Goal: Complete application form: Complete application form

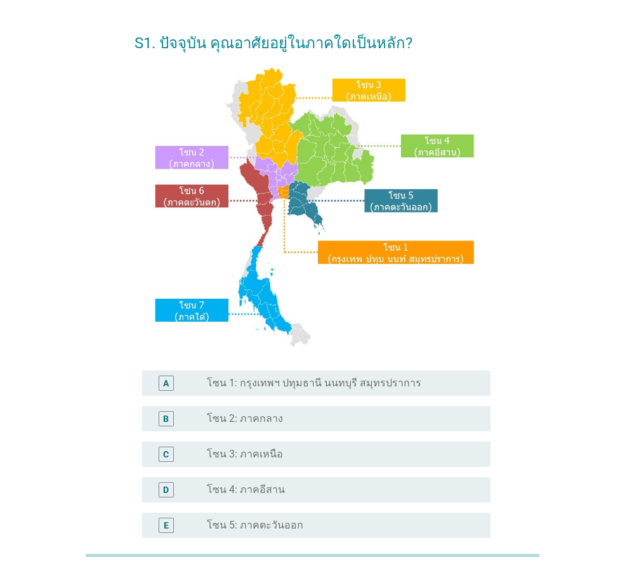
scroll to position [63, 0]
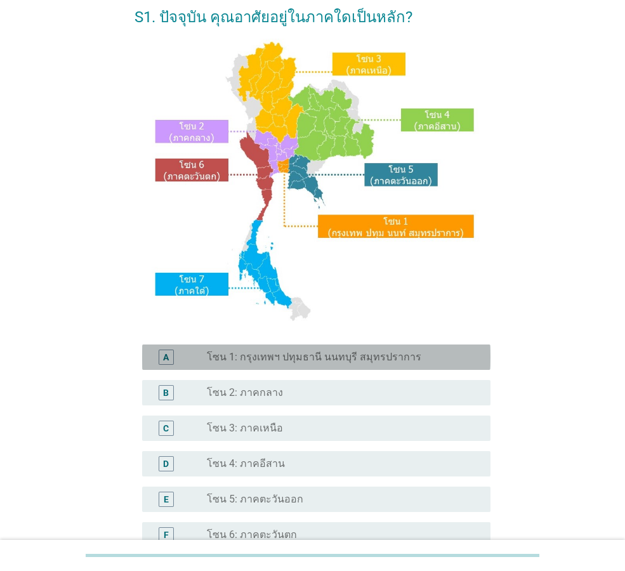
click at [417, 360] on div "radio_button_unchecked โซน 1: กรุงเทพฯ ปทุมธานี นนทบุรี สมุทรปราการ" at bounding box center [338, 357] width 263 height 13
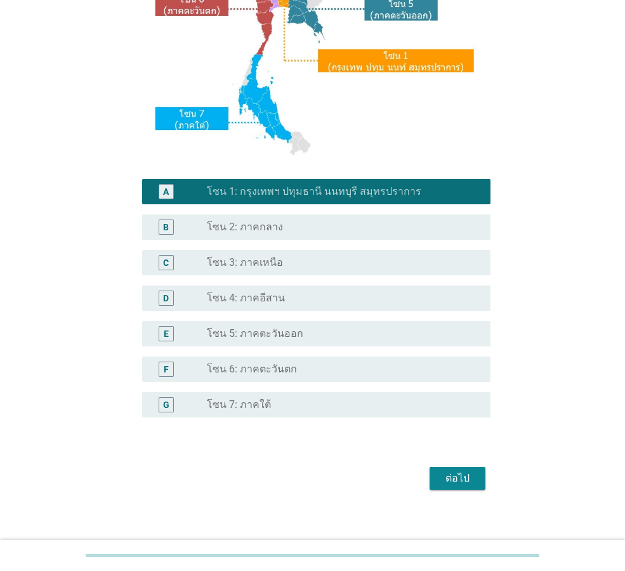
scroll to position [239, 0]
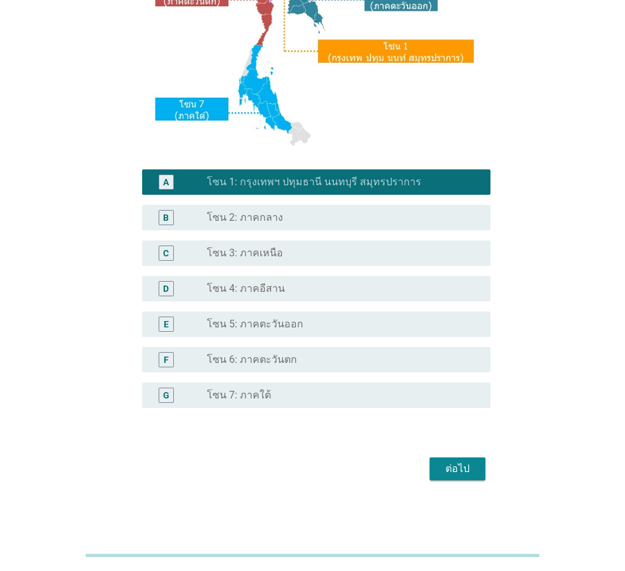
click at [441, 463] on div "ต่อไป" at bounding box center [458, 468] width 36 height 15
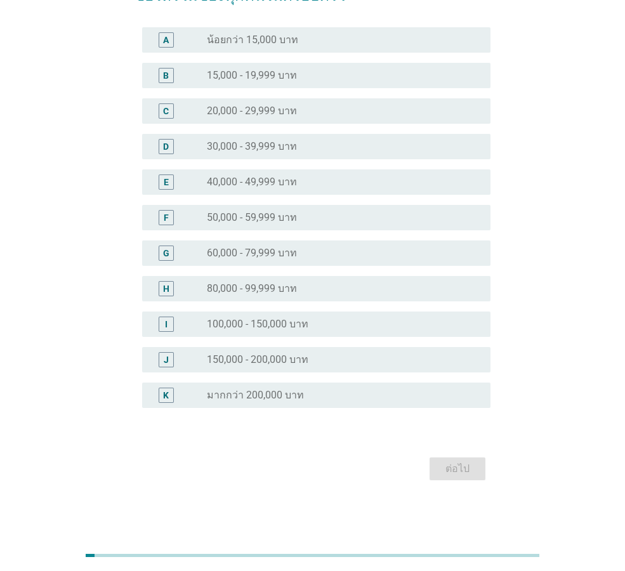
scroll to position [0, 0]
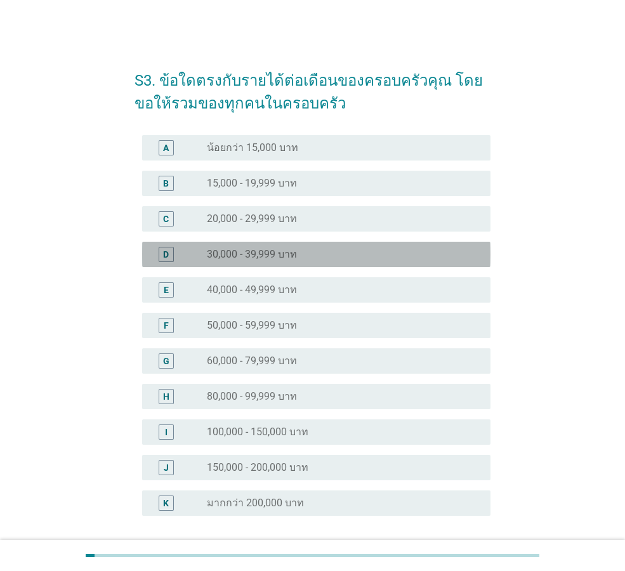
click at [337, 260] on div "radio_button_unchecked 30,000 - 39,999 บาท" at bounding box center [338, 254] width 263 height 13
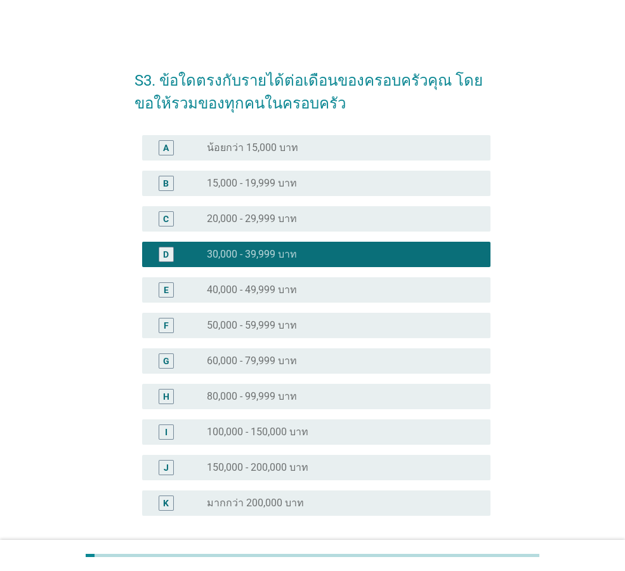
scroll to position [108, 0]
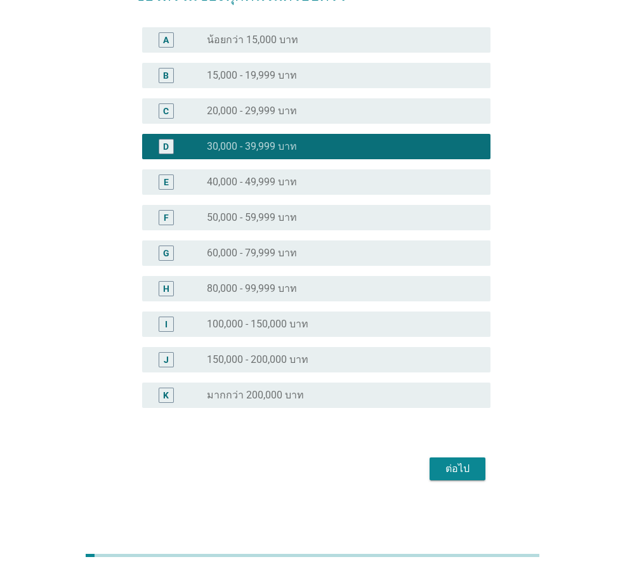
click at [451, 466] on div "ต่อไป" at bounding box center [458, 468] width 36 height 15
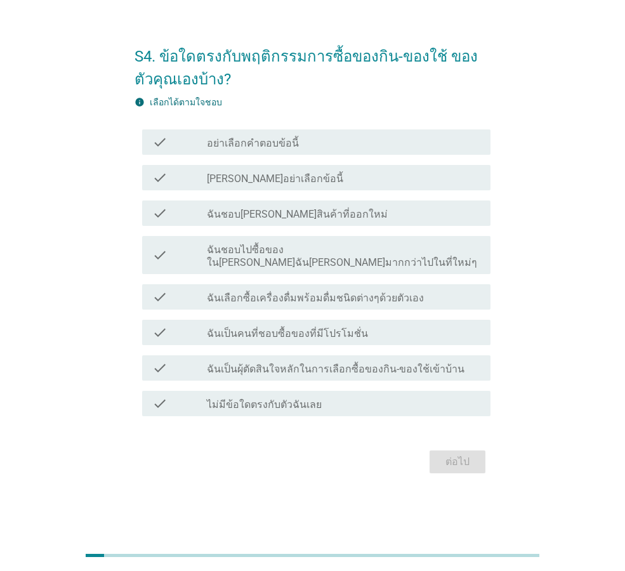
scroll to position [0, 0]
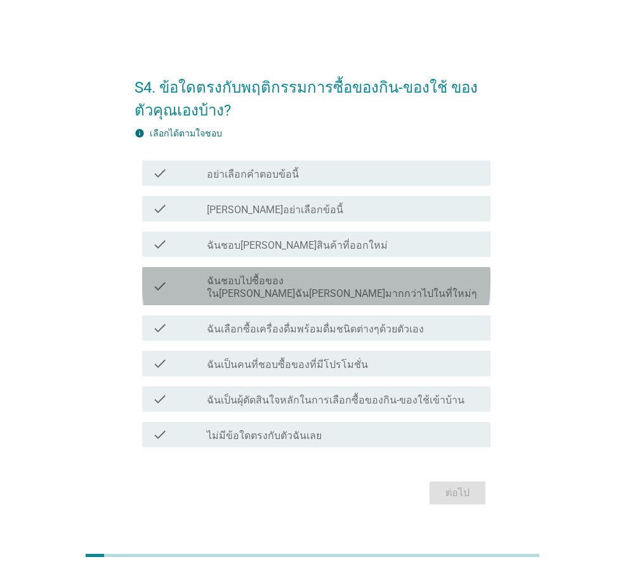
click at [392, 289] on label "ฉันชอบไปซื้อของใน[PERSON_NAME]ฉัน[PERSON_NAME]มากกว่าไปในที่ใหม่ๆ" at bounding box center [343, 287] width 273 height 25
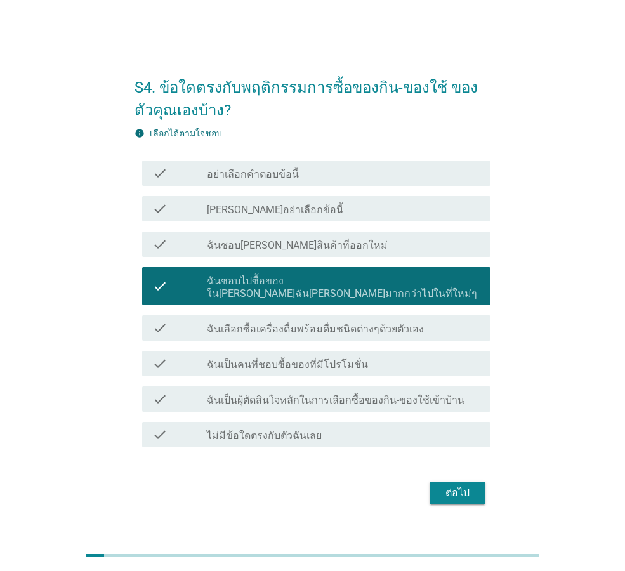
click at [411, 330] on div "check check_box_outline_blank ฉันเลือกซื้อเครื่องดื่มพร้อมดื่มชนิดต่างๆด้วยตัวเ…" at bounding box center [316, 327] width 348 height 25
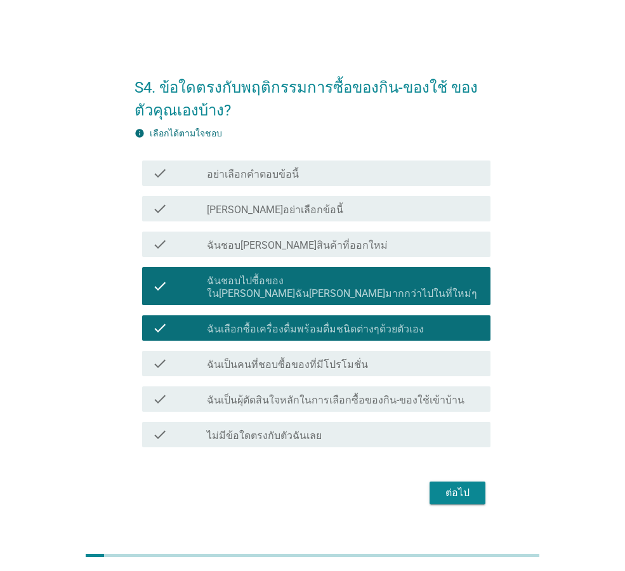
click at [393, 362] on div "check_box_outline_blank ฉันเป็นคนที่ชอบซื้อของที่มีโปรโมชั่น" at bounding box center [343, 363] width 273 height 15
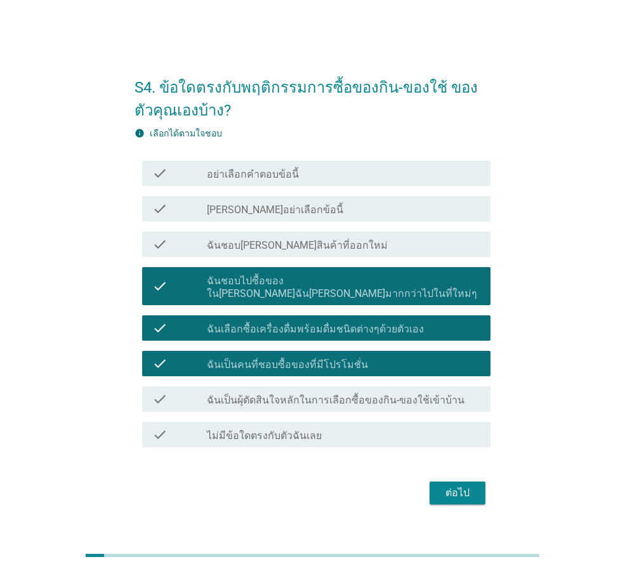
click at [417, 401] on div "check check_box_outline_blank ฉันเป็นผุ้ตัดสินใจหลักในการเลือกซื้อของกิน-ของใช้…" at bounding box center [316, 398] width 348 height 25
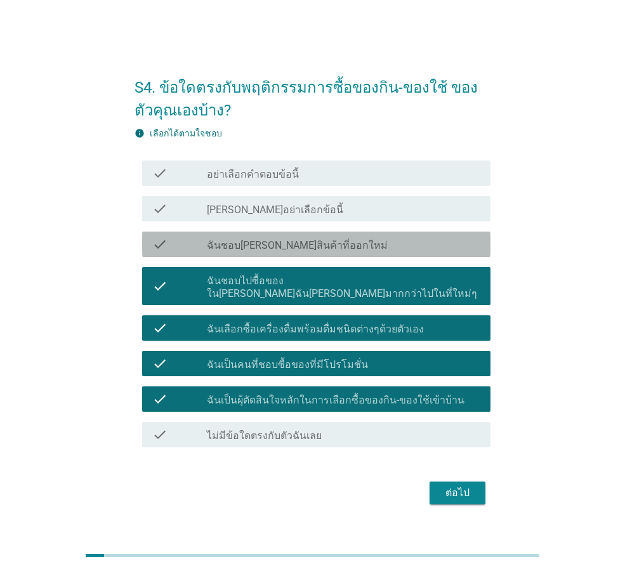
click at [358, 257] on div "check check_box_outline_blank ฉันชอบ[PERSON_NAME]สินค้าที่ออกใหม่" at bounding box center [316, 244] width 348 height 25
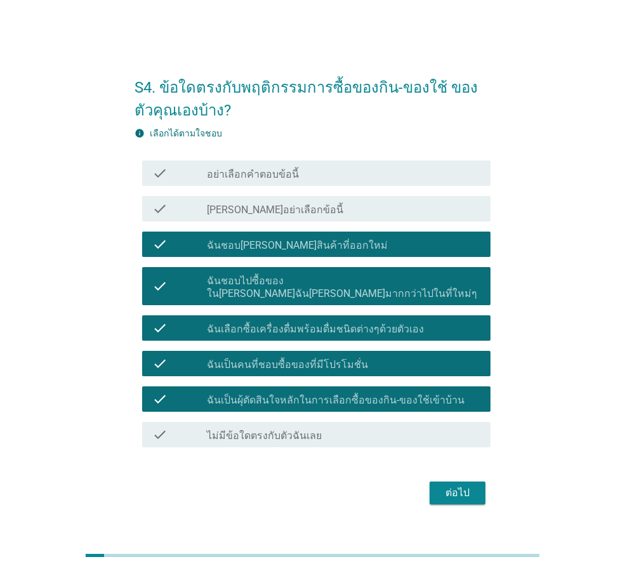
click at [444, 485] on div "ต่อไป" at bounding box center [458, 492] width 36 height 15
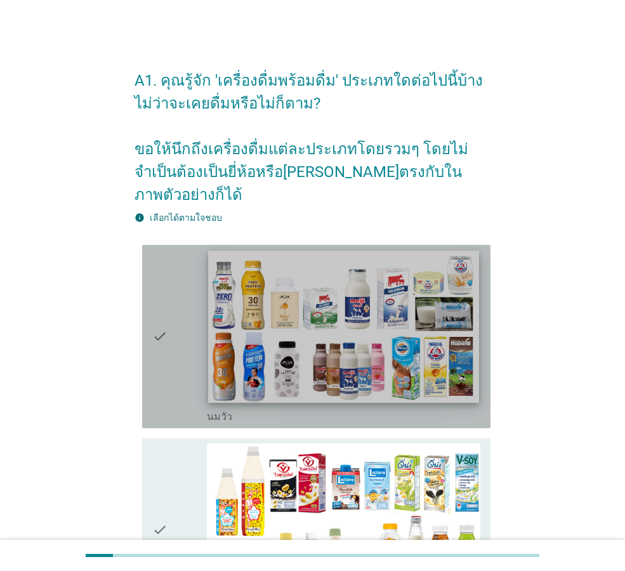
click at [430, 329] on img at bounding box center [343, 327] width 270 height 152
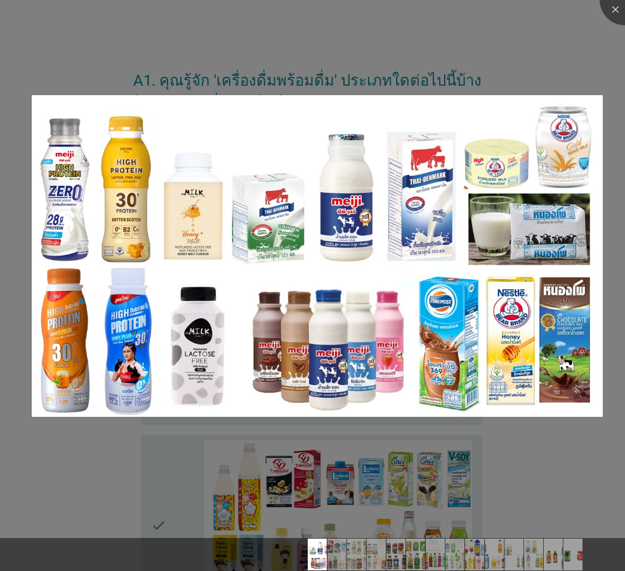
click at [303, 70] on div at bounding box center [312, 285] width 625 height 571
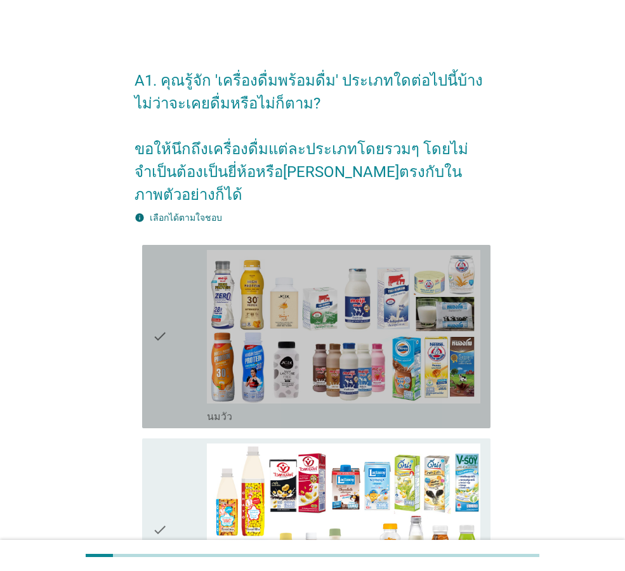
click at [153, 313] on icon "check" at bounding box center [159, 336] width 15 height 173
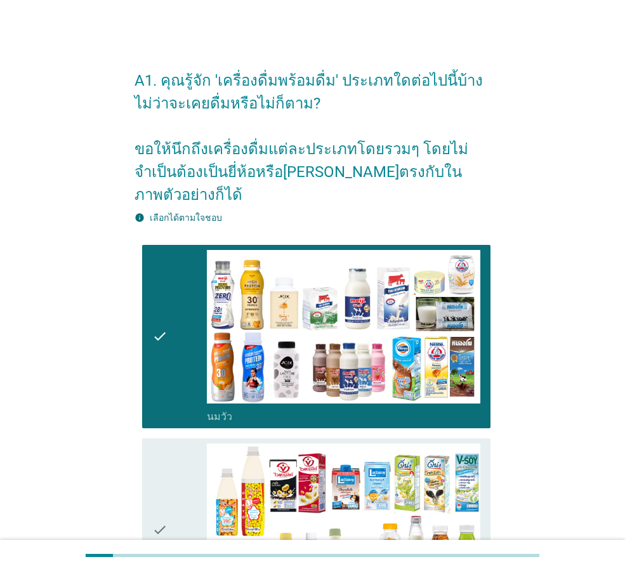
click at [157, 501] on icon "check" at bounding box center [159, 530] width 15 height 173
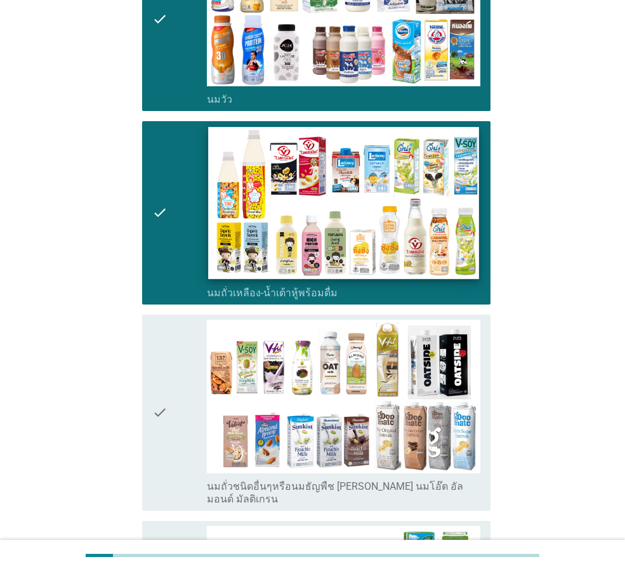
scroll to position [381, 0]
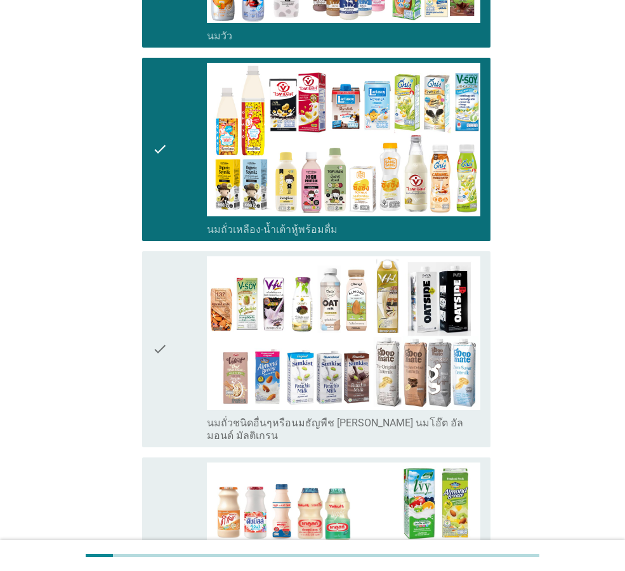
click at [160, 313] on icon "check" at bounding box center [159, 349] width 15 height 186
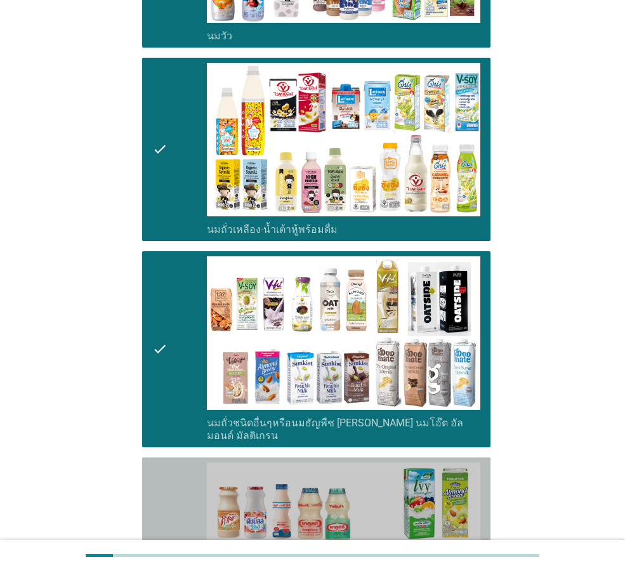
click at [166, 509] on icon "check" at bounding box center [159, 549] width 15 height 173
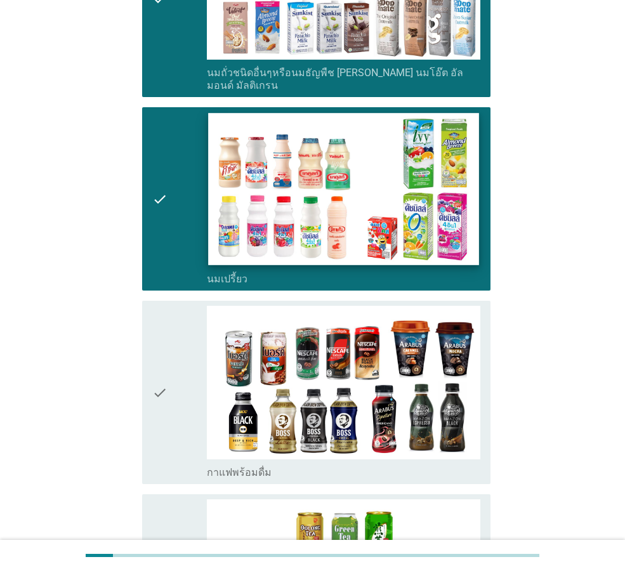
scroll to position [761, 0]
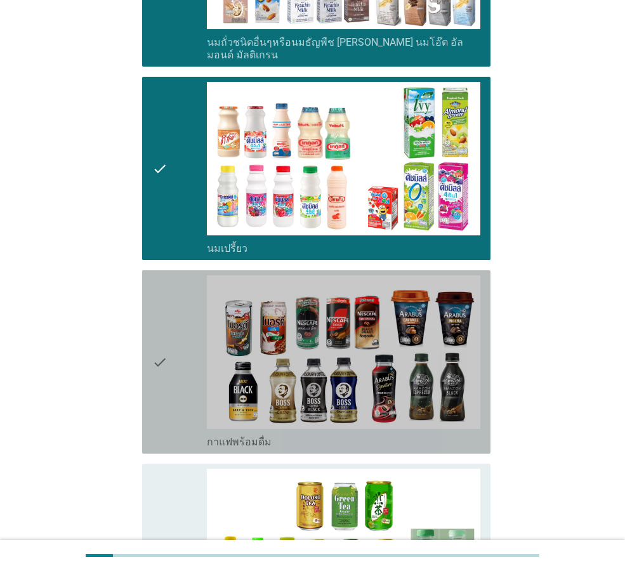
click at [157, 325] on icon "check" at bounding box center [159, 361] width 15 height 173
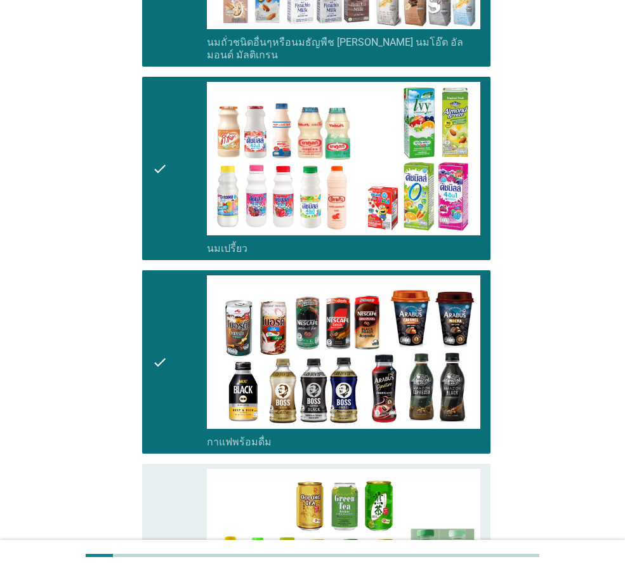
scroll to position [888, 0]
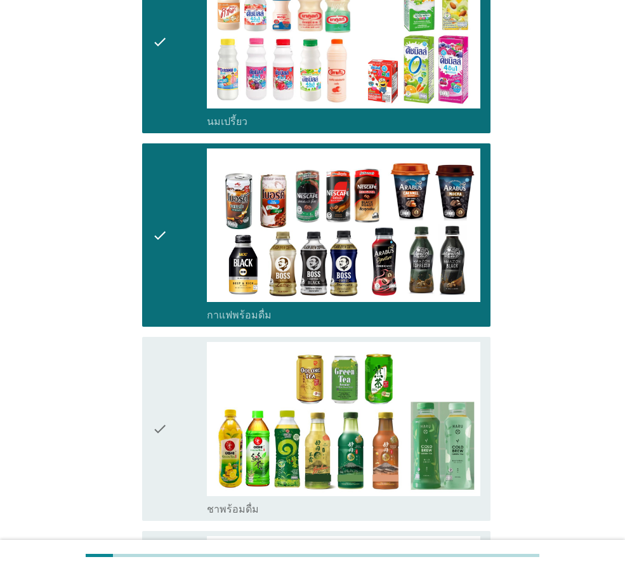
click at [164, 398] on icon "check" at bounding box center [159, 428] width 15 height 173
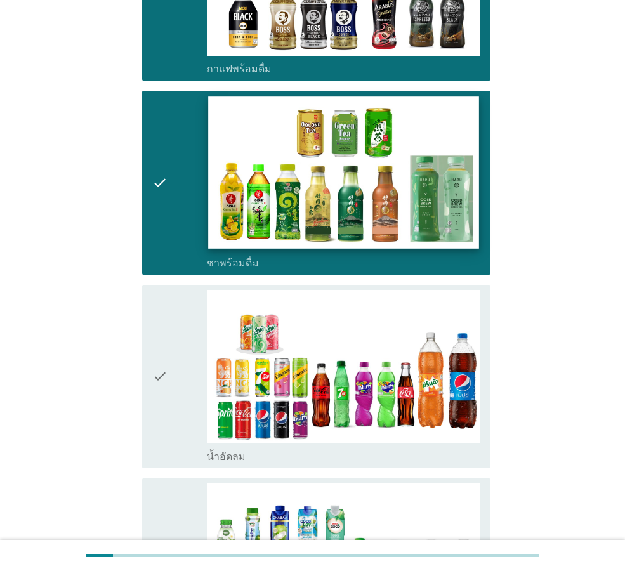
scroll to position [1206, 0]
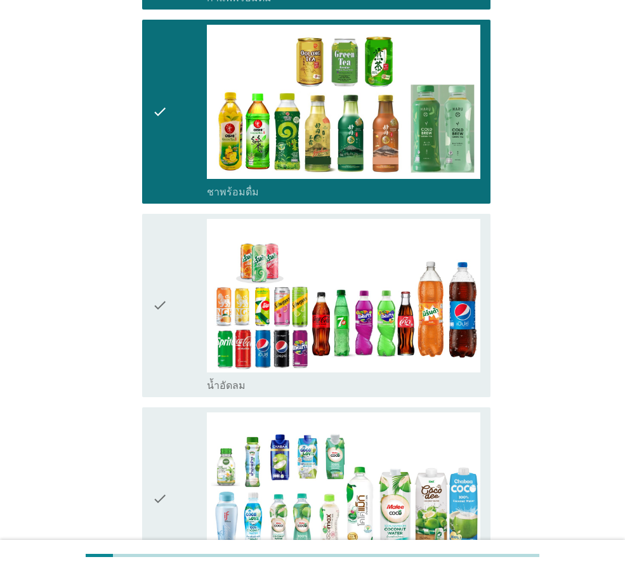
click at [155, 277] on icon "check" at bounding box center [159, 305] width 15 height 173
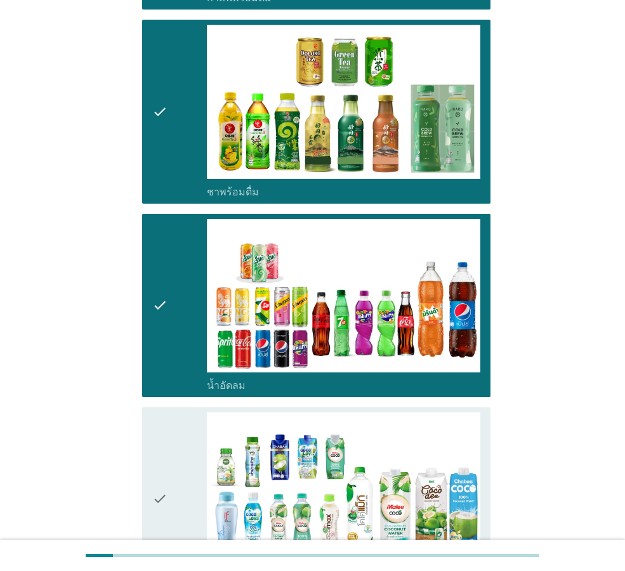
click at [169, 450] on div "check" at bounding box center [179, 498] width 55 height 173
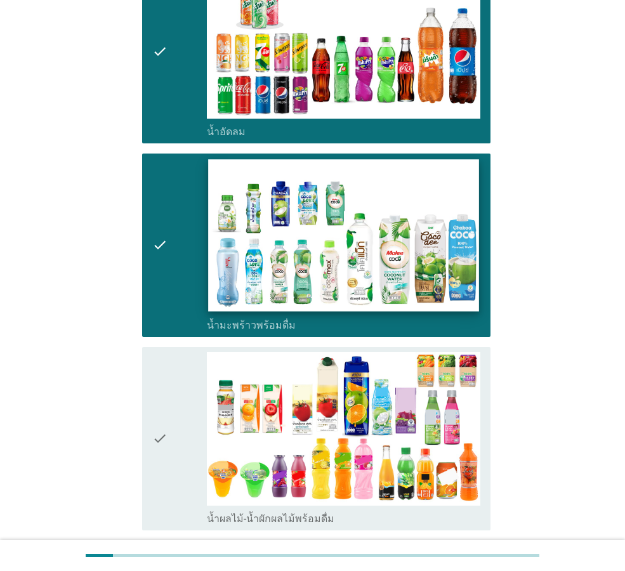
scroll to position [1523, 0]
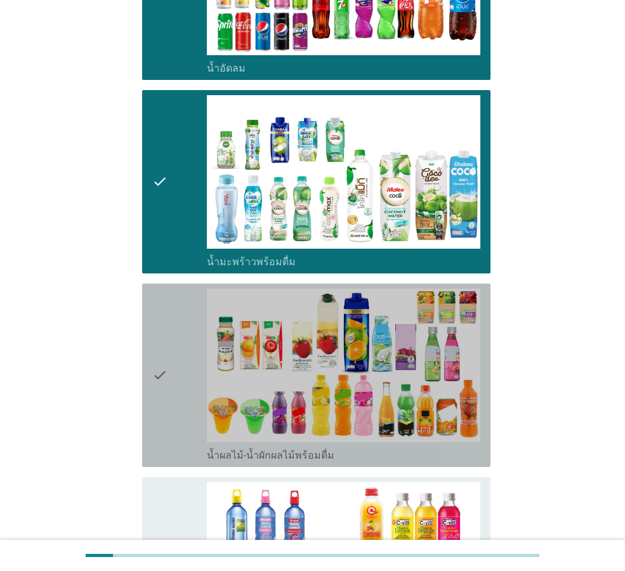
click at [180, 335] on div "check" at bounding box center [179, 375] width 55 height 173
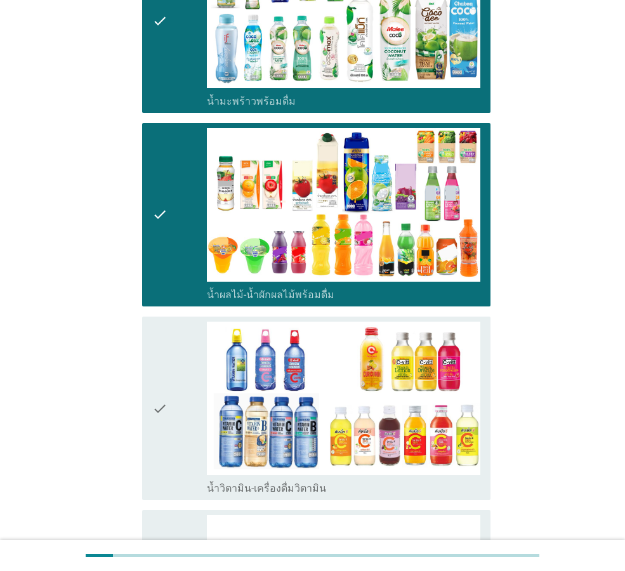
scroll to position [1713, 0]
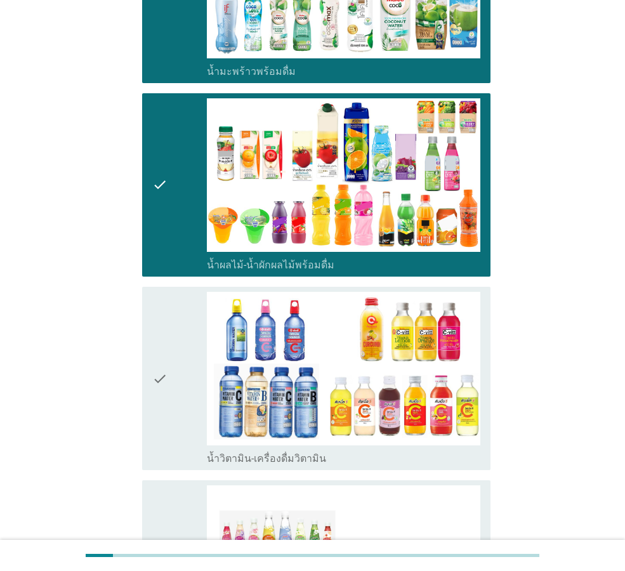
click at [162, 336] on icon "check" at bounding box center [159, 378] width 15 height 173
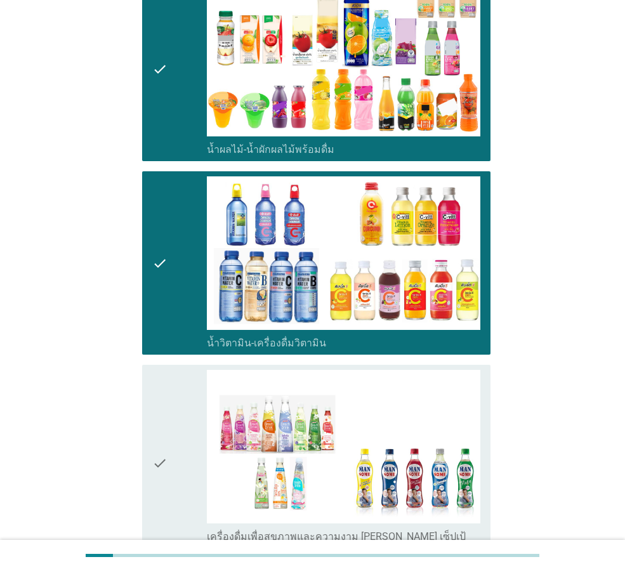
scroll to position [1840, 0]
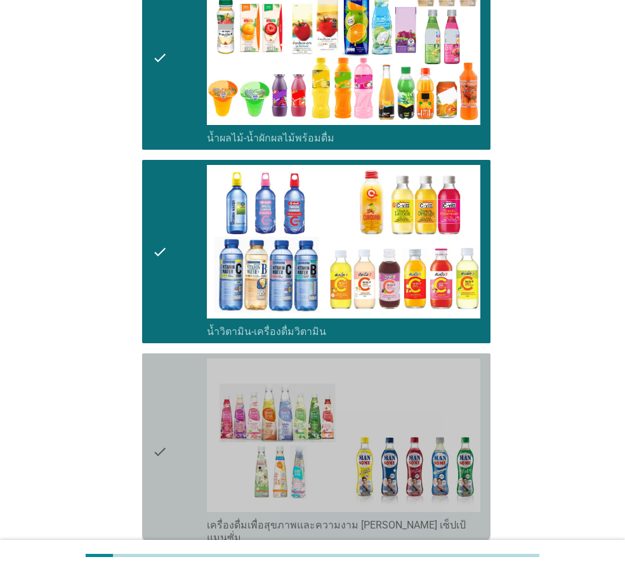
click at [165, 397] on icon "check" at bounding box center [159, 451] width 15 height 186
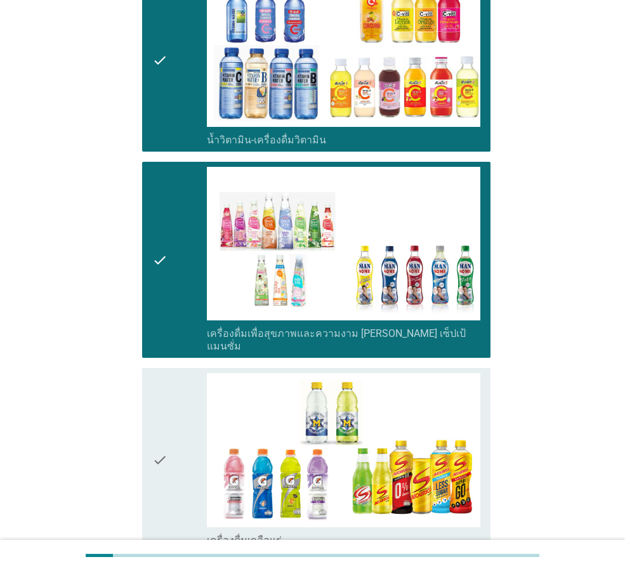
scroll to position [2094, 0]
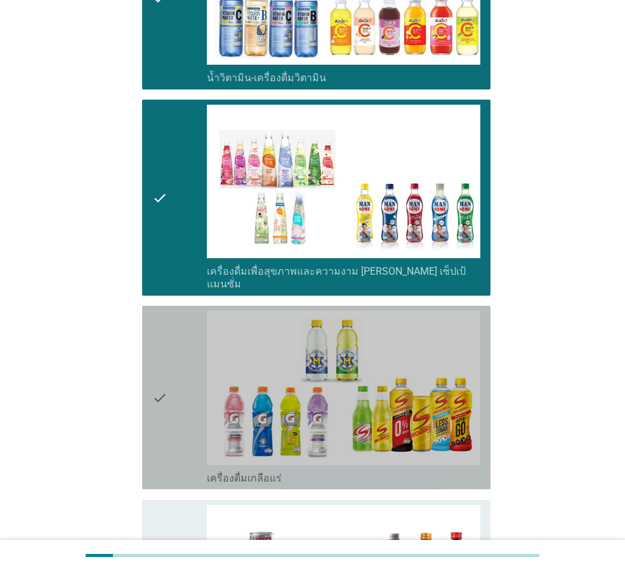
click at [166, 362] on icon "check" at bounding box center [159, 397] width 15 height 173
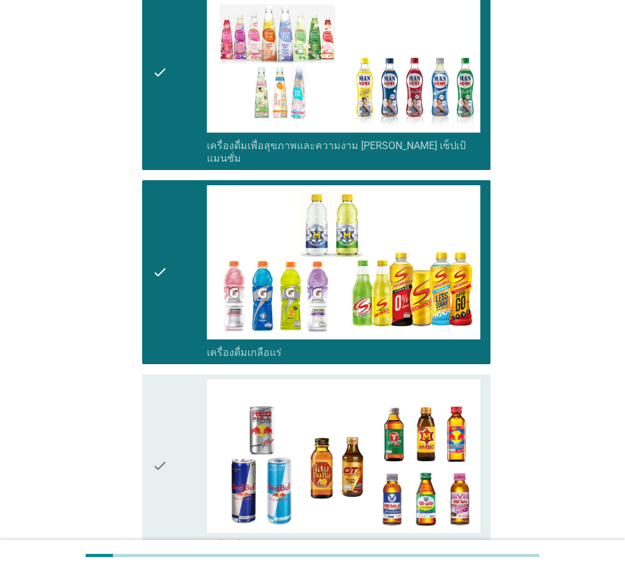
scroll to position [2221, 0]
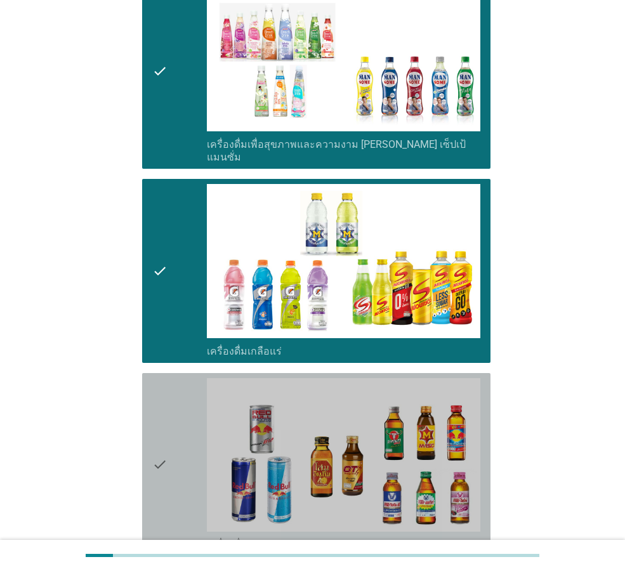
click at [162, 391] on icon "check" at bounding box center [159, 464] width 15 height 173
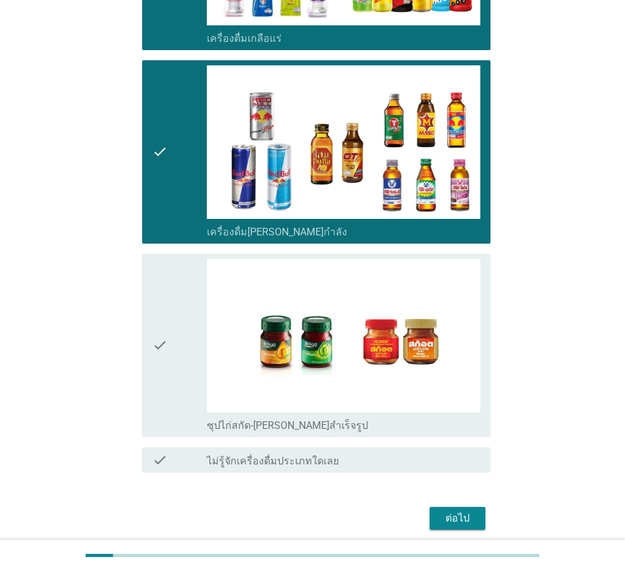
scroll to position [2535, 0]
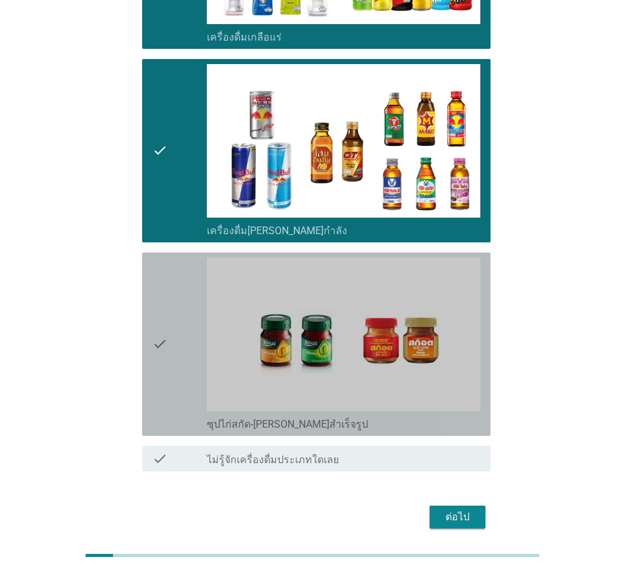
click at [165, 304] on icon "check" at bounding box center [159, 344] width 15 height 173
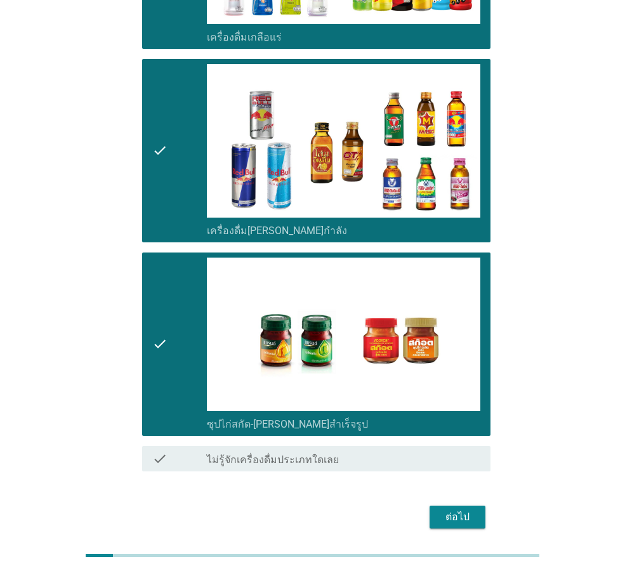
click at [446, 509] on div "ต่อไป" at bounding box center [458, 516] width 36 height 15
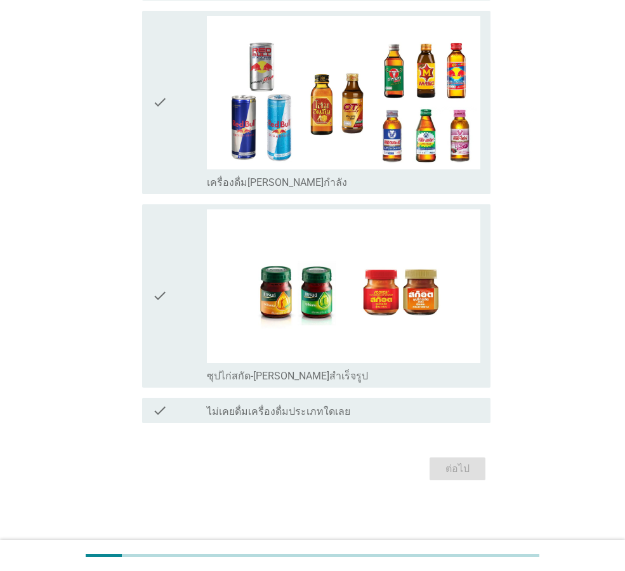
scroll to position [0, 0]
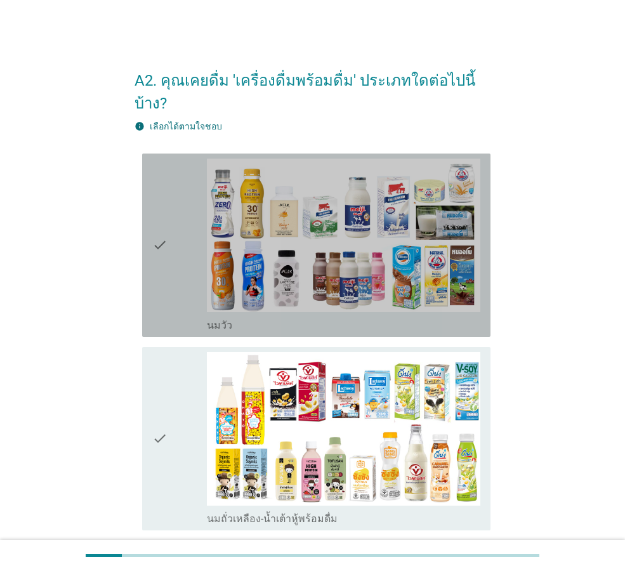
click at [167, 218] on icon "check" at bounding box center [159, 245] width 15 height 173
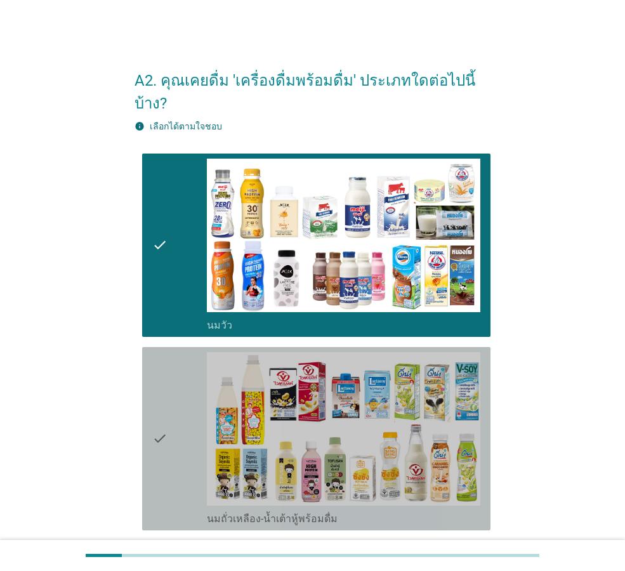
click at [161, 417] on icon "check" at bounding box center [159, 438] width 15 height 173
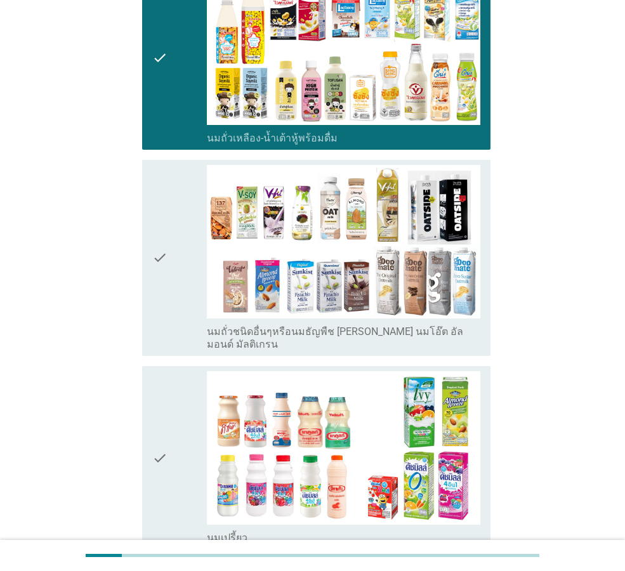
scroll to position [444, 0]
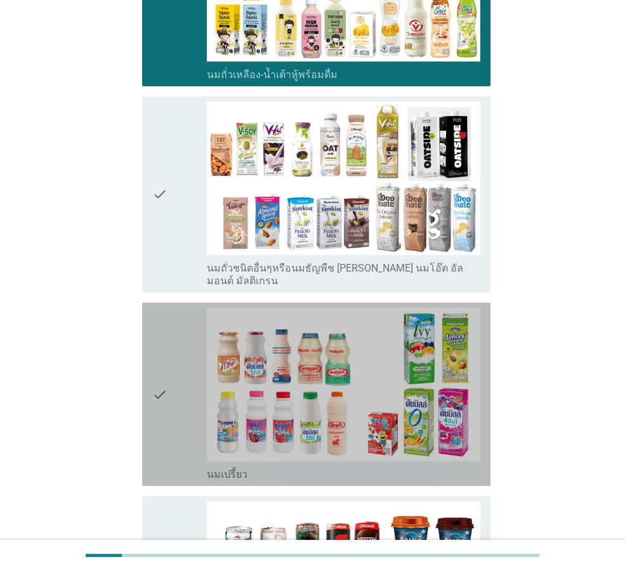
click at [156, 361] on icon "check" at bounding box center [159, 394] width 15 height 173
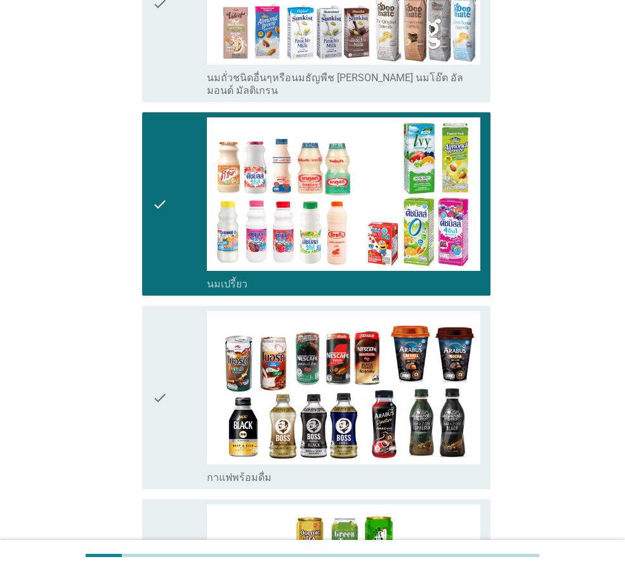
scroll to position [698, 0]
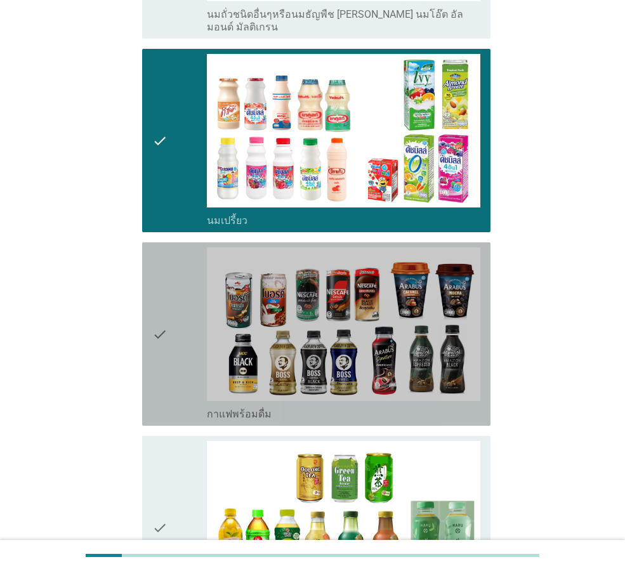
click at [156, 294] on icon "check" at bounding box center [159, 333] width 15 height 173
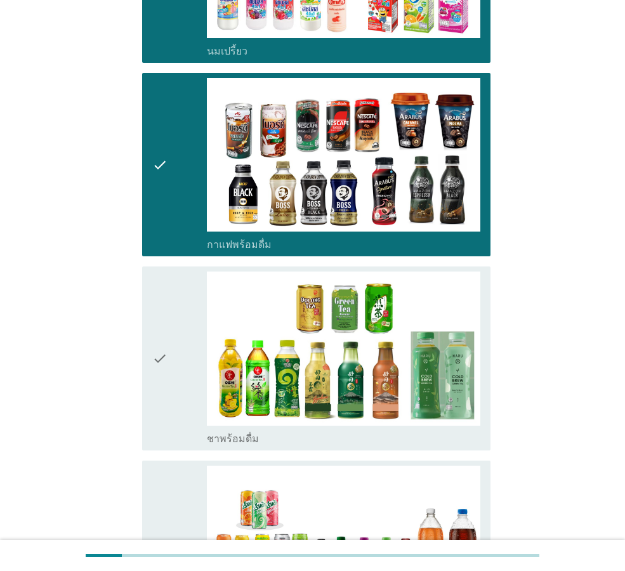
scroll to position [888, 0]
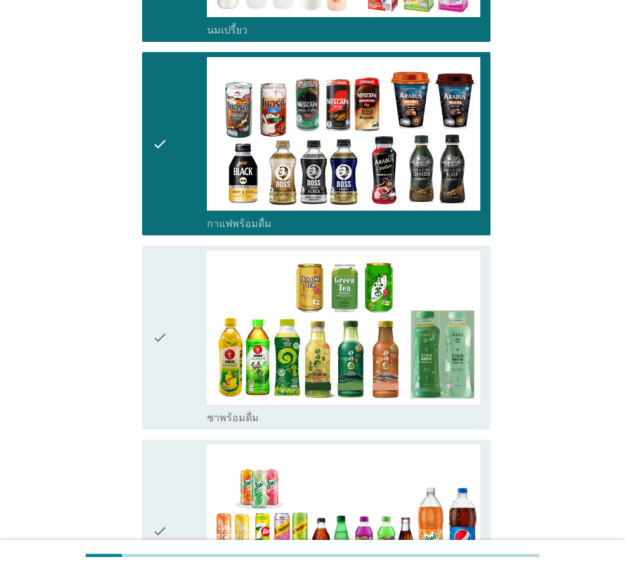
click at [158, 312] on icon "check" at bounding box center [159, 337] width 15 height 173
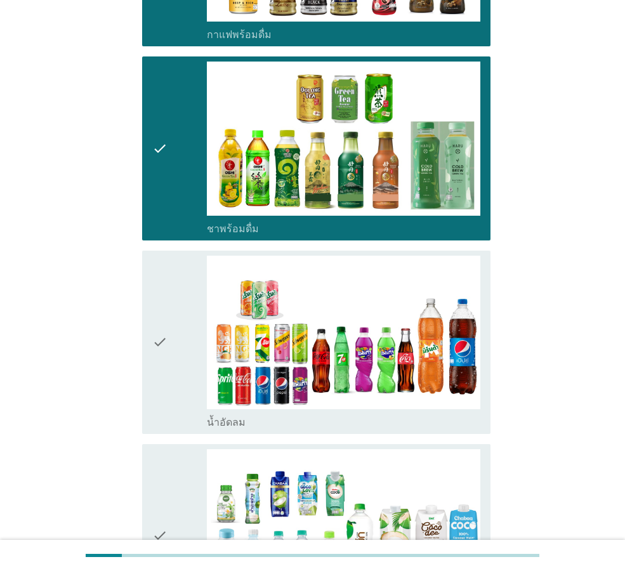
scroll to position [1079, 0]
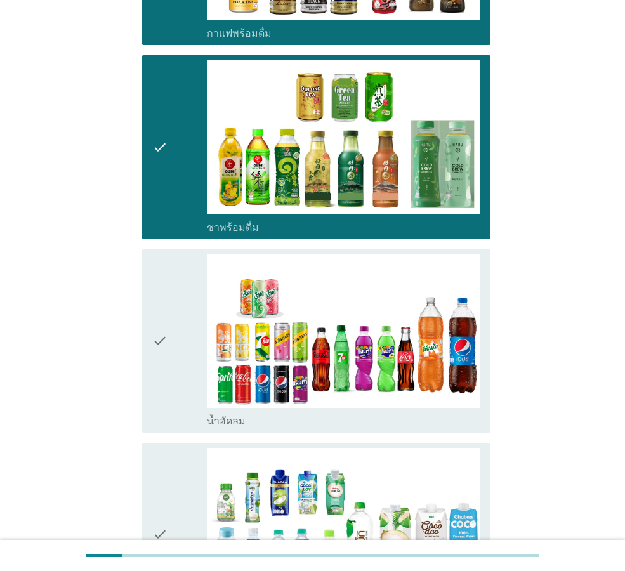
click at [160, 303] on icon "check" at bounding box center [159, 340] width 15 height 173
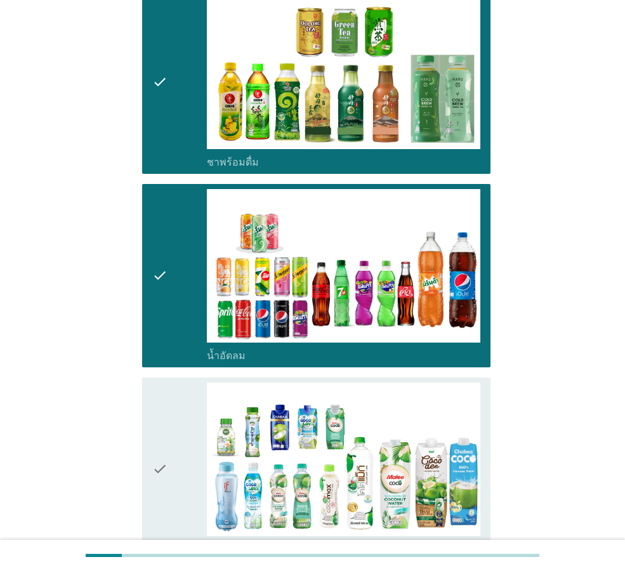
scroll to position [1206, 0]
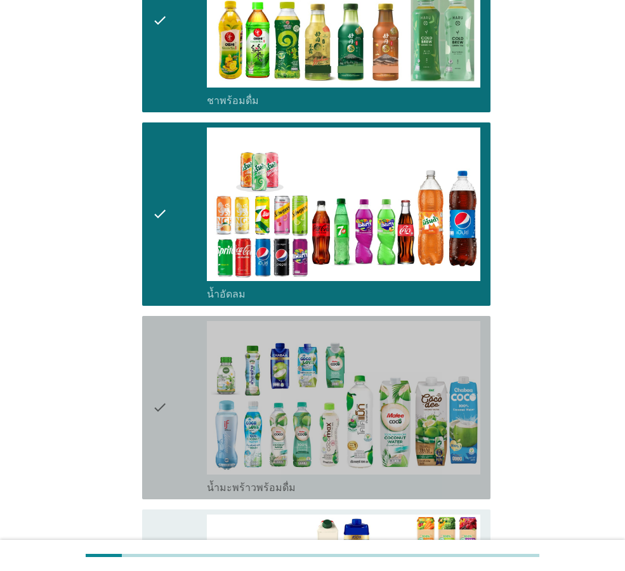
click at [161, 381] on icon "check" at bounding box center [159, 407] width 15 height 173
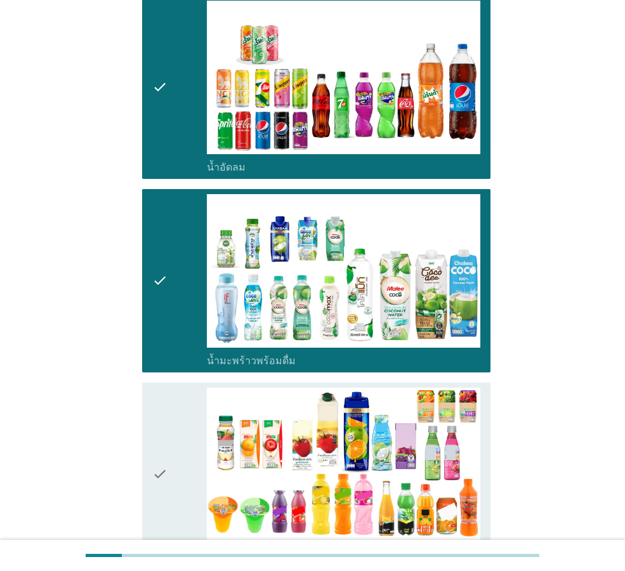
scroll to position [1396, 0]
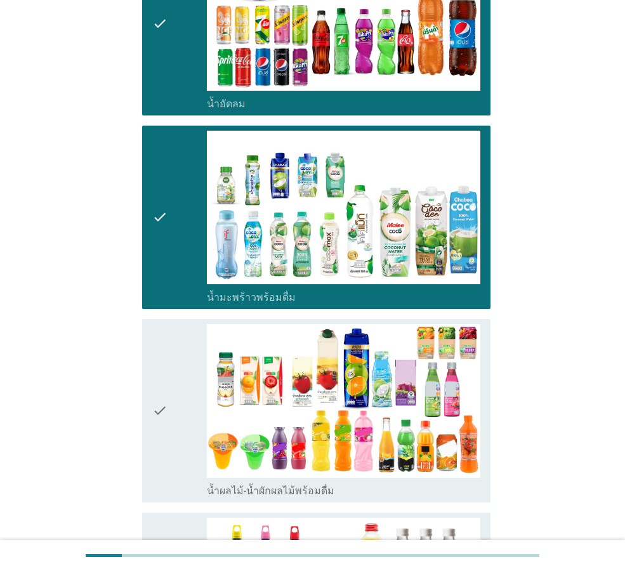
click at [162, 379] on icon "check" at bounding box center [159, 410] width 15 height 173
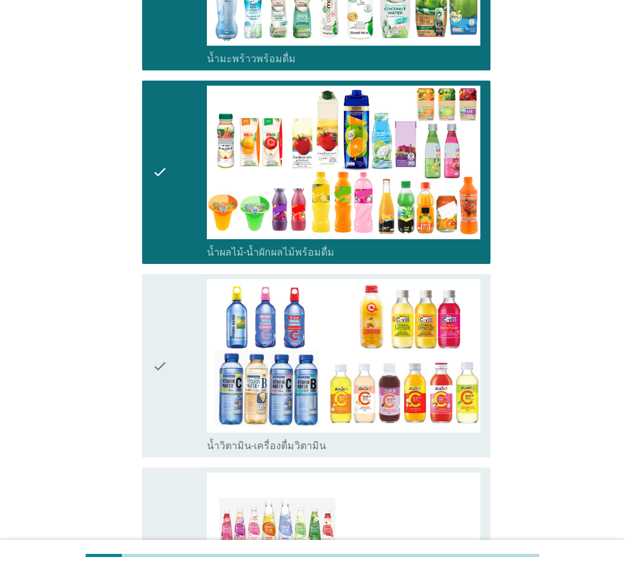
scroll to position [1713, 0]
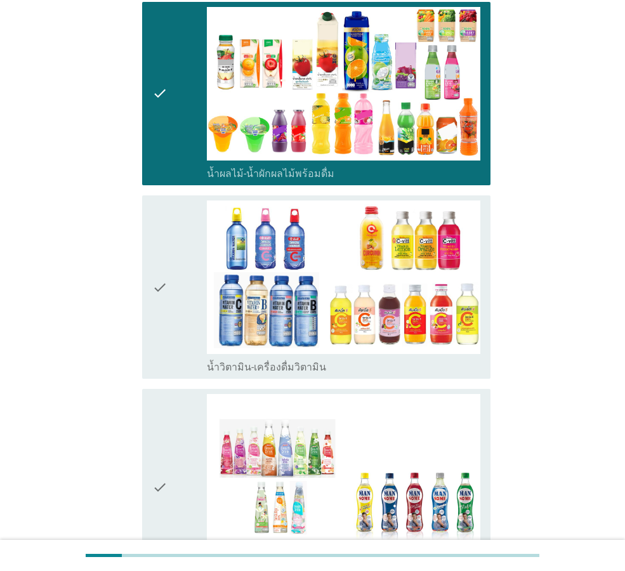
click at [159, 265] on icon "check" at bounding box center [159, 286] width 15 height 173
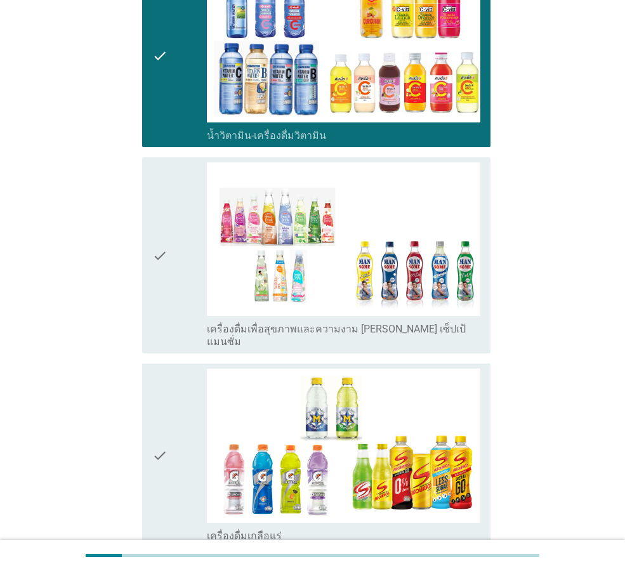
scroll to position [1967, 0]
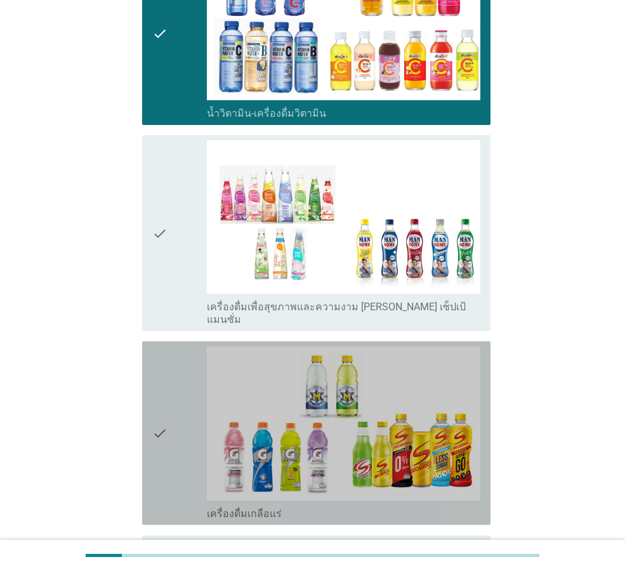
click at [160, 391] on icon "check" at bounding box center [159, 432] width 15 height 173
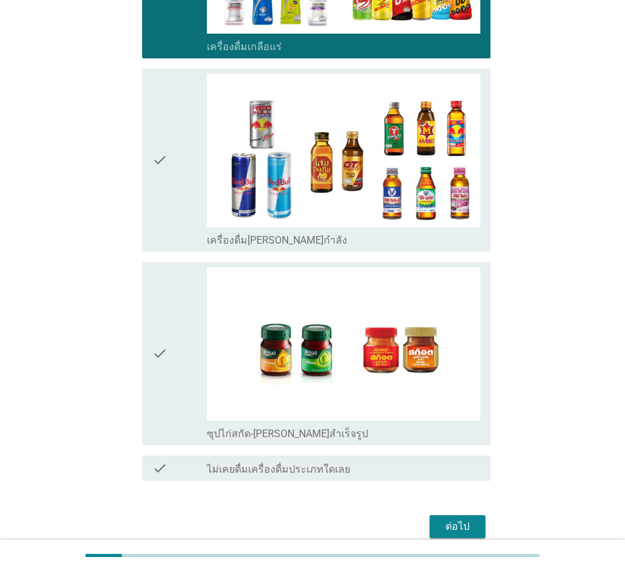
scroll to position [2443, 0]
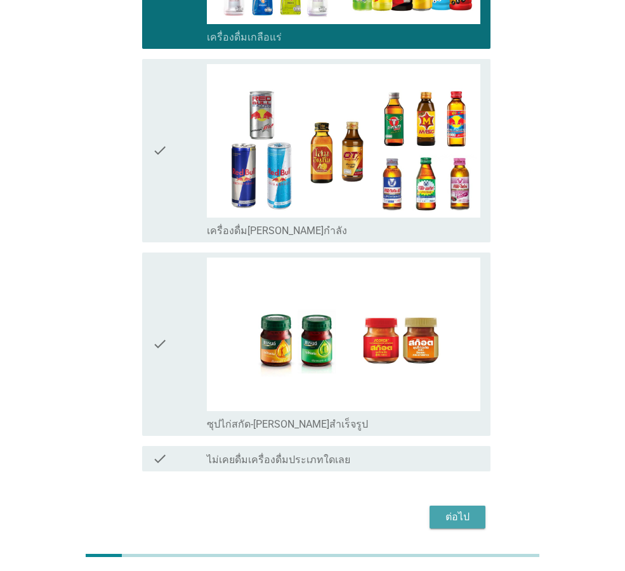
click at [454, 509] on div "ต่อไป" at bounding box center [458, 516] width 36 height 15
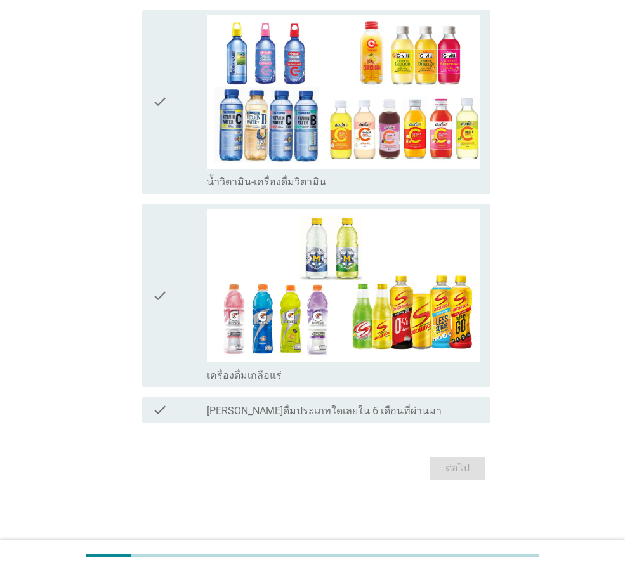
scroll to position [0, 0]
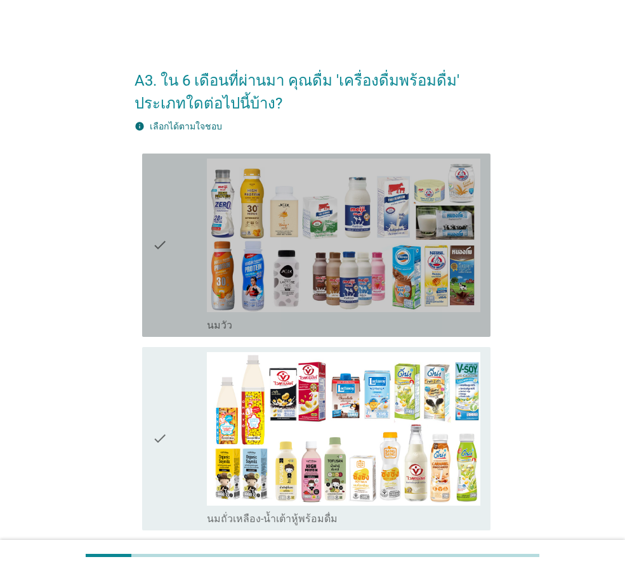
click at [150, 240] on div "check check_box_outline_blank [PERSON_NAME]" at bounding box center [316, 245] width 348 height 183
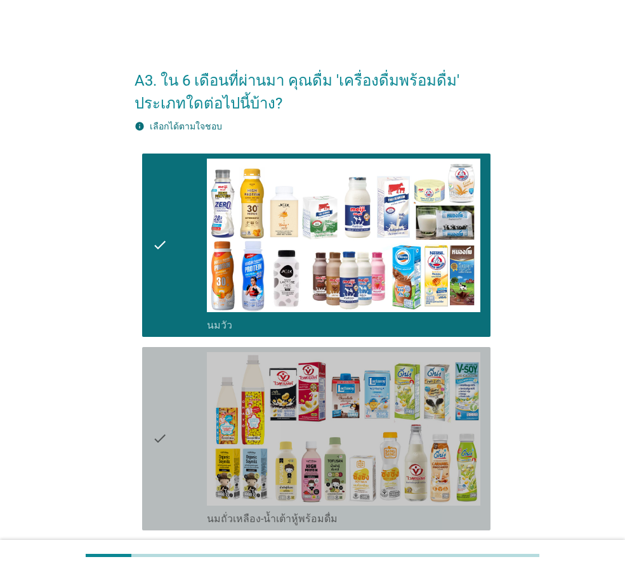
click at [163, 441] on icon "check" at bounding box center [159, 438] width 15 height 173
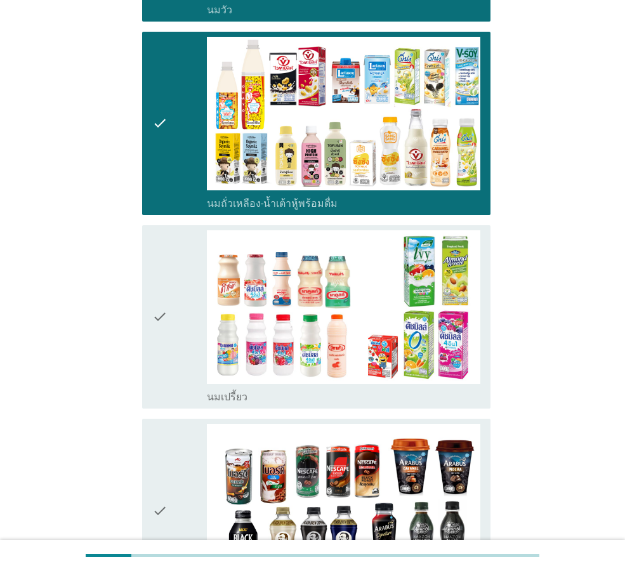
scroll to position [317, 0]
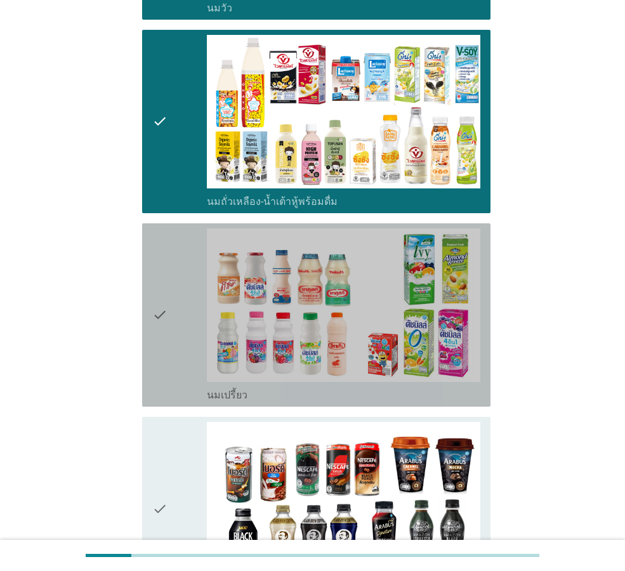
click at [158, 308] on icon "check" at bounding box center [159, 314] width 15 height 173
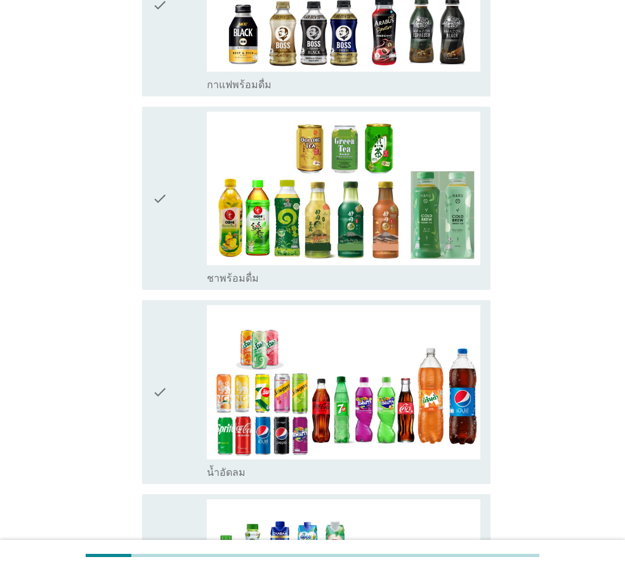
scroll to position [825, 0]
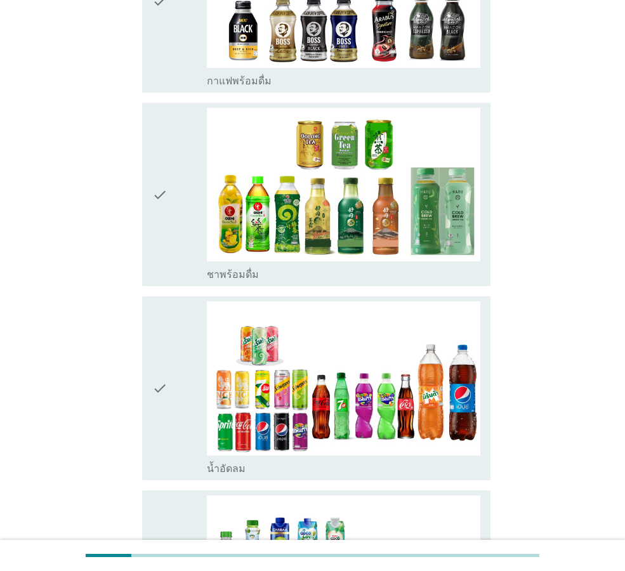
click at [150, 381] on div "check check_box น้ำอัดลม" at bounding box center [316, 387] width 348 height 183
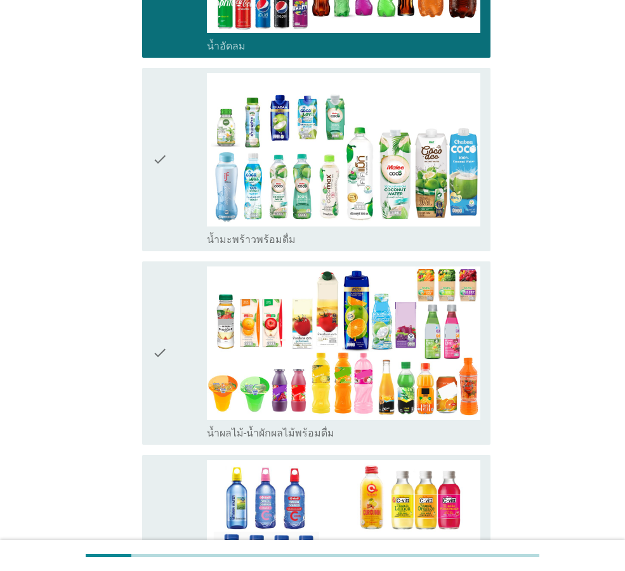
scroll to position [1332, 0]
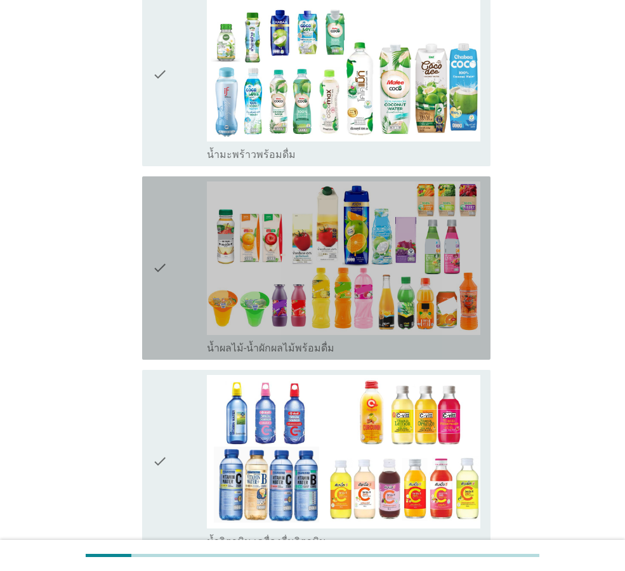
click at [147, 267] on div "check check_box น้ำผลไม้-น้ำผักผลไม้พร้อมดื่ม" at bounding box center [316, 267] width 348 height 183
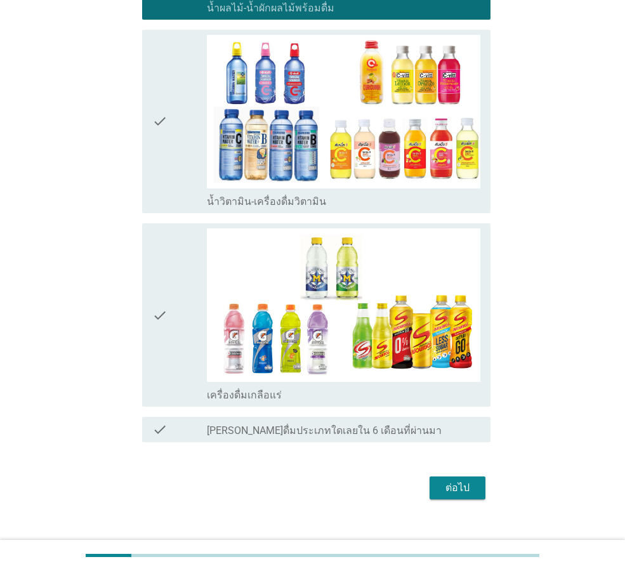
scroll to position [1692, 0]
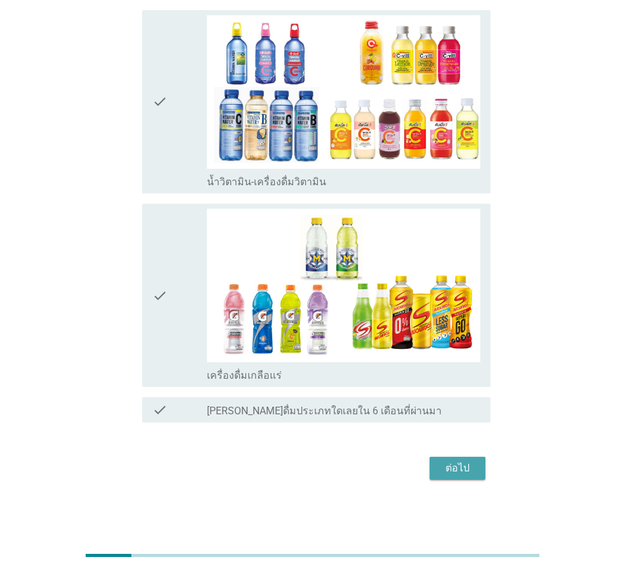
click at [474, 472] on div "ต่อไป" at bounding box center [458, 468] width 36 height 15
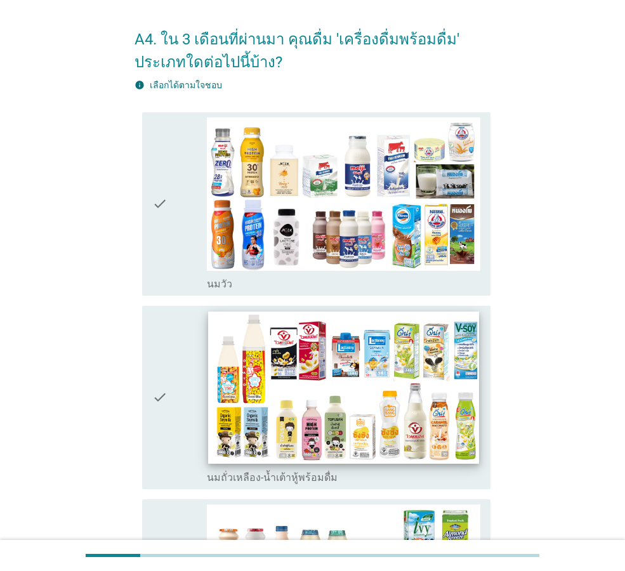
scroll to position [63, 0]
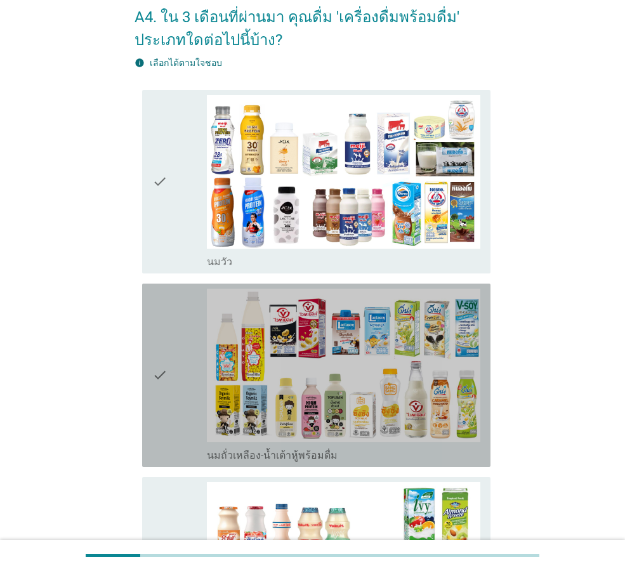
click at [165, 383] on icon "check" at bounding box center [159, 375] width 15 height 173
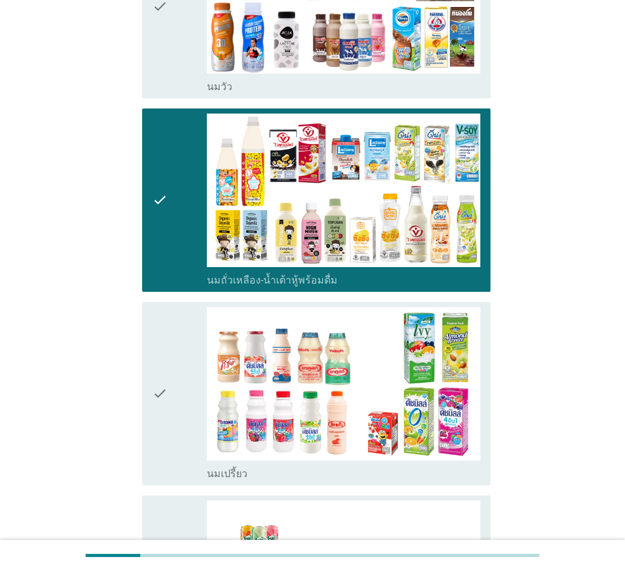
scroll to position [254, 0]
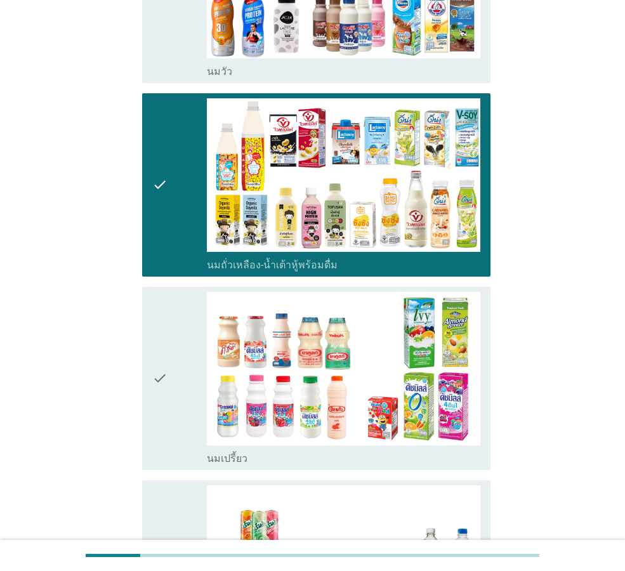
click at [167, 377] on icon "check" at bounding box center [159, 378] width 15 height 173
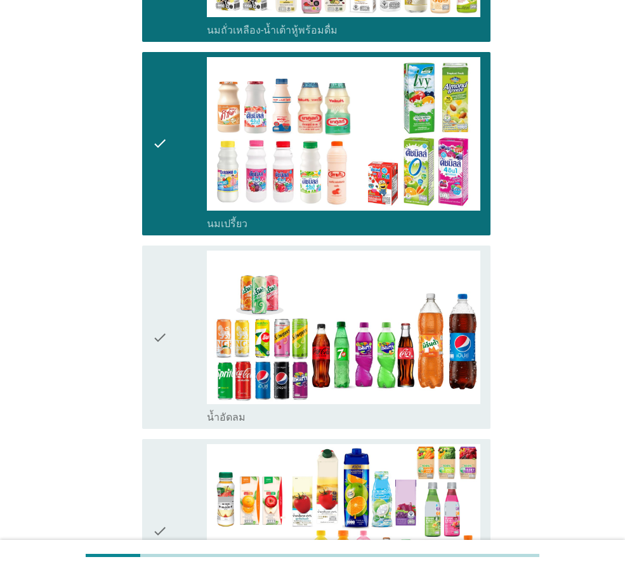
scroll to position [508, 0]
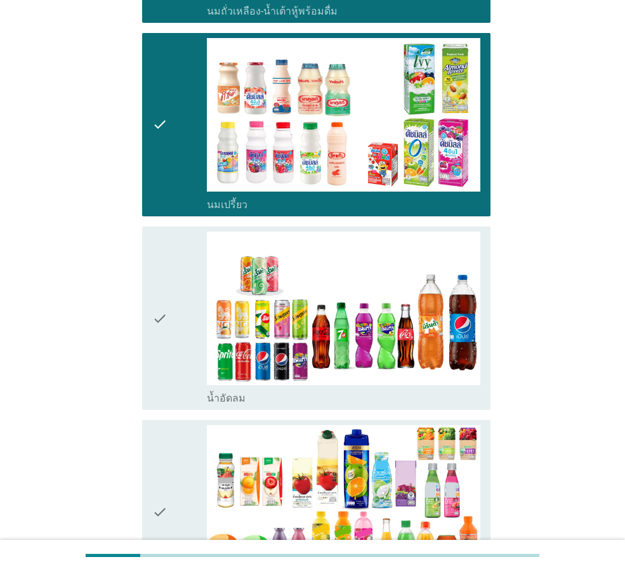
click at [161, 320] on icon "check" at bounding box center [159, 318] width 15 height 173
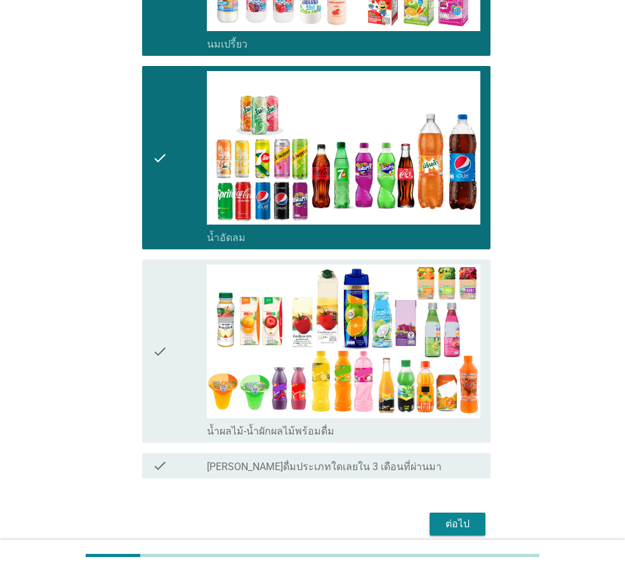
scroll to position [698, 0]
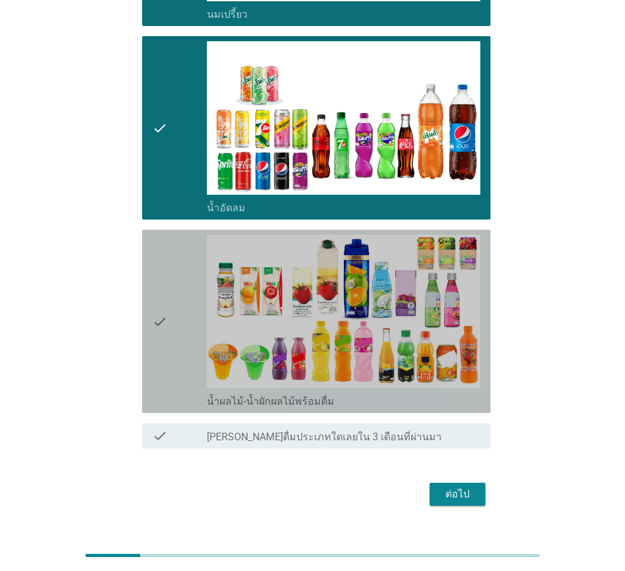
click at [156, 320] on icon "check" at bounding box center [159, 321] width 15 height 173
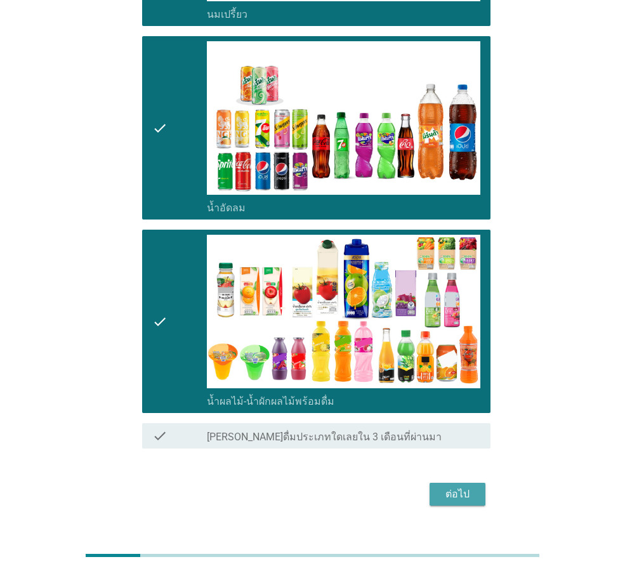
click at [444, 489] on div "ต่อไป" at bounding box center [458, 494] width 36 height 15
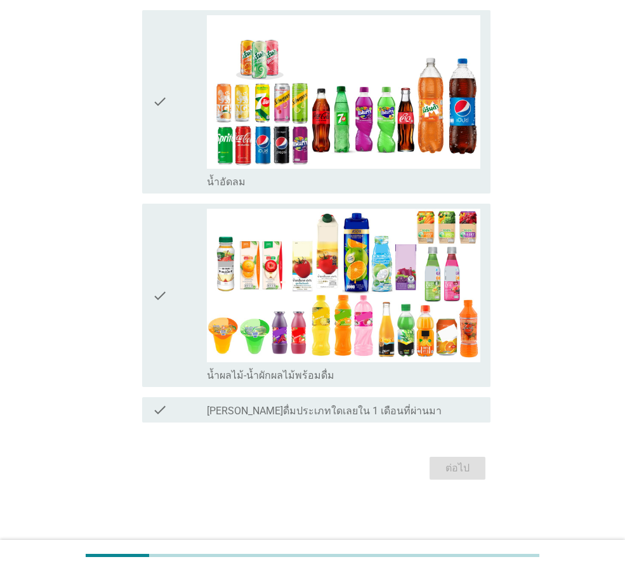
scroll to position [0, 0]
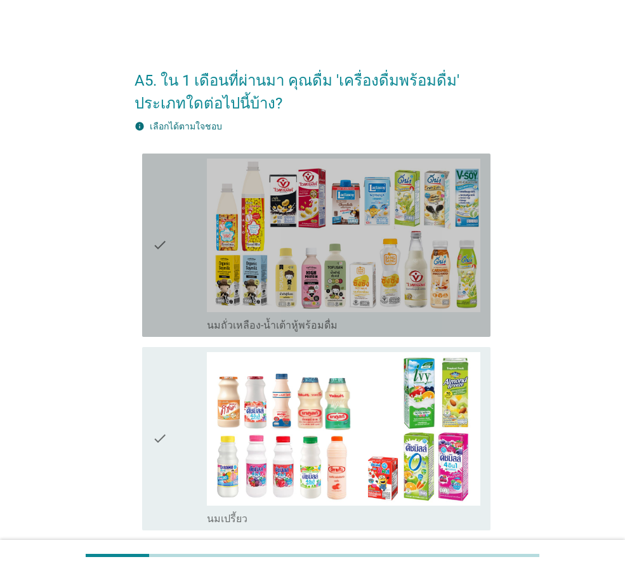
click at [173, 239] on div "check" at bounding box center [179, 245] width 55 height 173
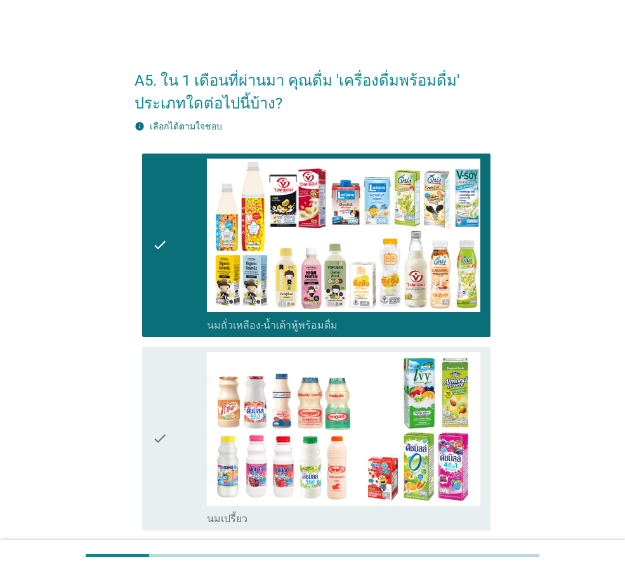
click at [168, 438] on icon "check" at bounding box center [159, 438] width 15 height 173
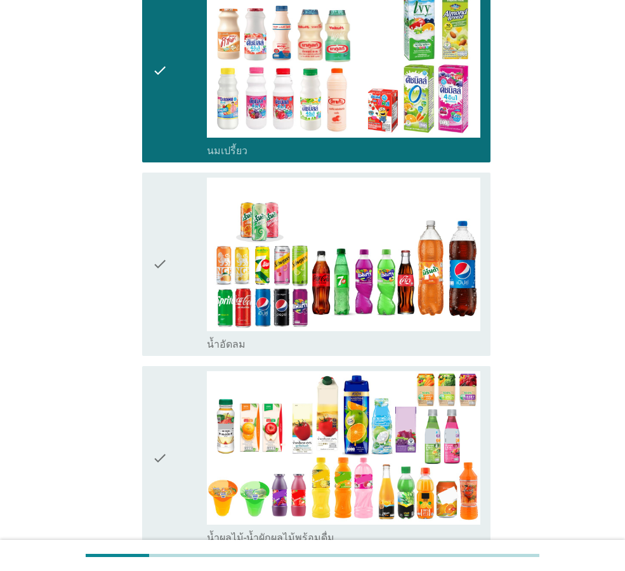
scroll to position [444, 0]
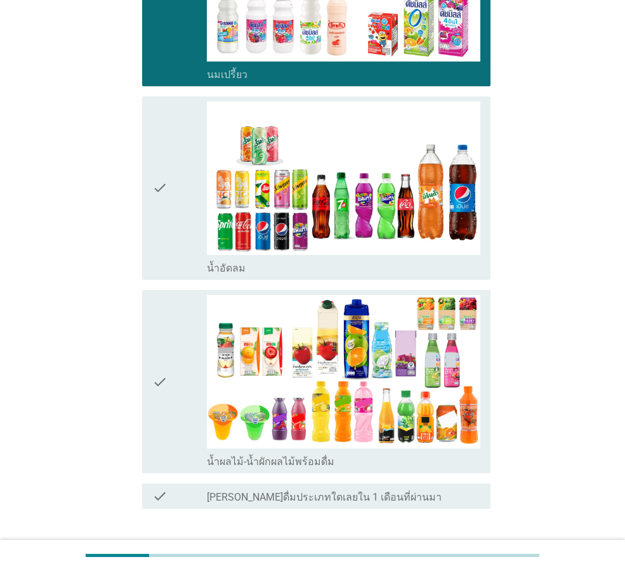
click at [171, 376] on div "check" at bounding box center [179, 381] width 55 height 173
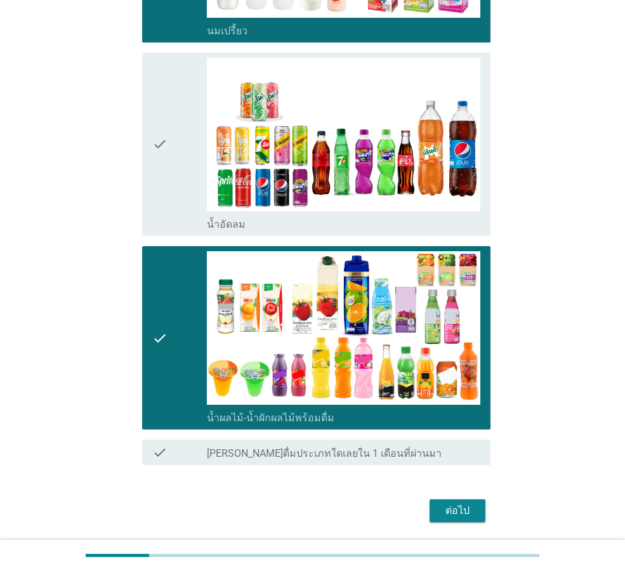
scroll to position [530, 0]
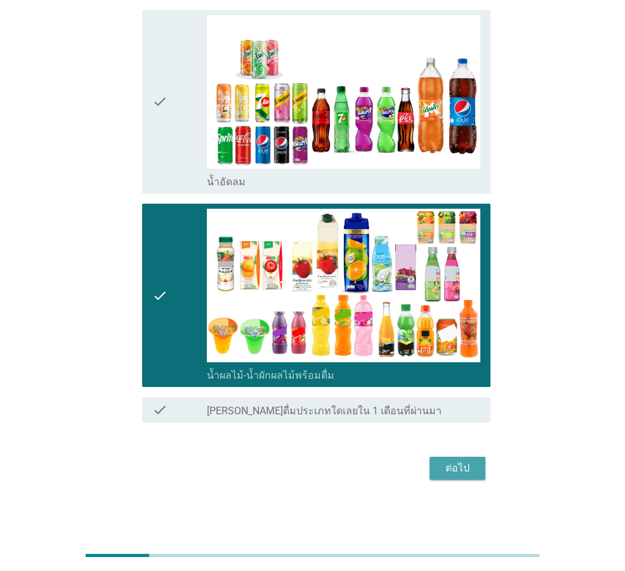
click at [467, 459] on button "ต่อไป" at bounding box center [458, 468] width 56 height 23
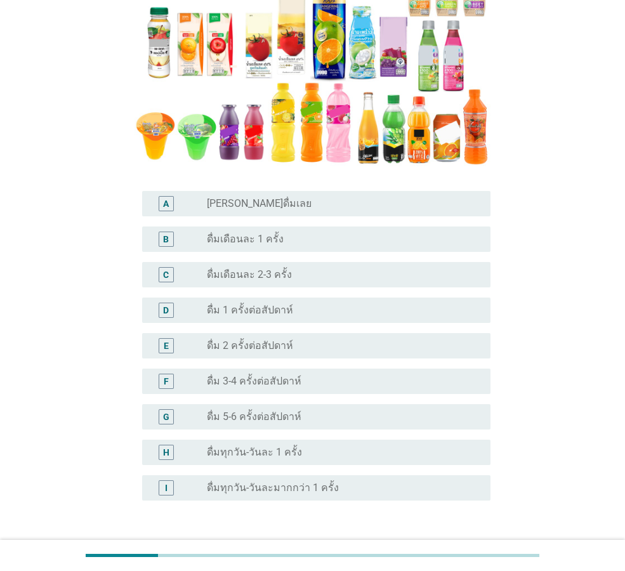
scroll to position [254, 0]
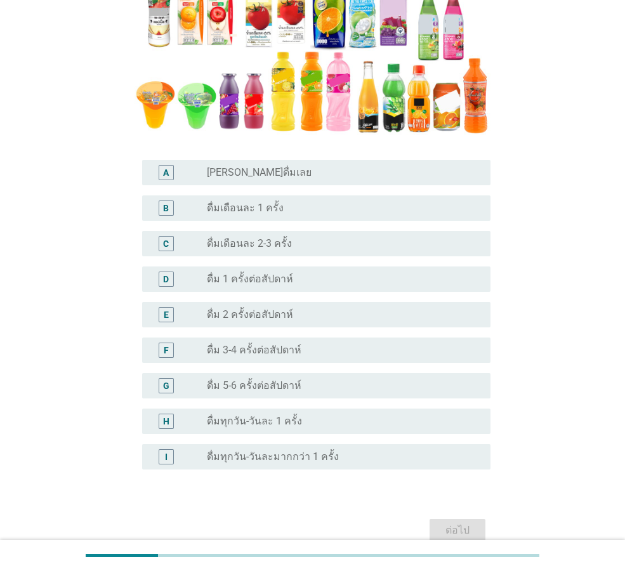
click at [313, 307] on div "radio_button_unchecked ดื่ม 2 ครั้งต่อสัปดาห์" at bounding box center [343, 314] width 273 height 15
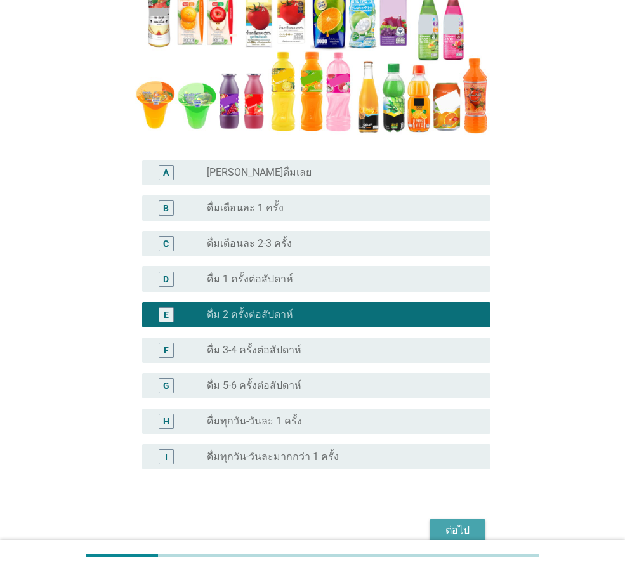
click at [469, 519] on button "ต่อไป" at bounding box center [458, 530] width 56 height 23
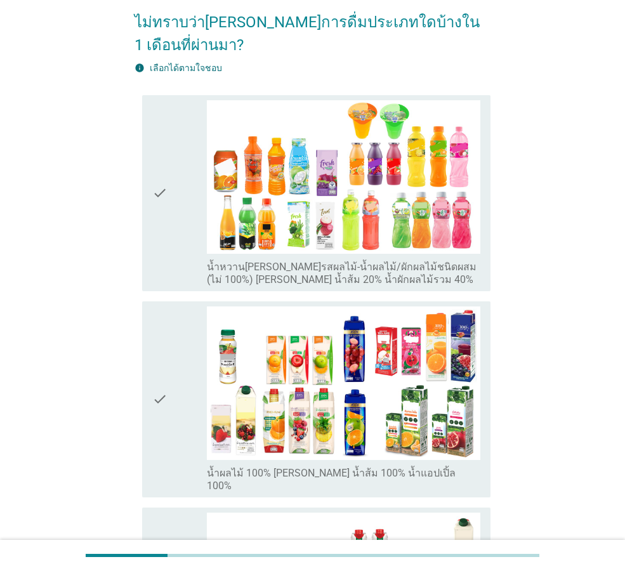
scroll to position [63, 0]
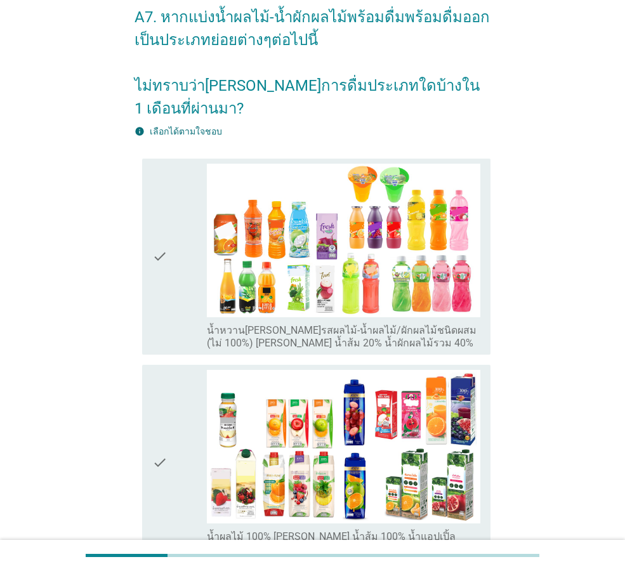
click at [162, 437] on icon "check" at bounding box center [159, 463] width 15 height 186
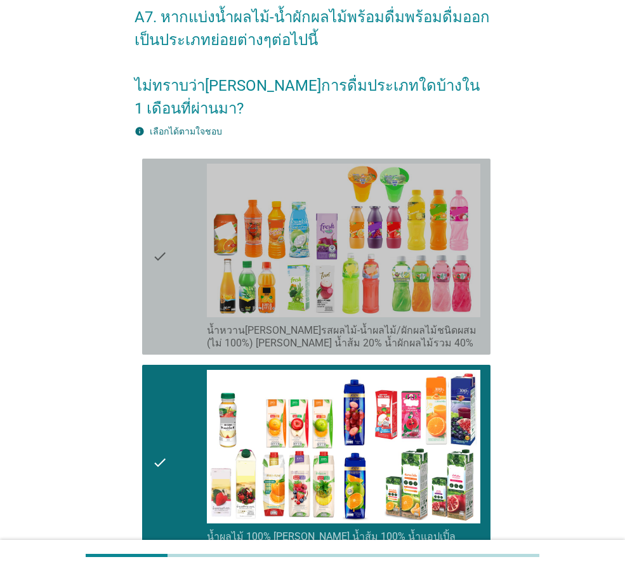
click at [159, 227] on icon "check" at bounding box center [159, 257] width 15 height 186
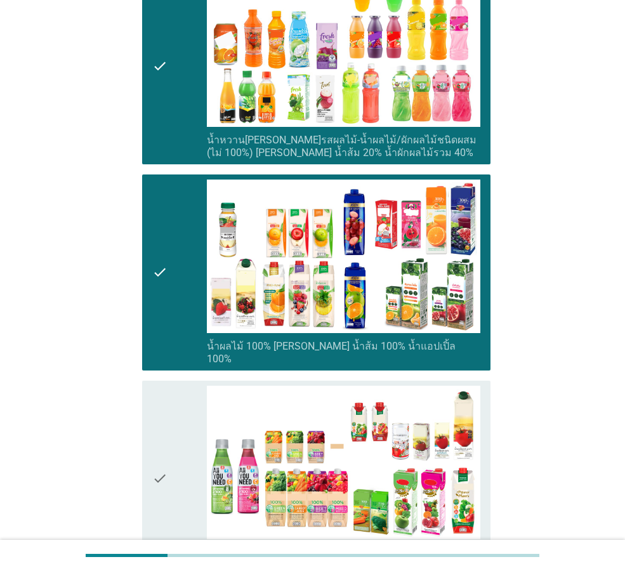
scroll to position [381, 0]
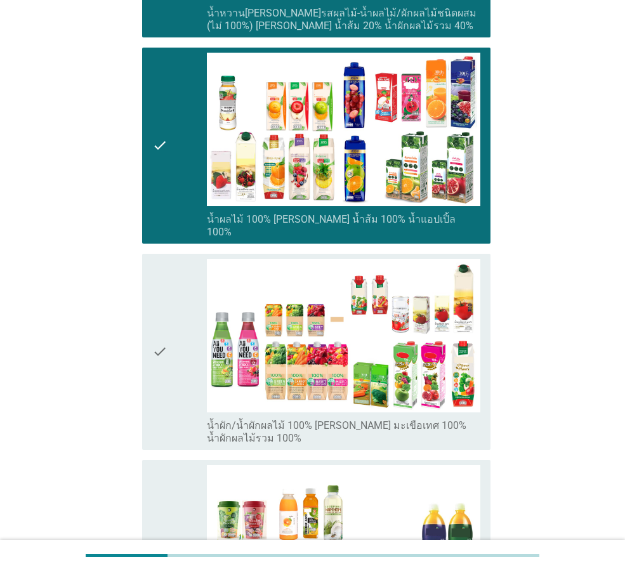
click at [159, 334] on icon "check" at bounding box center [159, 352] width 15 height 186
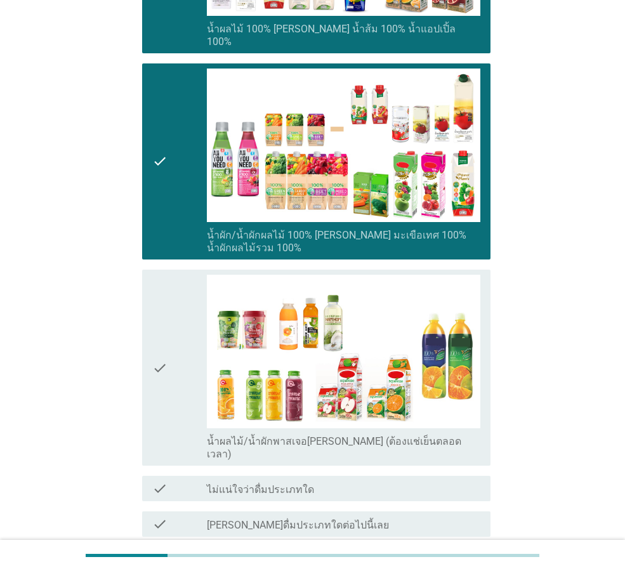
scroll to position [634, 0]
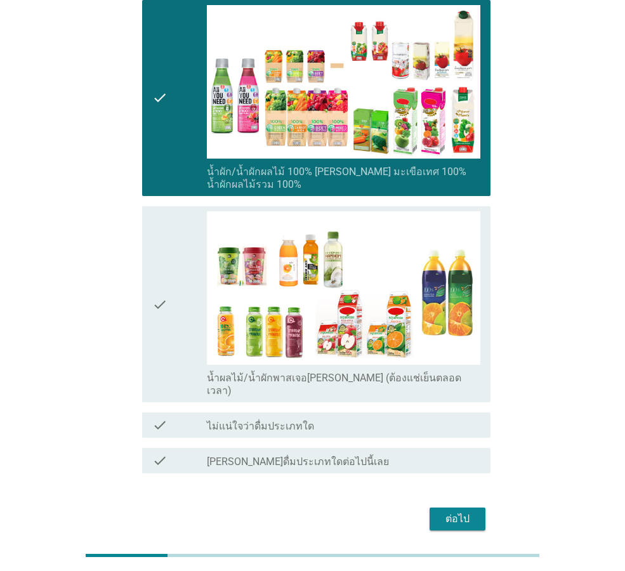
click at [464, 511] on div "ต่อไป" at bounding box center [458, 518] width 36 height 15
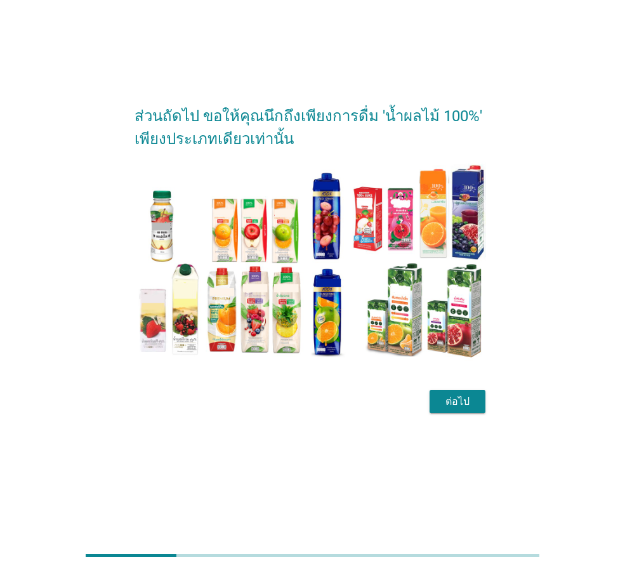
scroll to position [0, 0]
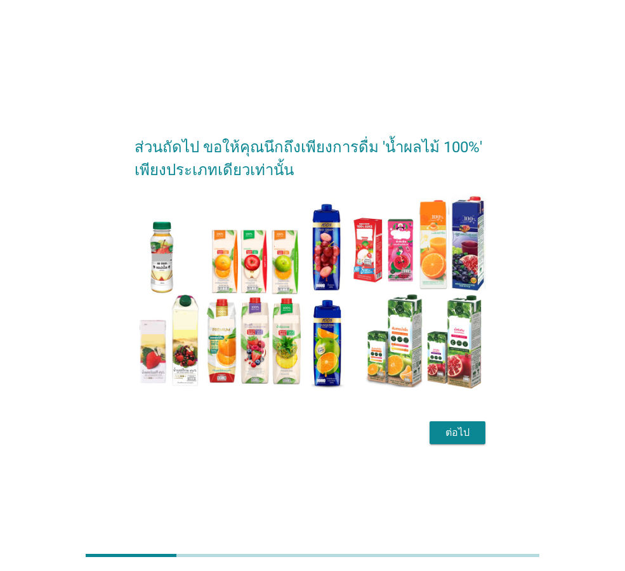
click at [445, 440] on div "ต่อไป" at bounding box center [458, 432] width 36 height 15
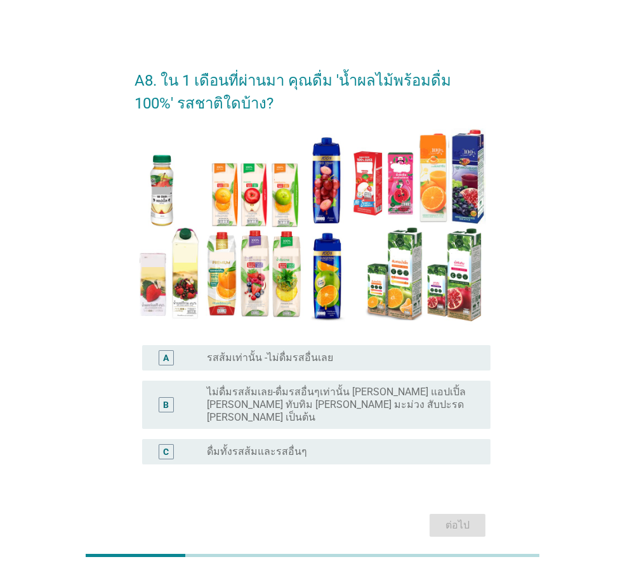
click at [386, 445] on div "radio_button_unchecked ดื่มทั้งรสส้มและรสอื่นๆ" at bounding box center [338, 451] width 263 height 13
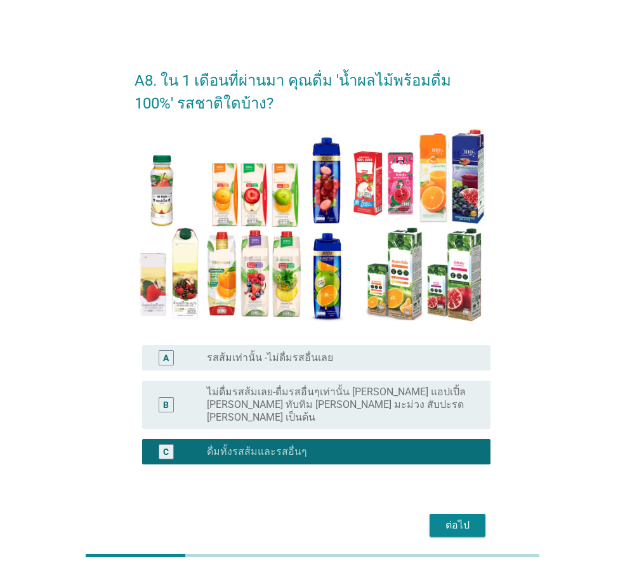
click at [443, 518] on div "ต่อไป" at bounding box center [458, 525] width 36 height 15
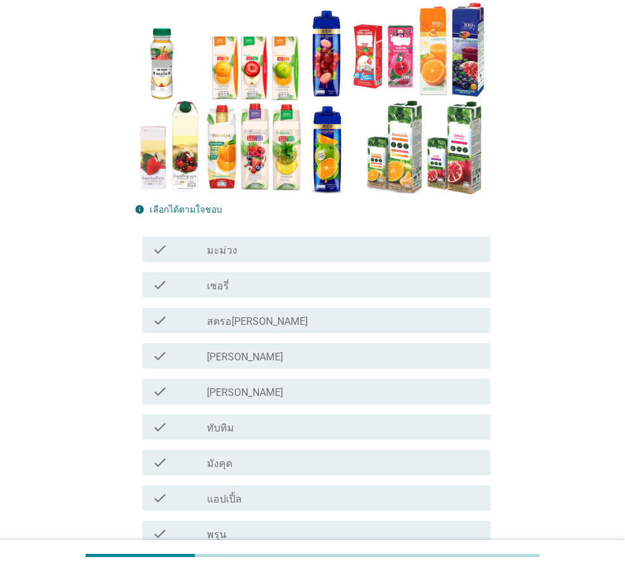
scroll to position [190, 0]
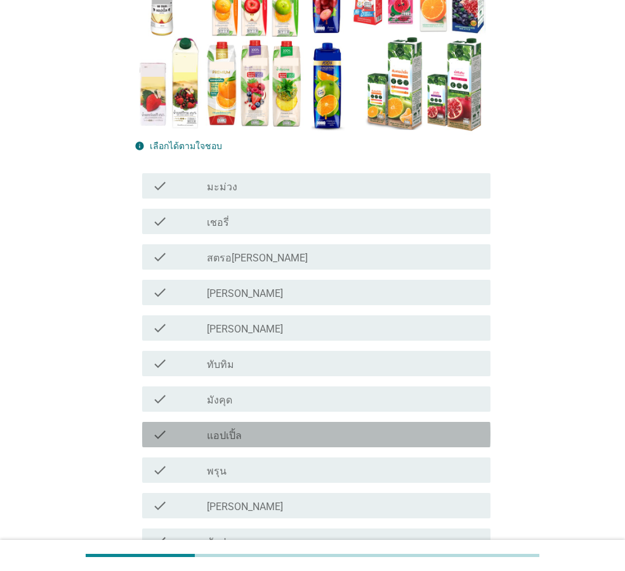
click at [248, 443] on div "check check_box_outline_blank แอปเปิ้ล" at bounding box center [316, 434] width 348 height 25
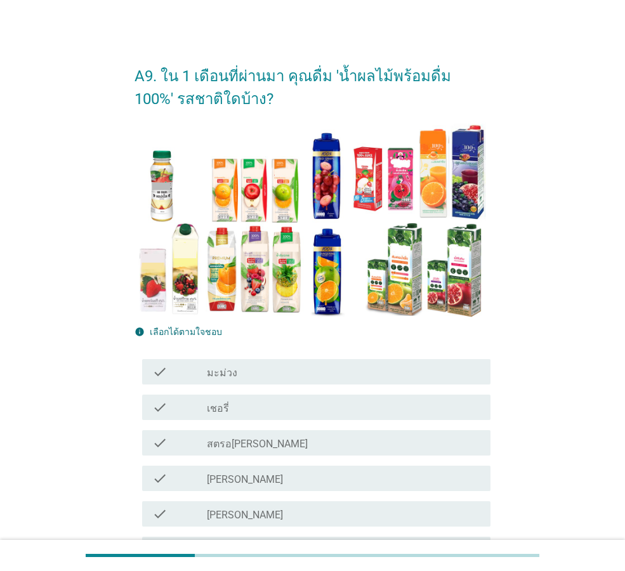
scroll to position [0, 0]
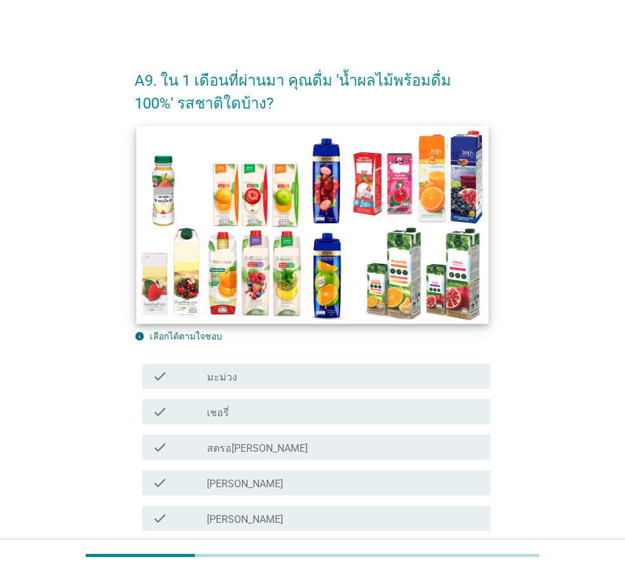
click at [214, 195] on img at bounding box center [312, 225] width 352 height 198
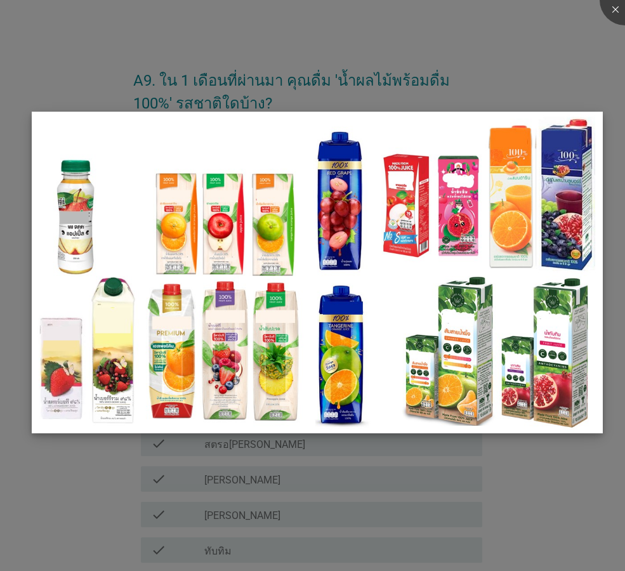
click at [171, 237] on img at bounding box center [317, 272] width 571 height 321
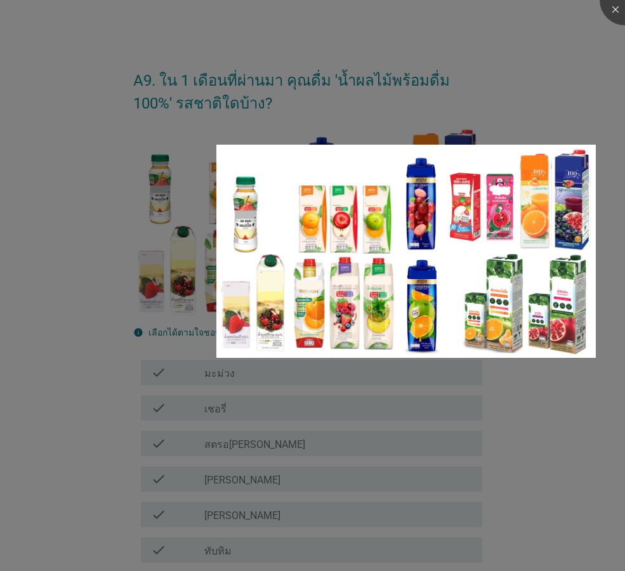
click at [360, 504] on div at bounding box center [312, 285] width 625 height 571
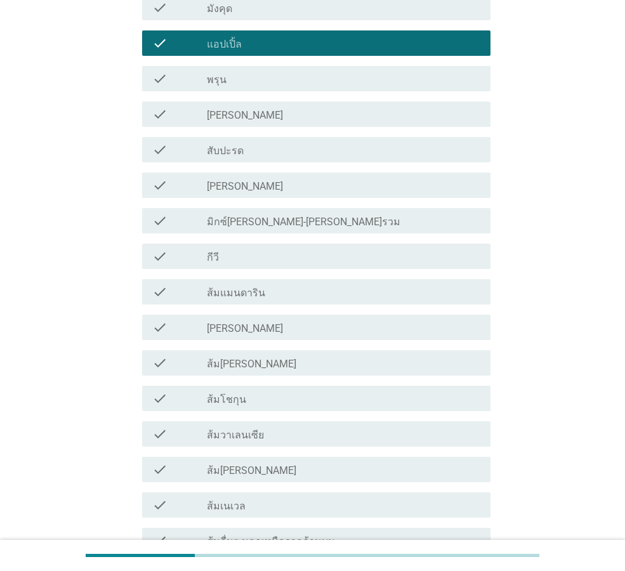
scroll to position [634, 0]
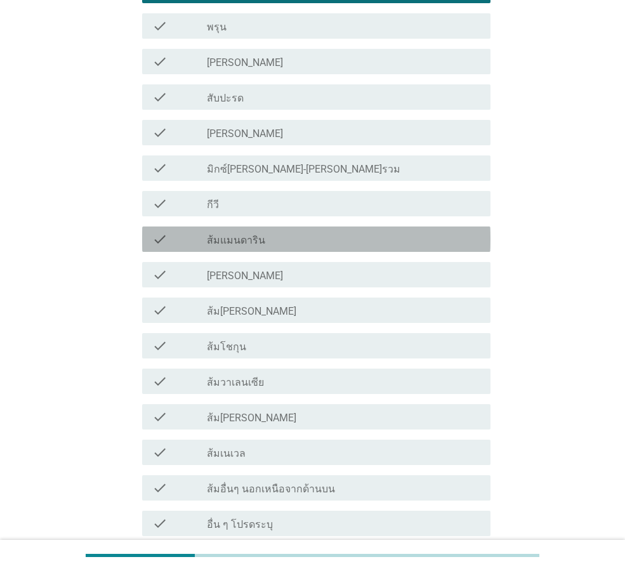
click at [237, 234] on label "ส้มแมนดาริน" at bounding box center [236, 240] width 58 height 13
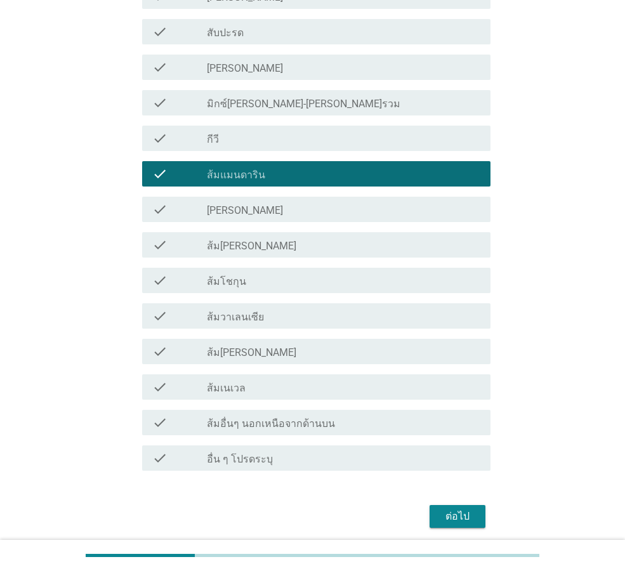
scroll to position [747, 0]
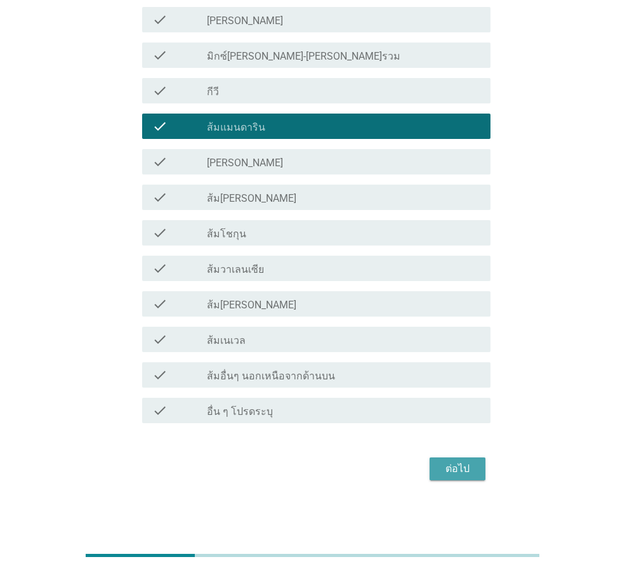
click at [456, 462] on div "ต่อไป" at bounding box center [458, 468] width 36 height 15
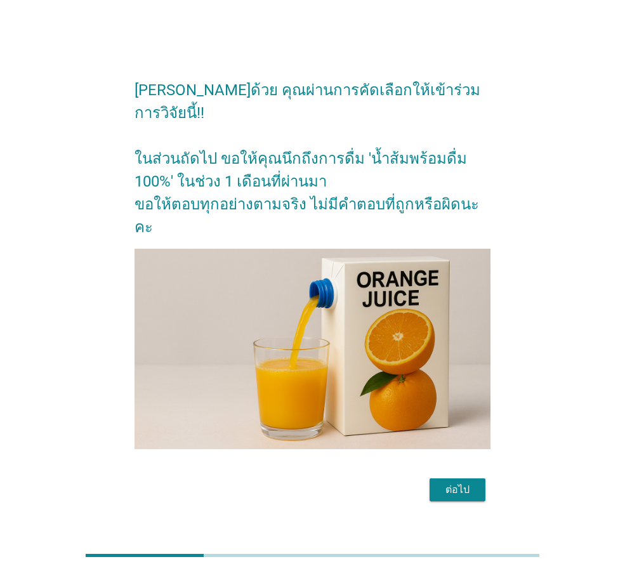
scroll to position [31, 0]
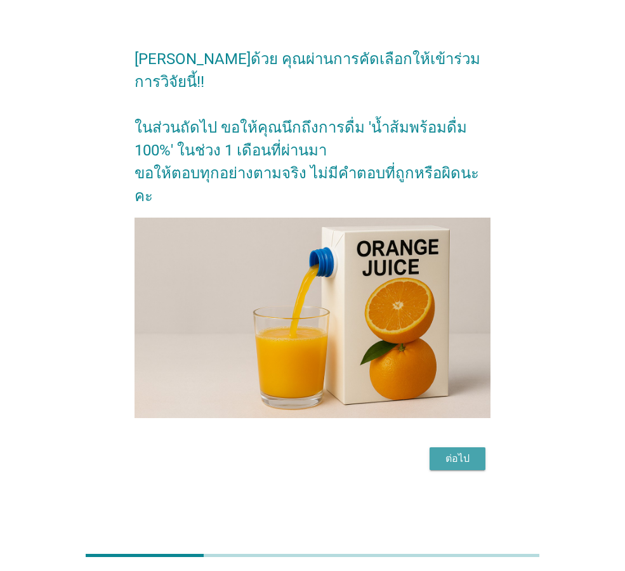
click at [457, 451] on div "ต่อไป" at bounding box center [458, 458] width 36 height 15
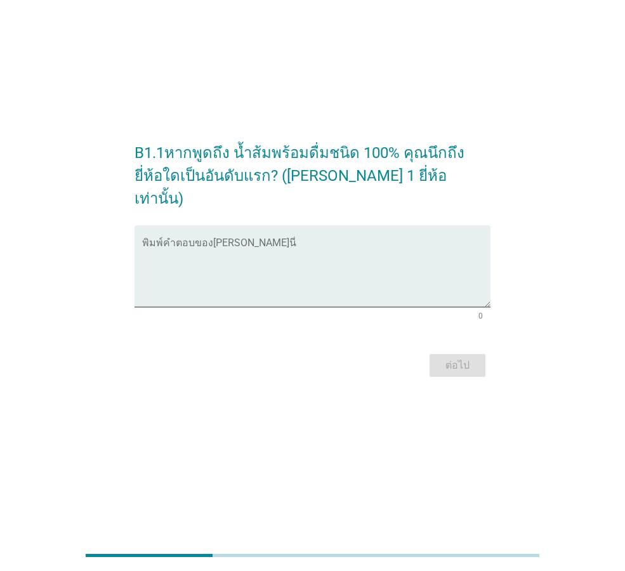
scroll to position [0, 0]
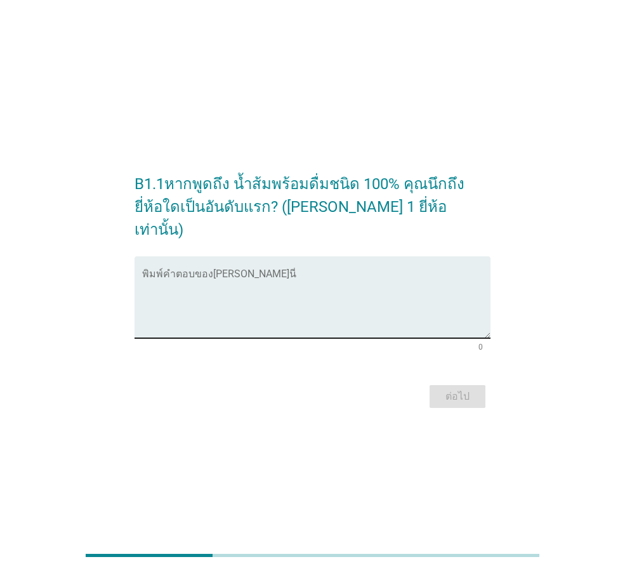
click at [358, 289] on textarea "พิมพ์คำตอบของคุณ ที่นี่" at bounding box center [316, 305] width 348 height 67
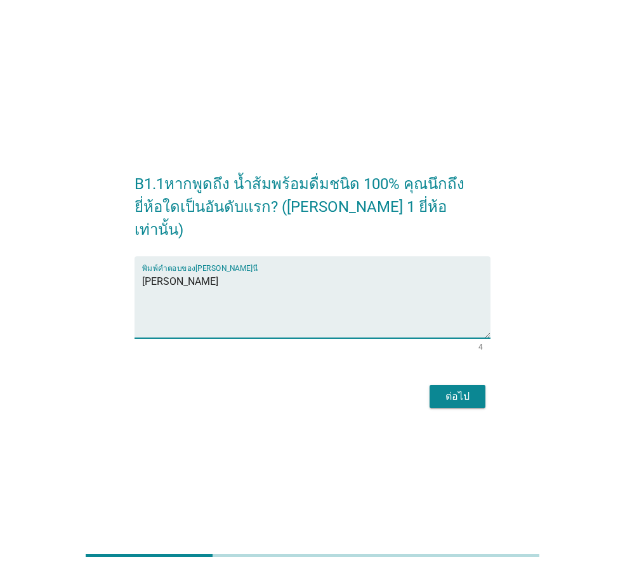
type textarea "[PERSON_NAME]"
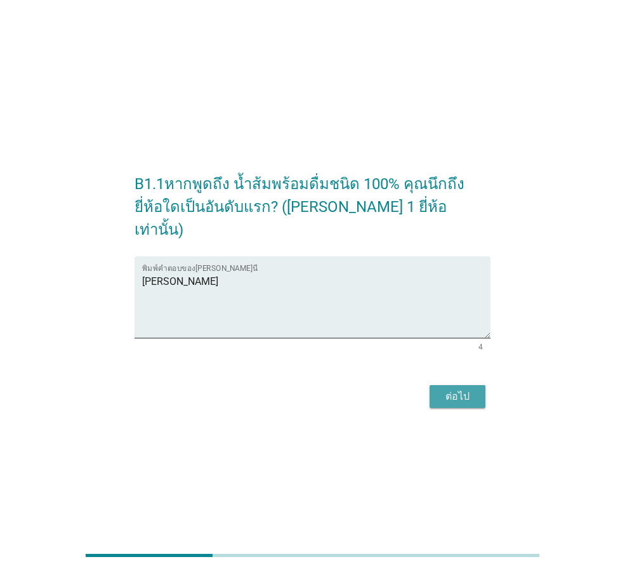
click at [478, 386] on button "ต่อไป" at bounding box center [458, 396] width 56 height 23
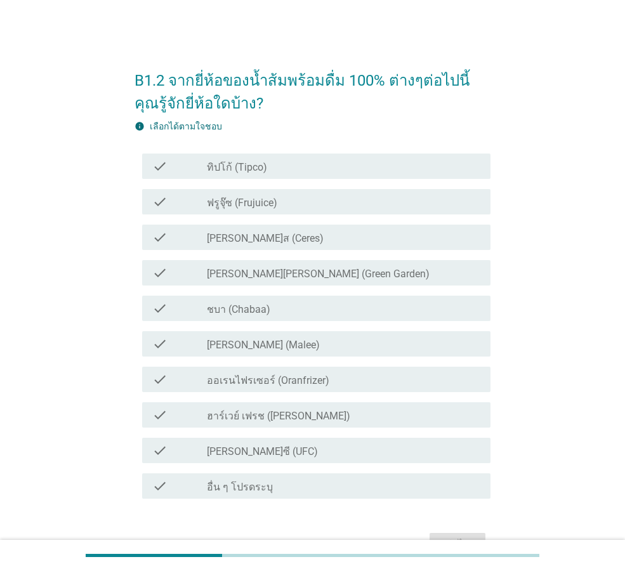
click at [155, 171] on icon "check" at bounding box center [159, 166] width 15 height 15
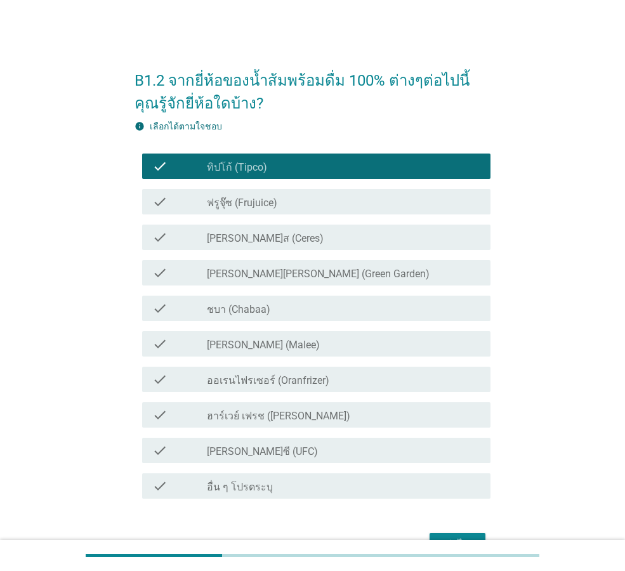
click at [155, 194] on icon "check" at bounding box center [159, 201] width 15 height 15
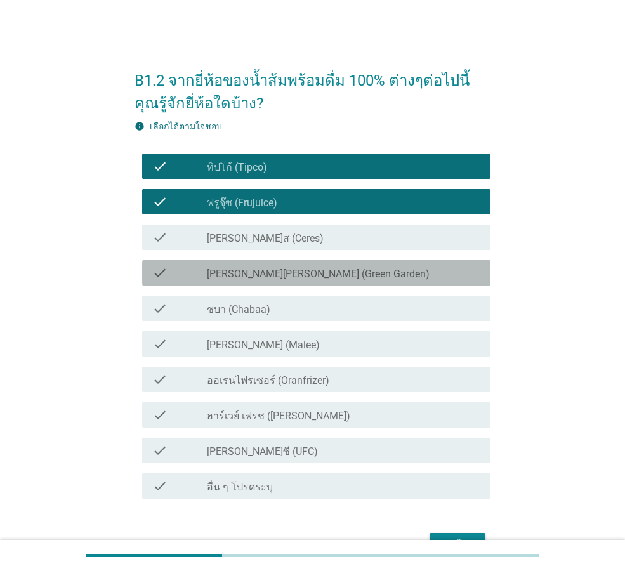
click at [163, 270] on icon "check" at bounding box center [159, 272] width 15 height 15
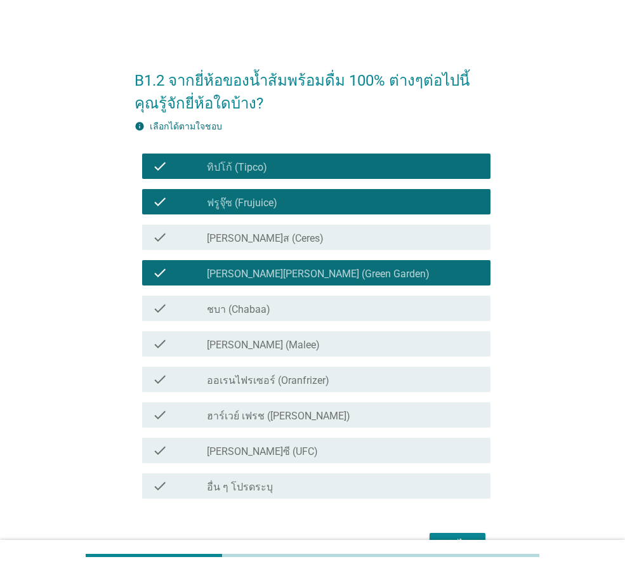
click at [152, 311] on icon "check" at bounding box center [159, 308] width 15 height 15
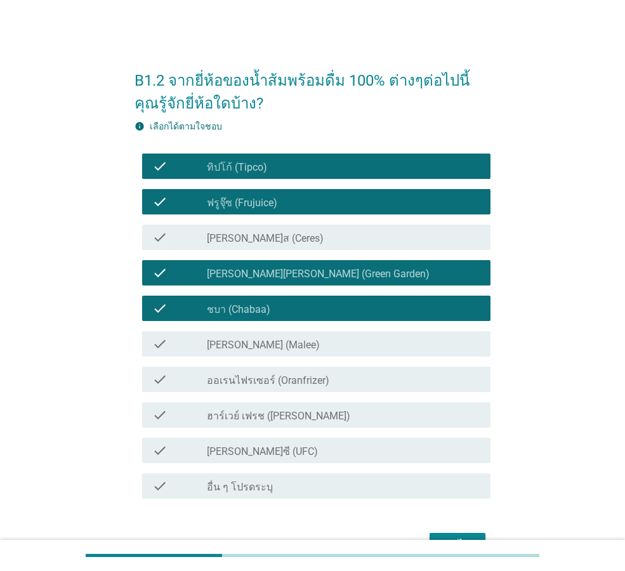
click at [152, 342] on icon "check" at bounding box center [159, 343] width 15 height 15
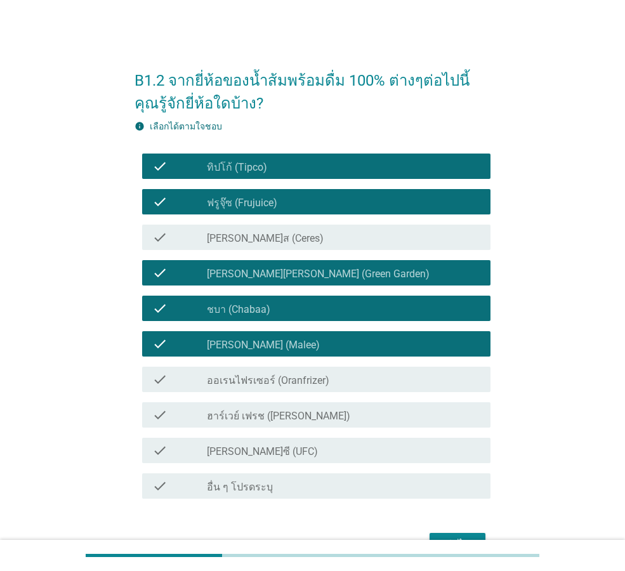
click at [166, 453] on icon "check" at bounding box center [159, 450] width 15 height 15
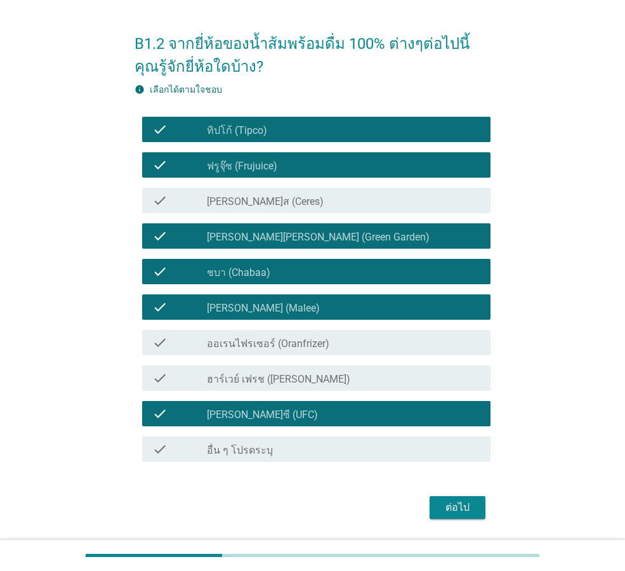
scroll to position [76, 0]
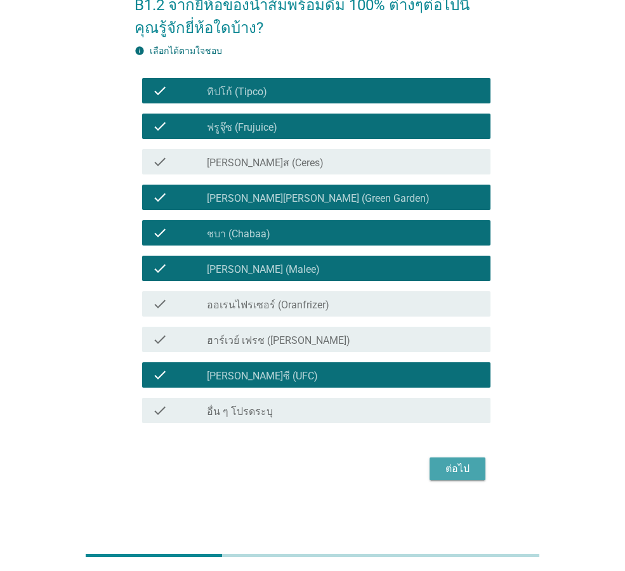
click at [467, 466] on div "ต่อไป" at bounding box center [458, 468] width 36 height 15
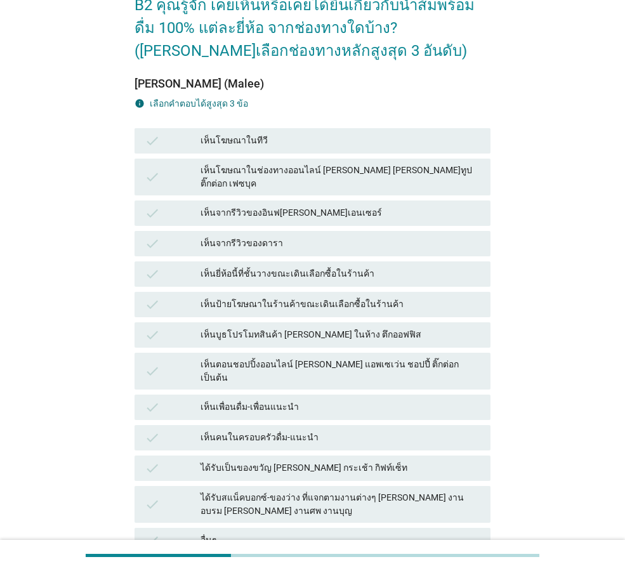
scroll to position [0, 0]
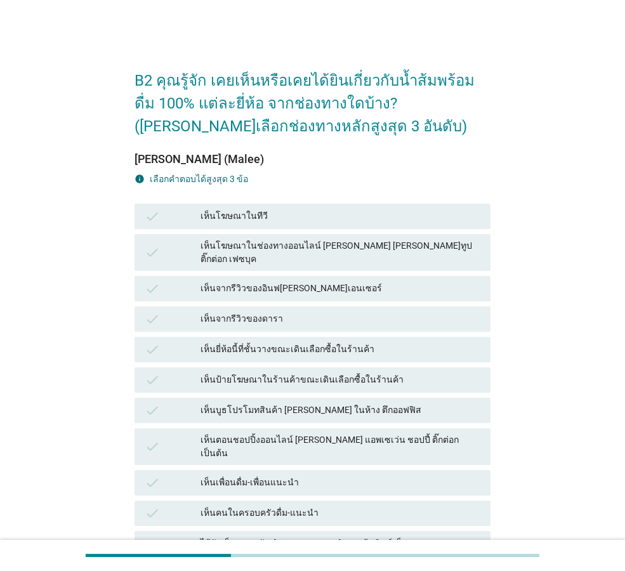
click at [148, 342] on icon "check" at bounding box center [152, 349] width 15 height 15
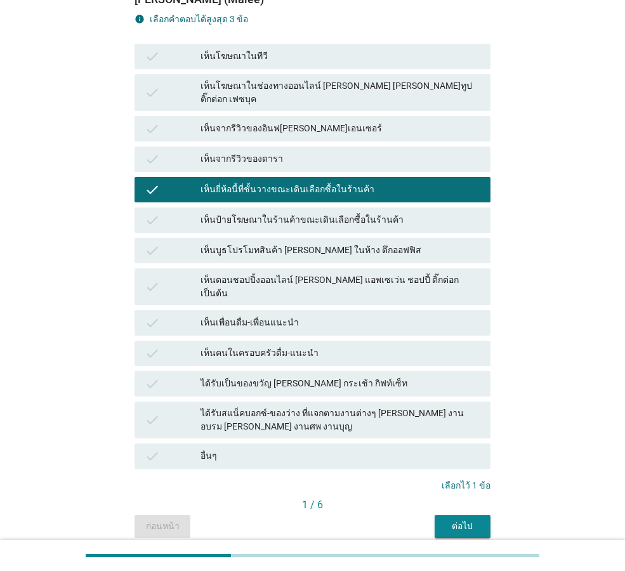
scroll to position [191, 0]
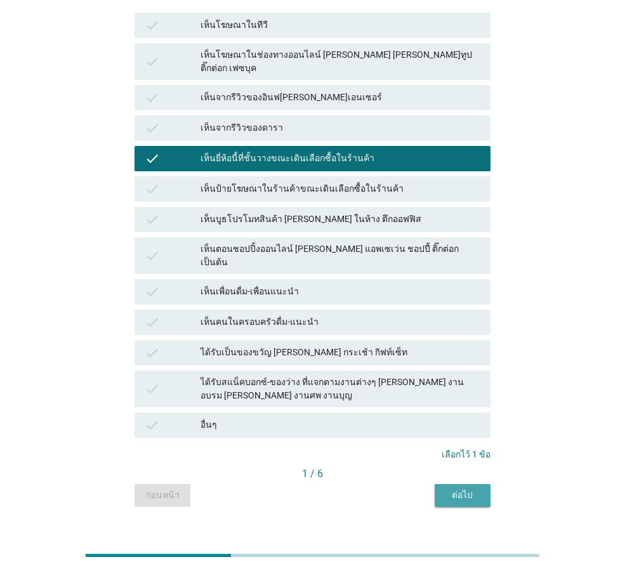
click at [462, 489] on div "ต่อไป" at bounding box center [463, 495] width 36 height 13
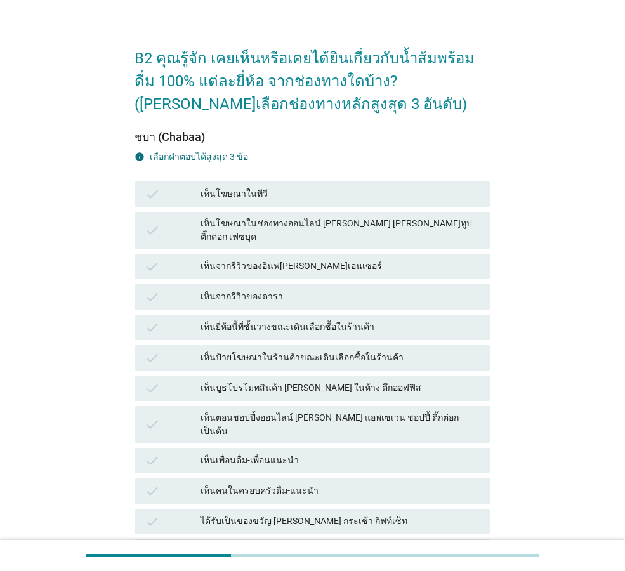
scroll to position [0, 0]
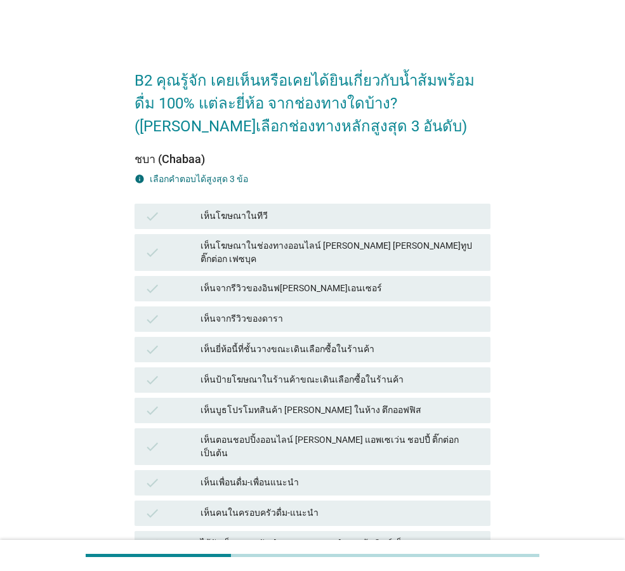
click at [152, 342] on icon "check" at bounding box center [152, 349] width 15 height 15
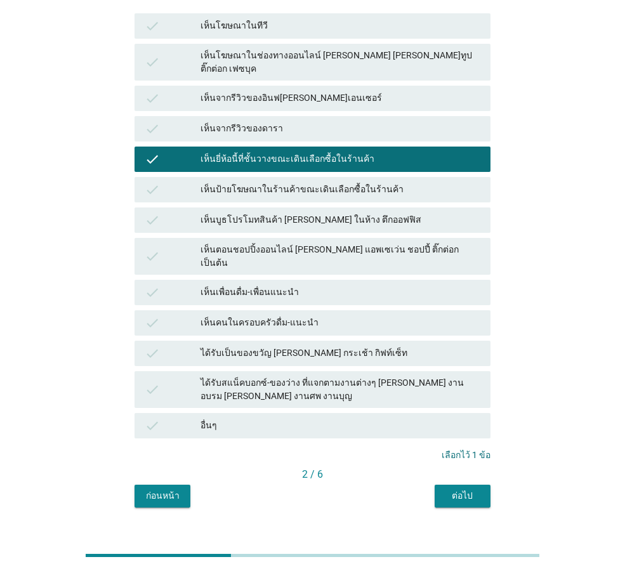
scroll to position [191, 0]
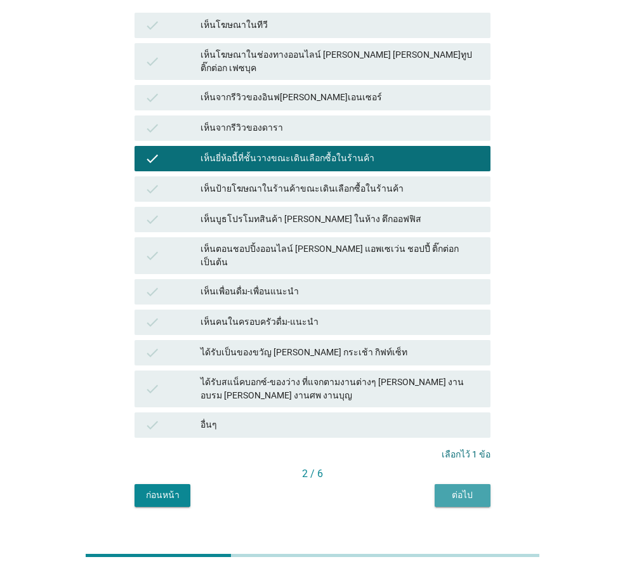
click at [449, 489] on div "ต่อไป" at bounding box center [463, 495] width 36 height 13
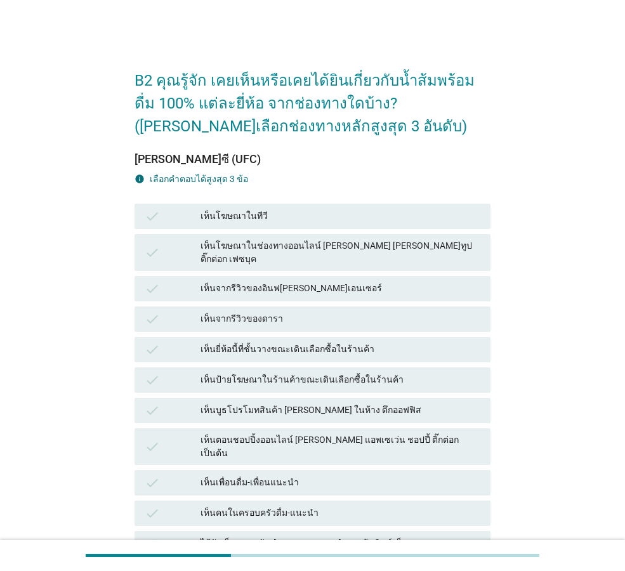
click at [151, 344] on icon "check" at bounding box center [152, 349] width 15 height 15
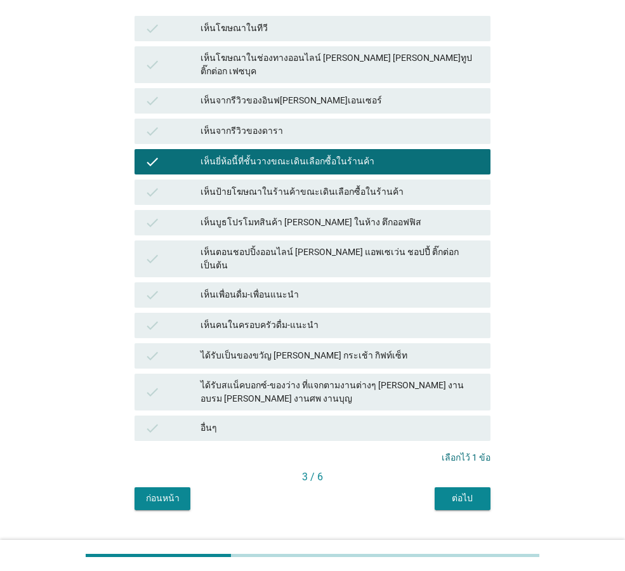
scroll to position [191, 0]
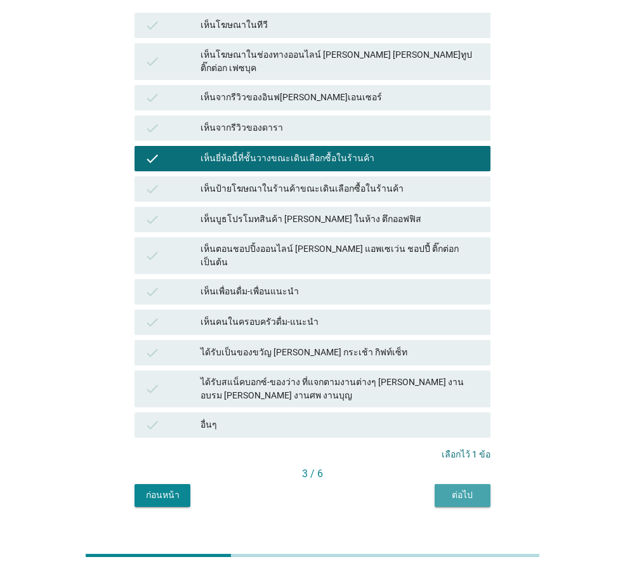
click at [466, 489] on div "ต่อไป" at bounding box center [463, 495] width 36 height 13
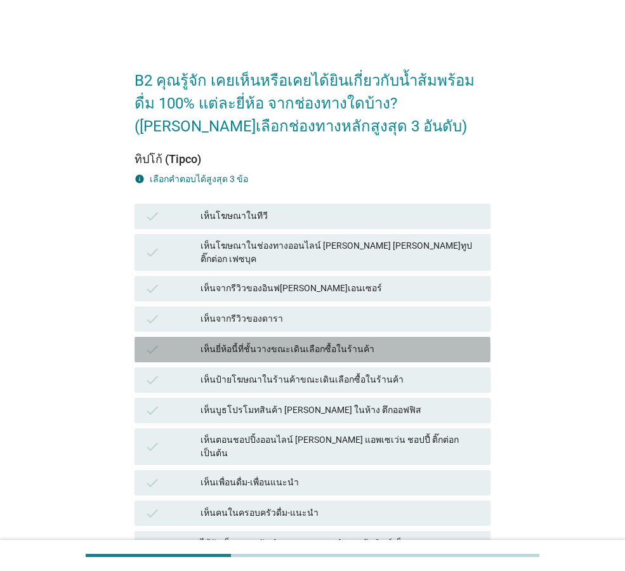
click at [151, 343] on icon "check" at bounding box center [152, 349] width 15 height 15
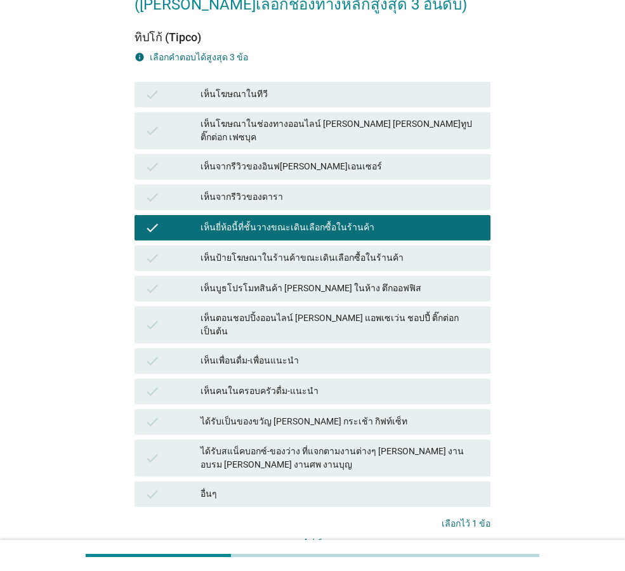
scroll to position [127, 0]
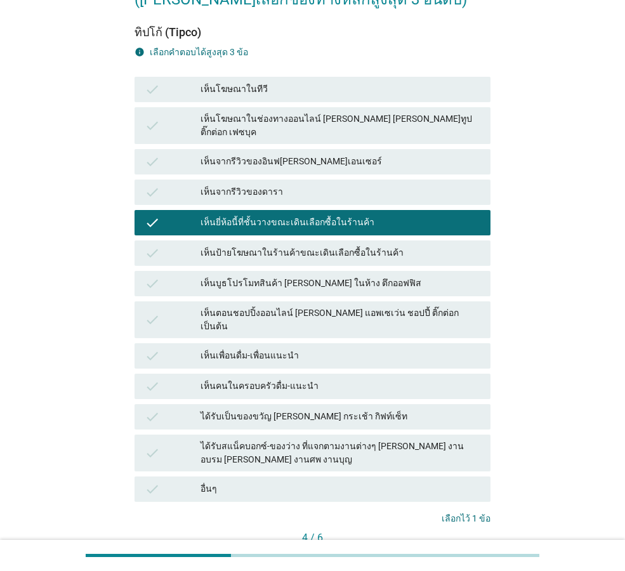
click at [471, 553] on div "ต่อไป" at bounding box center [463, 559] width 36 height 13
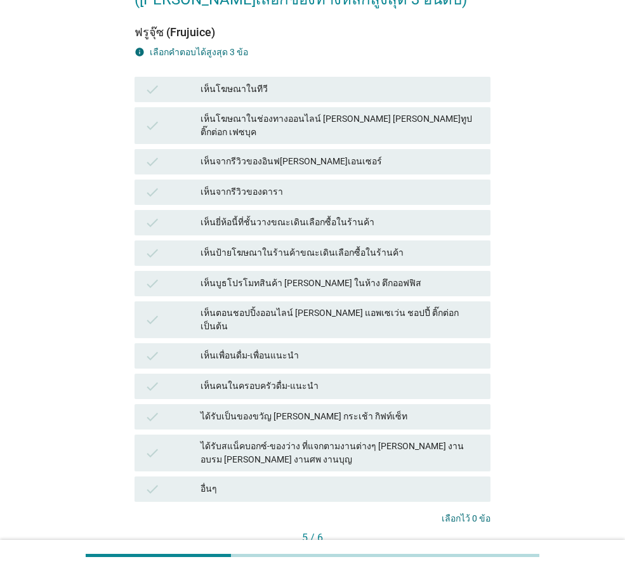
click at [143, 304] on div "check เห็นตอนชอปปิ้งออนไลน์ [PERSON_NAME] แอพเซเว่น ชอปปี้ ติ๊กต่อก เป็นต้น" at bounding box center [313, 319] width 356 height 37
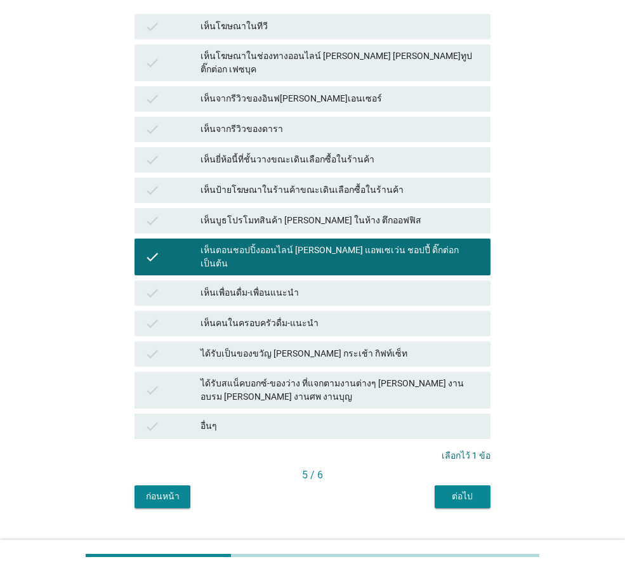
scroll to position [191, 0]
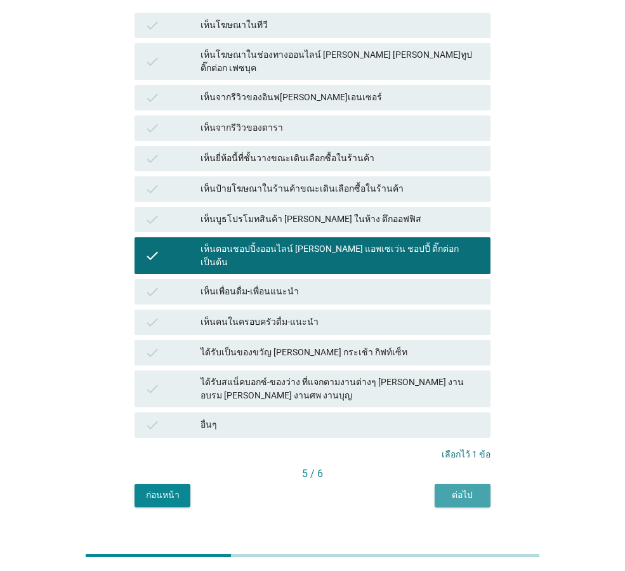
click at [454, 489] on div "ต่อไป" at bounding box center [463, 495] width 36 height 13
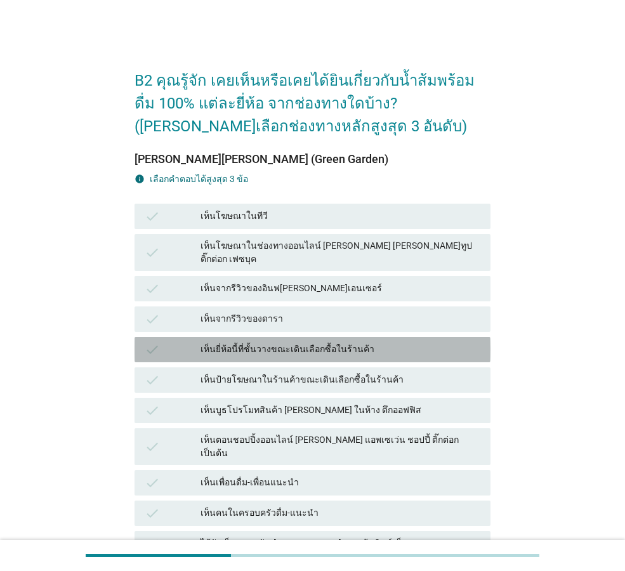
click at [153, 342] on icon "check" at bounding box center [152, 349] width 15 height 15
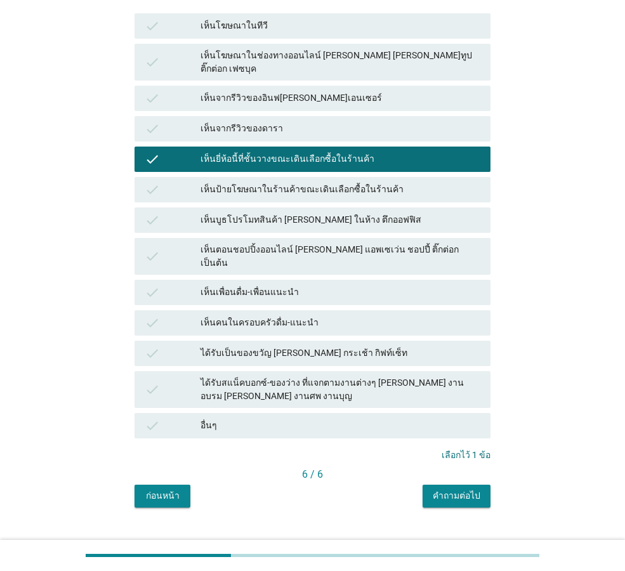
scroll to position [191, 0]
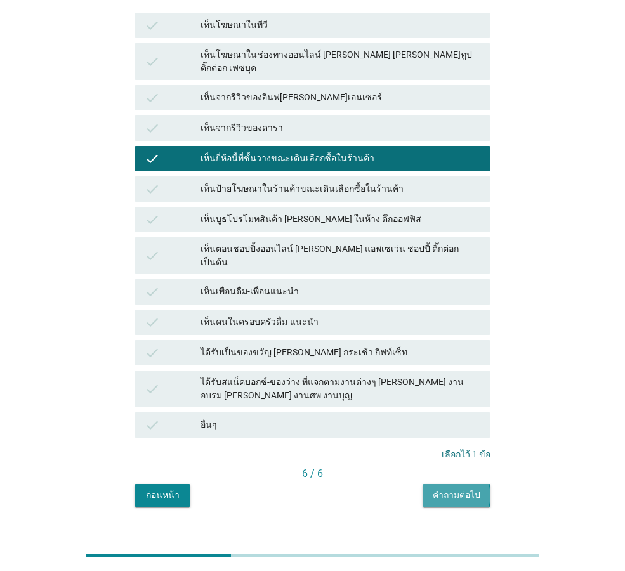
click at [436, 489] on div "คำถามต่อไป" at bounding box center [457, 495] width 48 height 13
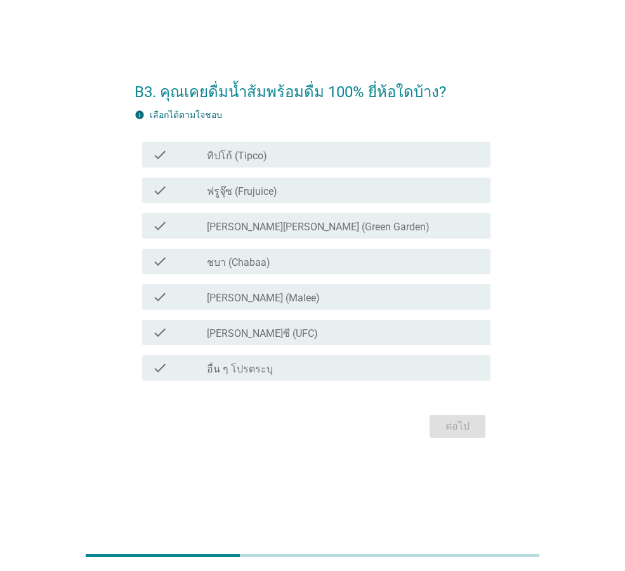
scroll to position [0, 0]
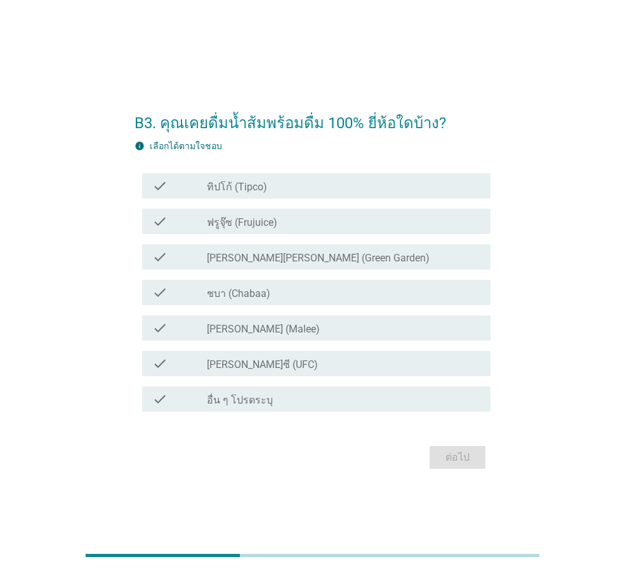
click at [150, 329] on div "check check_box_outline_blank [PERSON_NAME] (Malee)" at bounding box center [316, 327] width 348 height 25
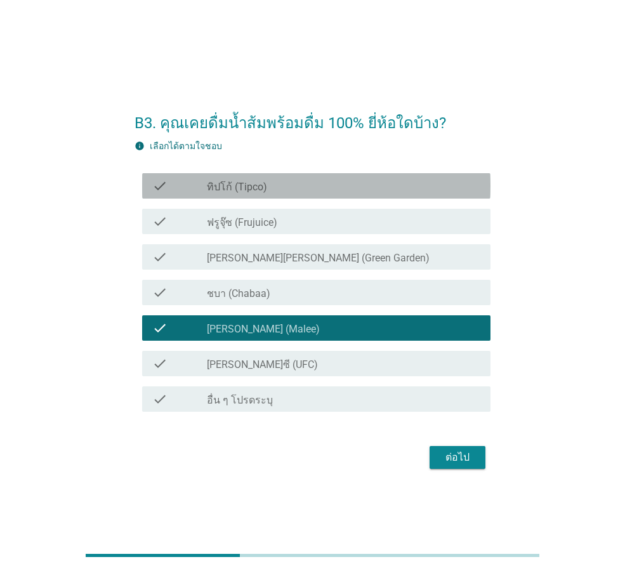
click at [168, 192] on icon "check" at bounding box center [159, 185] width 15 height 15
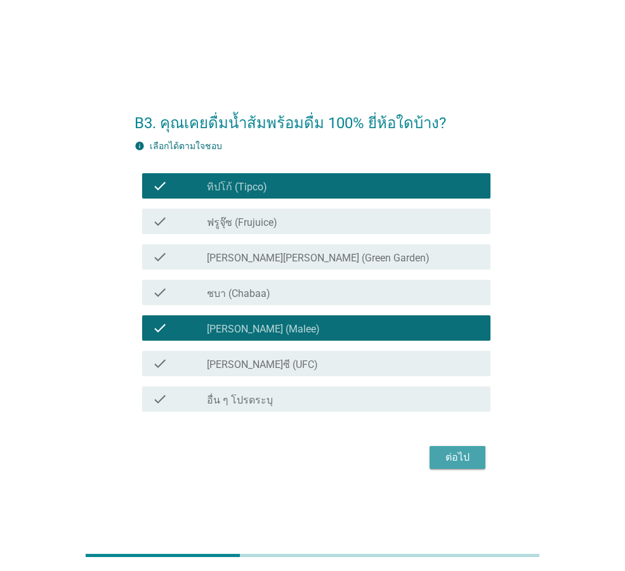
click at [469, 452] on div "ต่อไป" at bounding box center [458, 457] width 36 height 15
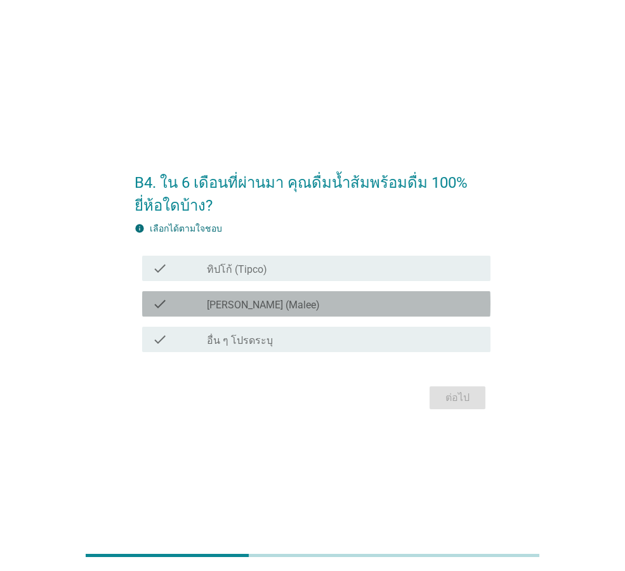
click at [150, 300] on div "check check_box [PERSON_NAME] (Malee)" at bounding box center [316, 303] width 348 height 25
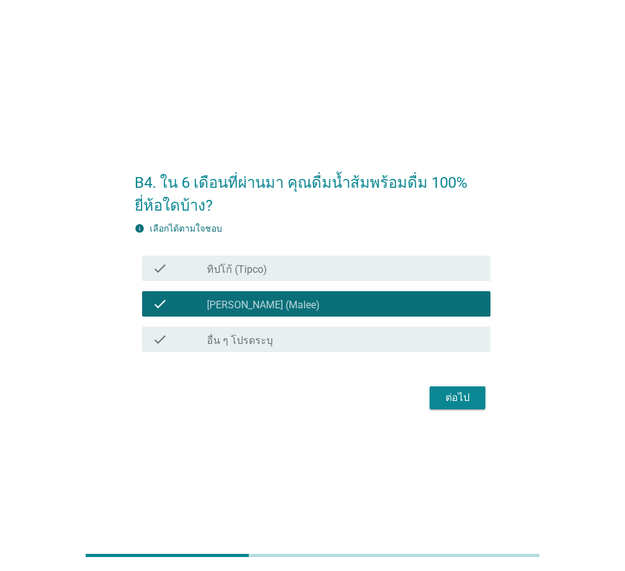
click at [454, 397] on div "ต่อไป" at bounding box center [458, 397] width 36 height 15
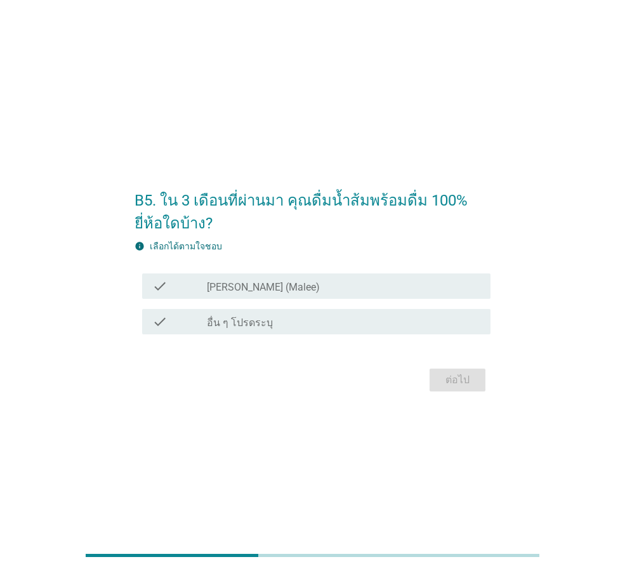
click at [161, 289] on icon "check" at bounding box center [159, 286] width 15 height 15
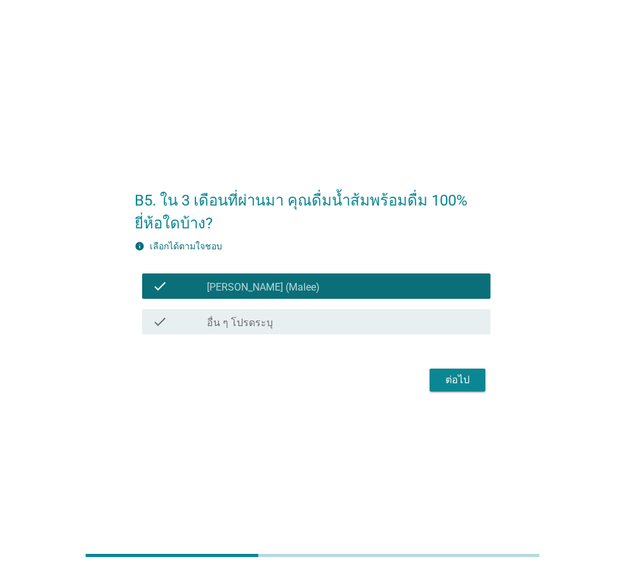
click at [442, 385] on div "ต่อไป" at bounding box center [458, 379] width 36 height 15
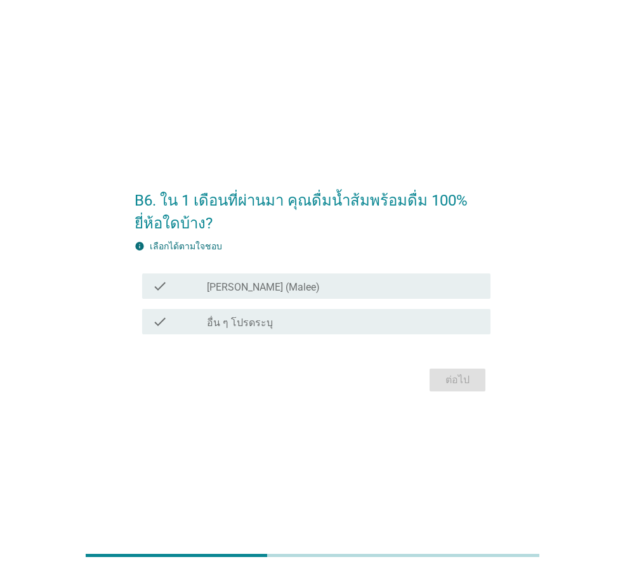
click at [156, 294] on div "check check_box [PERSON_NAME] (Malee)" at bounding box center [316, 285] width 348 height 25
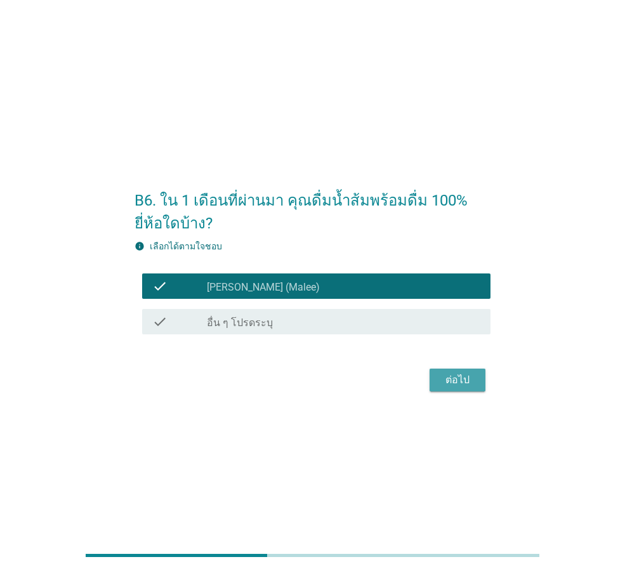
click at [455, 374] on div "ต่อไป" at bounding box center [458, 379] width 36 height 15
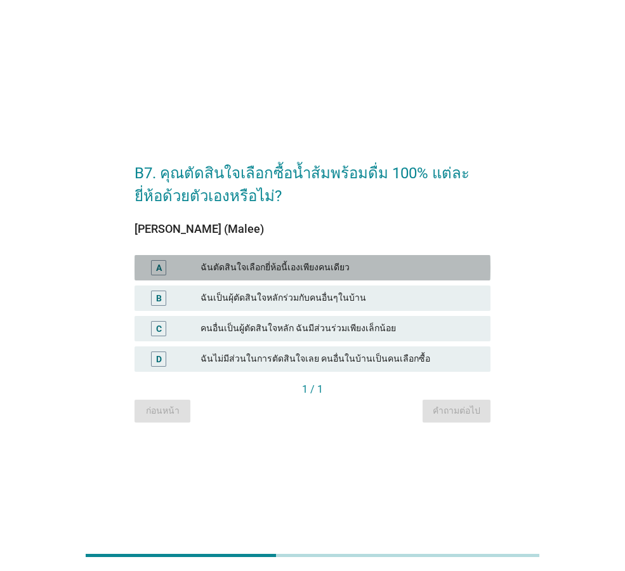
click at [164, 266] on div "A" at bounding box center [158, 267] width 15 height 15
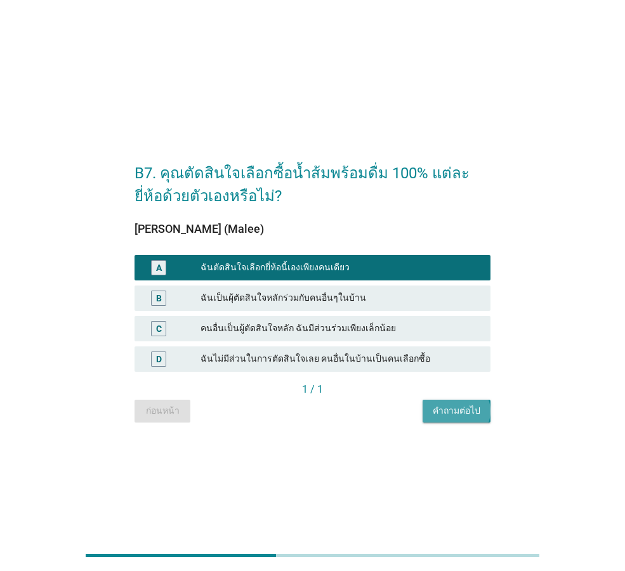
click at [447, 409] on div "คำถามต่อไป" at bounding box center [457, 410] width 48 height 13
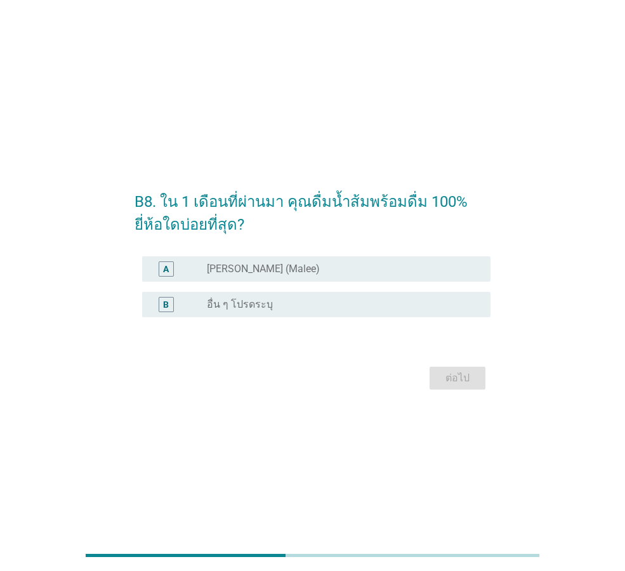
click at [267, 273] on div "radio_button_unchecked [PERSON_NAME] (Malee)" at bounding box center [338, 269] width 263 height 13
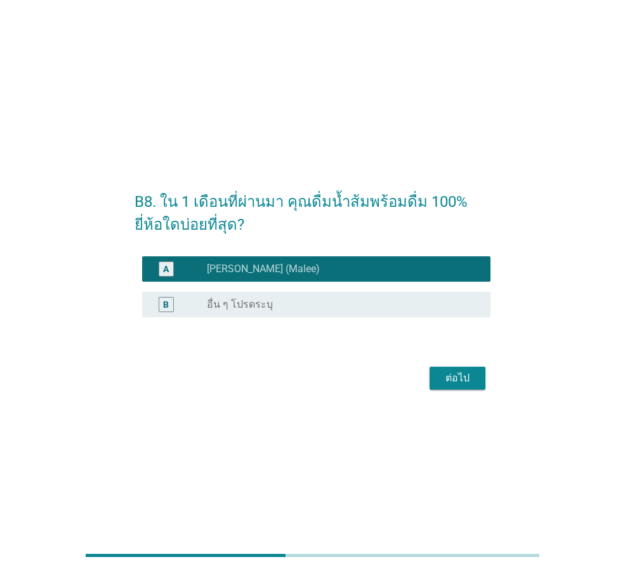
click at [447, 381] on div "ต่อไป" at bounding box center [458, 378] width 36 height 15
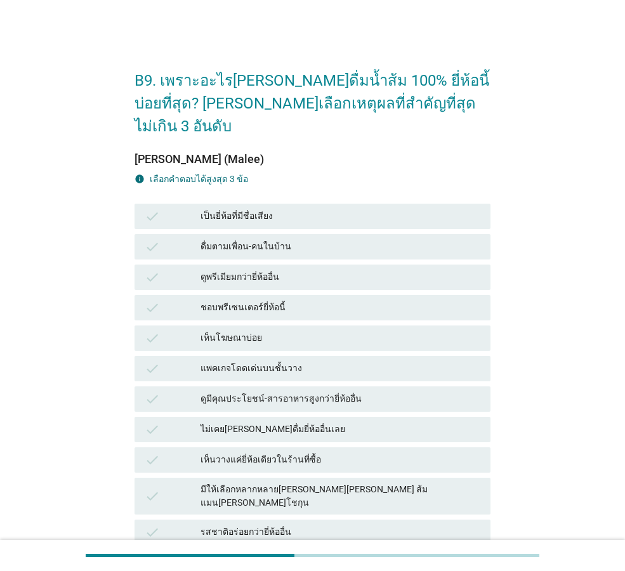
scroll to position [63, 0]
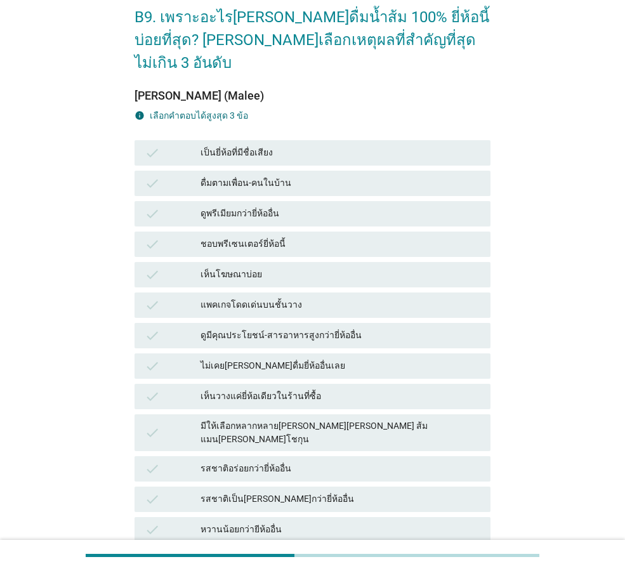
click at [305, 461] on div "รสชาติอร่อยกว่ายี่ห้ออื่น" at bounding box center [340, 468] width 280 height 15
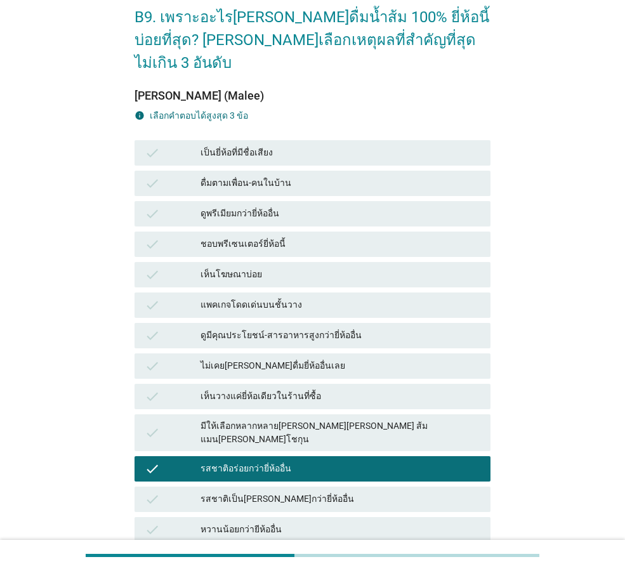
click at [363, 492] on div "รสชาติเป็น[PERSON_NAME]กว่ายี่ห้ออื่น" at bounding box center [340, 499] width 280 height 15
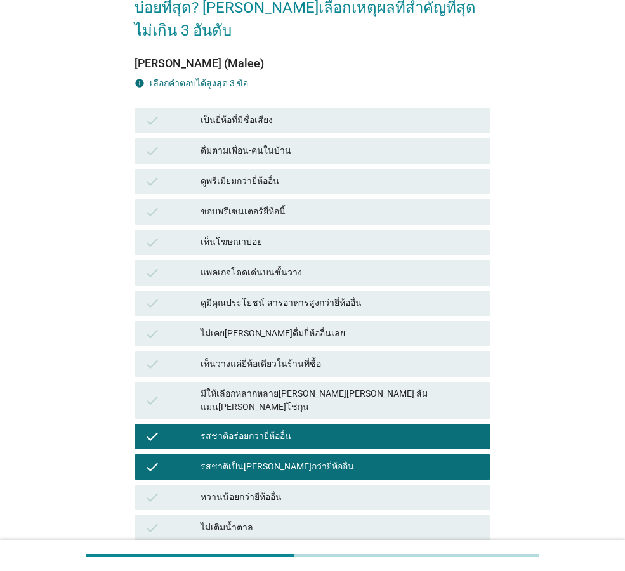
scroll to position [127, 0]
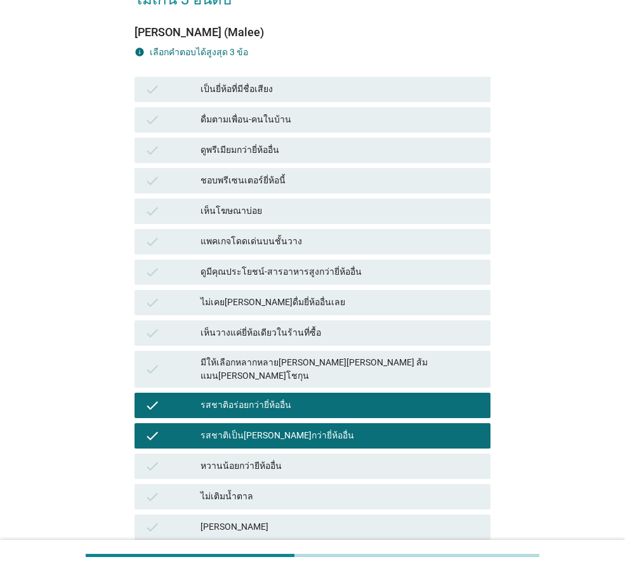
click at [347, 454] on div "check หวานน้อยกว่ายีห้ออื่น" at bounding box center [313, 466] width 356 height 25
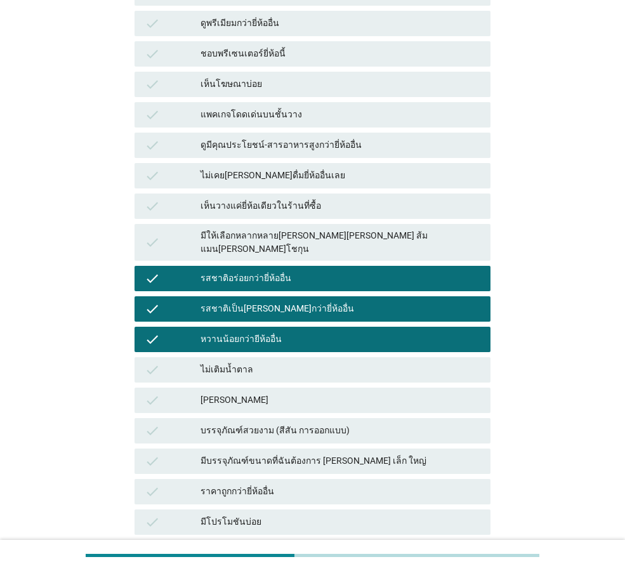
scroll to position [370, 0]
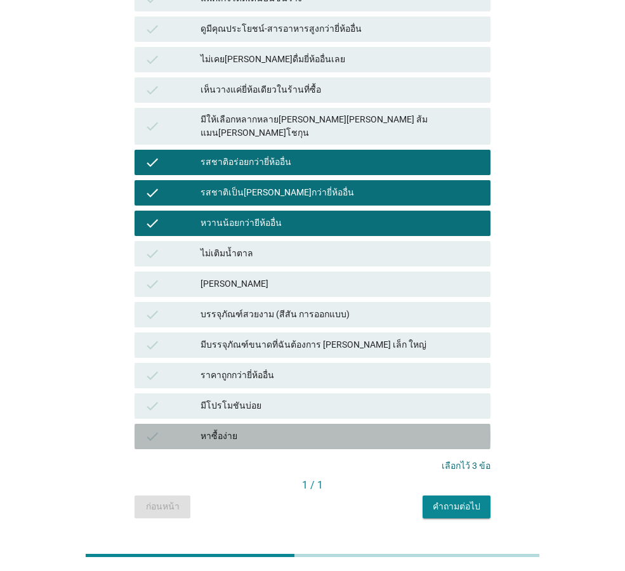
click at [325, 429] on div "หาซื้อง่าย" at bounding box center [340, 436] width 280 height 15
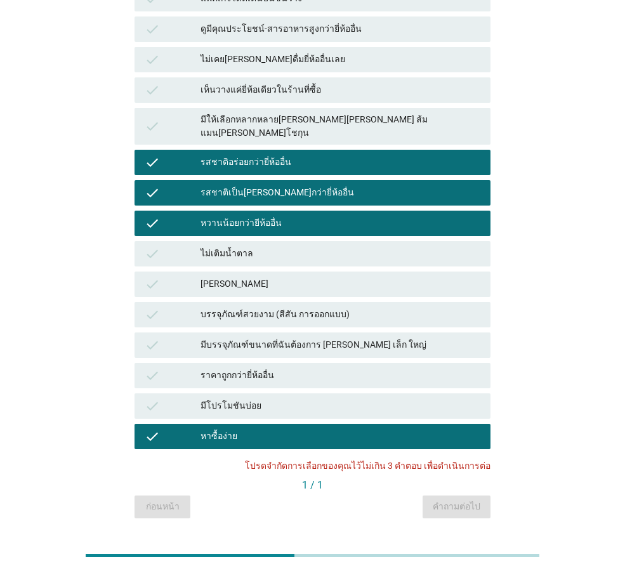
click at [302, 429] on div "หาซื้อง่าย" at bounding box center [340, 436] width 280 height 15
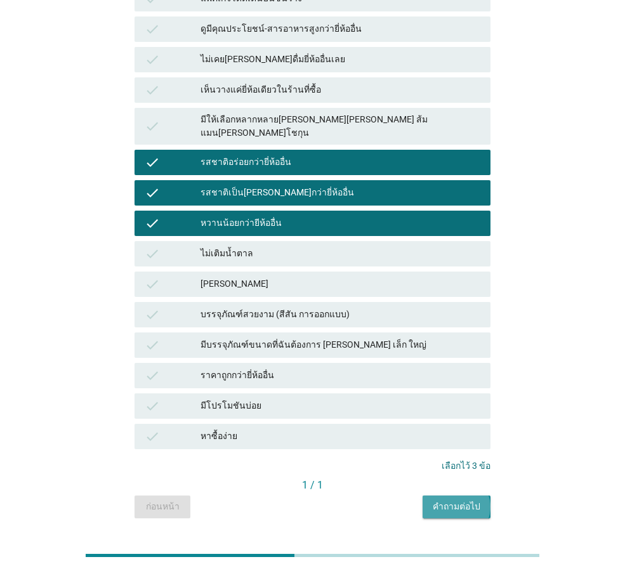
click at [441, 500] on div "คำถามต่อไป" at bounding box center [457, 506] width 48 height 13
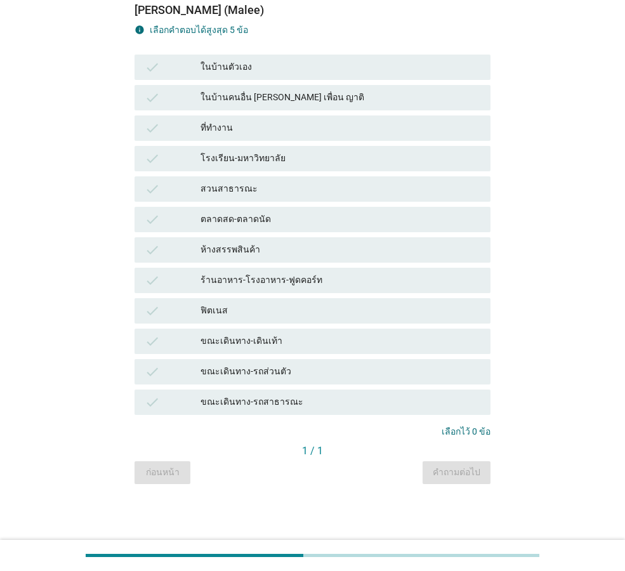
scroll to position [0, 0]
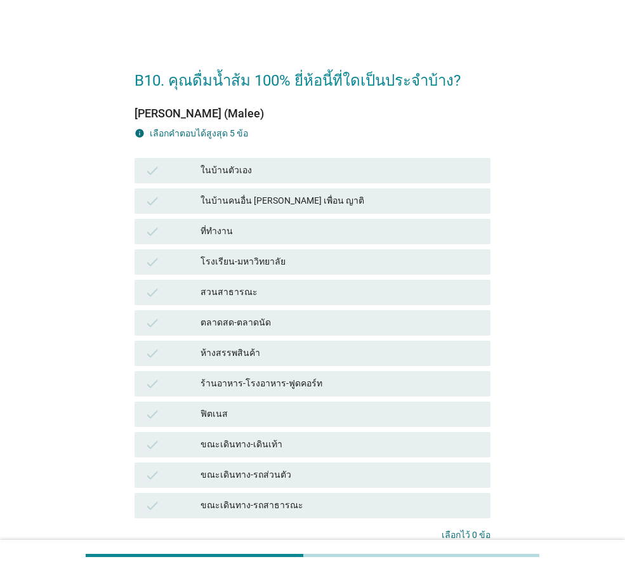
click at [252, 173] on div "ในบ้านตัวเอง" at bounding box center [340, 170] width 280 height 15
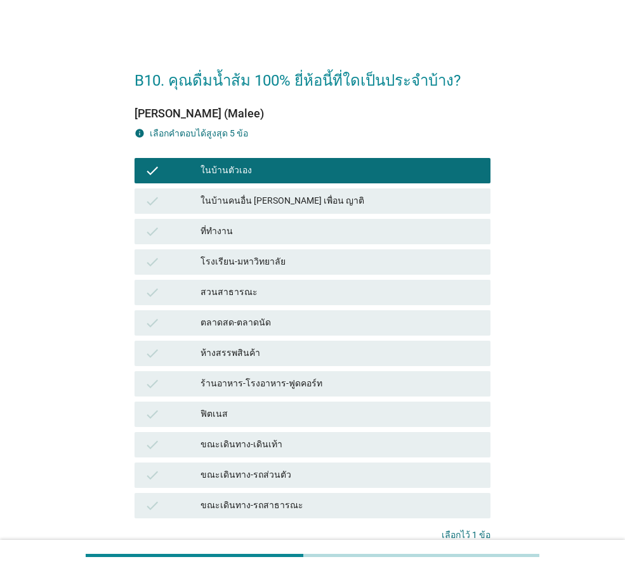
scroll to position [63, 0]
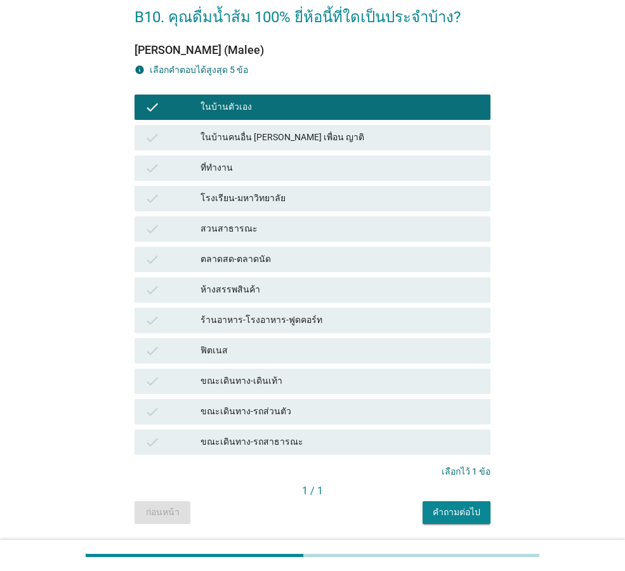
click at [305, 409] on div "ขณะเดินทาง-รถส่วนตัว" at bounding box center [340, 411] width 280 height 15
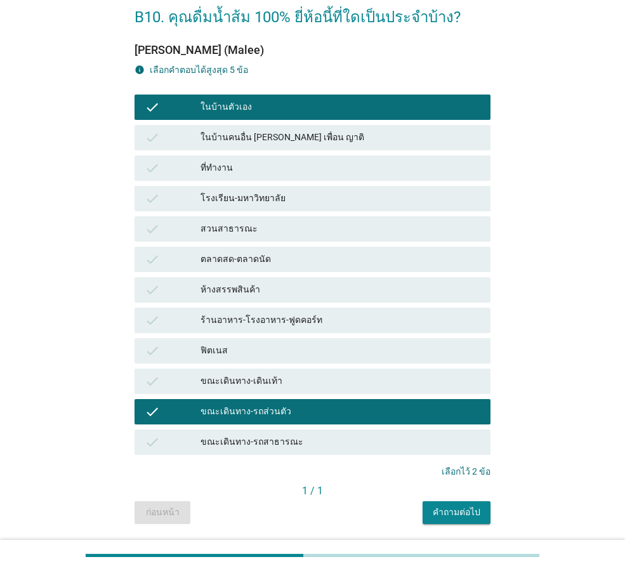
click at [458, 514] on div "คำถามต่อไป" at bounding box center [457, 512] width 48 height 13
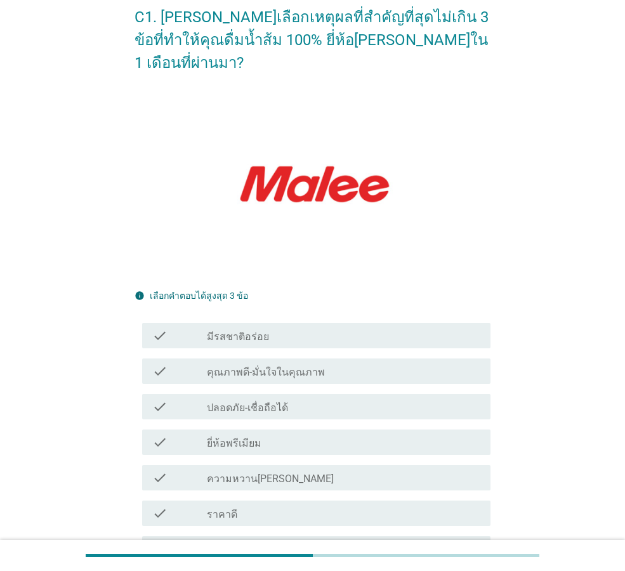
click at [295, 328] on div "check_box_outline_blank มีรสชาติอร่อย" at bounding box center [343, 335] width 273 height 15
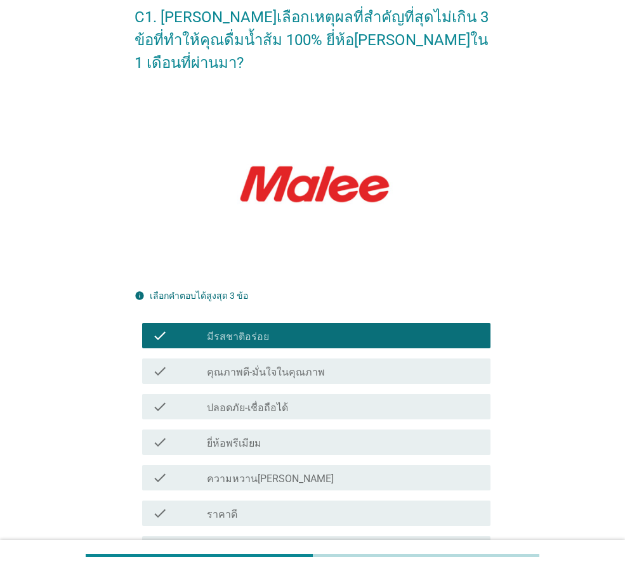
click at [301, 399] on div "check_box_outline_blank ปลอดภัย-เชื่อถือได้" at bounding box center [343, 406] width 273 height 15
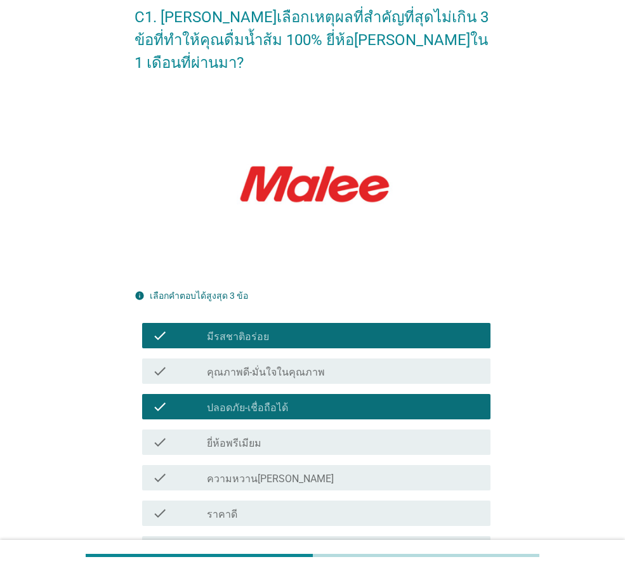
scroll to position [127, 0]
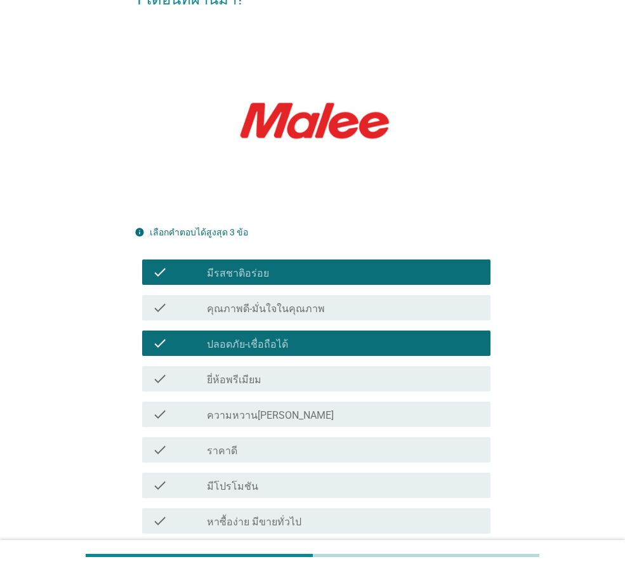
click at [284, 407] on div "check_box_outline_blank ความหวาน[PERSON_NAME]" at bounding box center [343, 414] width 273 height 15
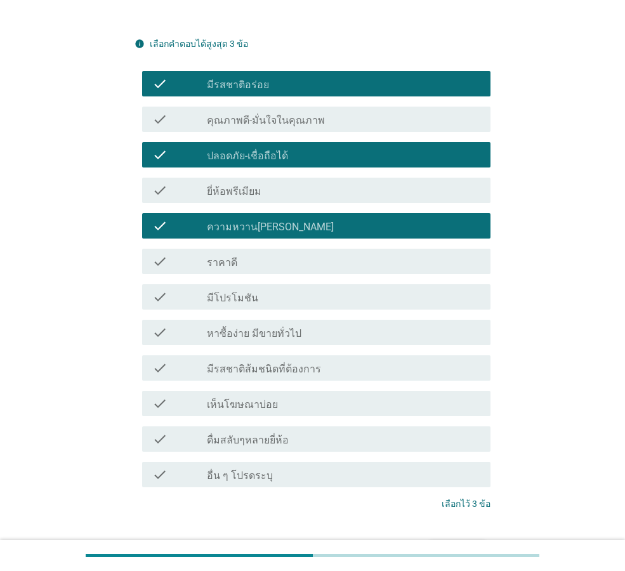
scroll to position [375, 0]
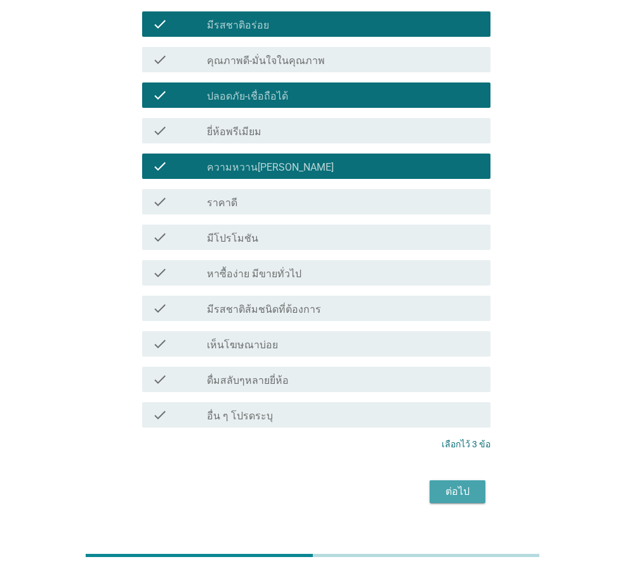
click at [438, 480] on button "ต่อไป" at bounding box center [458, 491] width 56 height 23
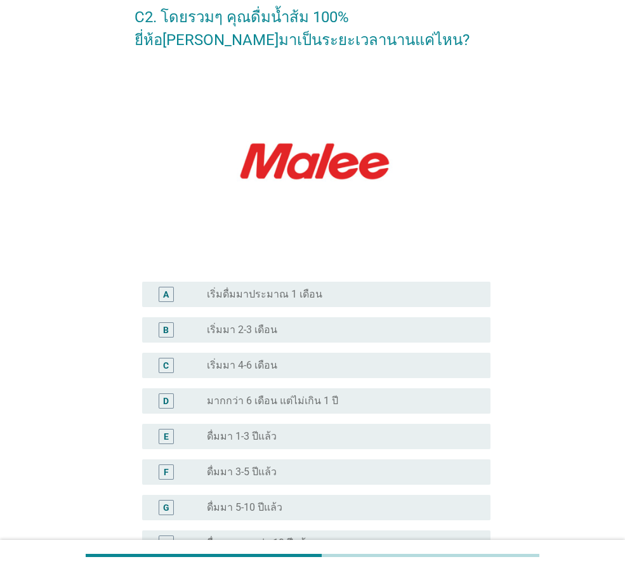
scroll to position [127, 0]
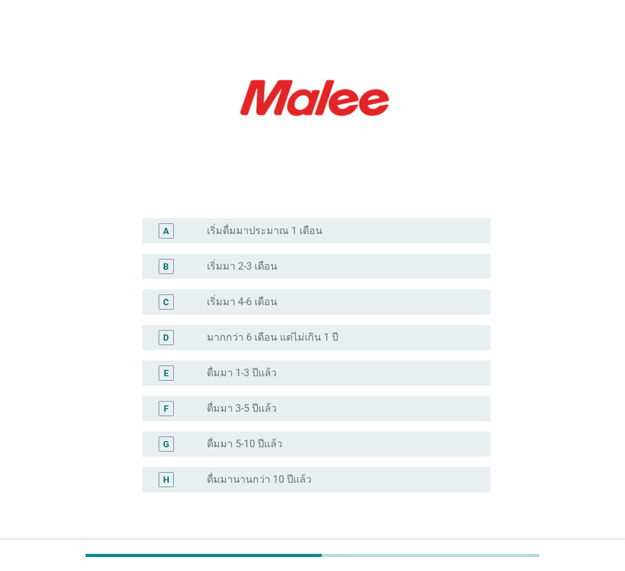
click at [291, 450] on div "radio_button_unchecked ดื่มมา 5-10 ปีแล้ว" at bounding box center [338, 444] width 263 height 13
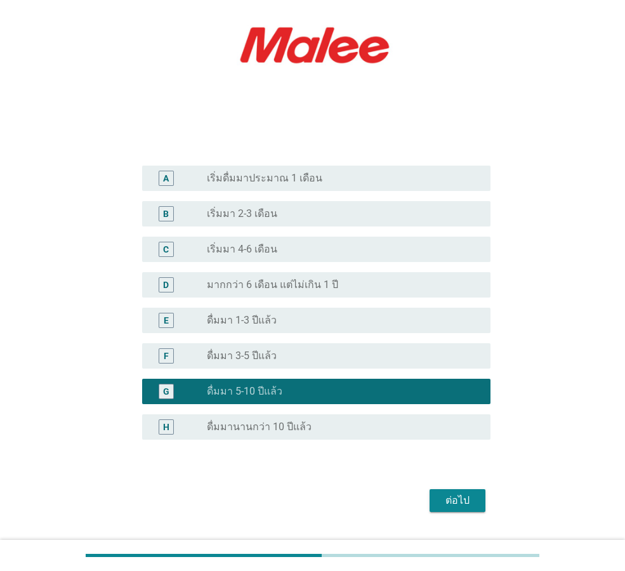
scroll to position [211, 0]
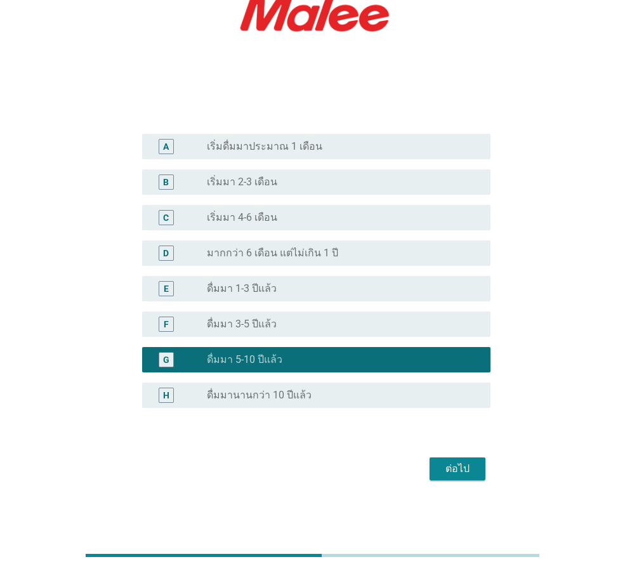
click at [475, 463] on div "ต่อไป" at bounding box center [458, 468] width 36 height 15
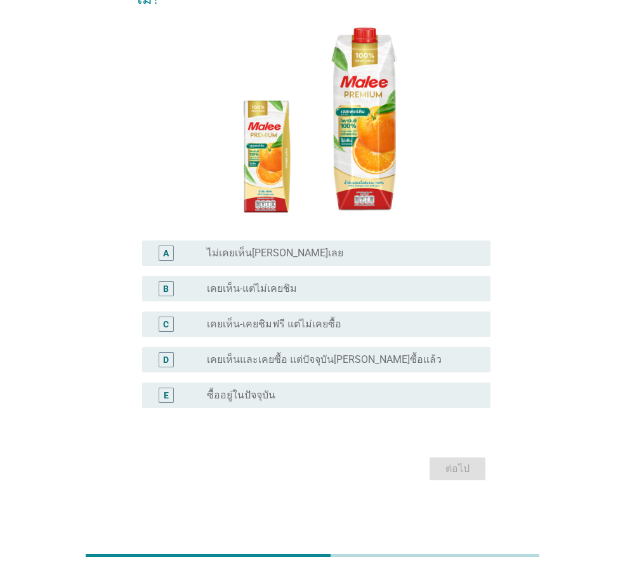
scroll to position [0, 0]
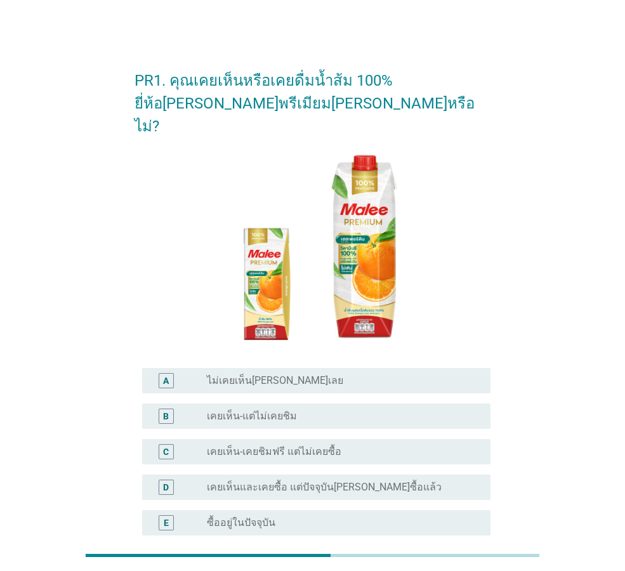
click at [325, 410] on div "radio_button_unchecked เคยเห็น-แต่ไม่เคยชิม" at bounding box center [338, 416] width 263 height 13
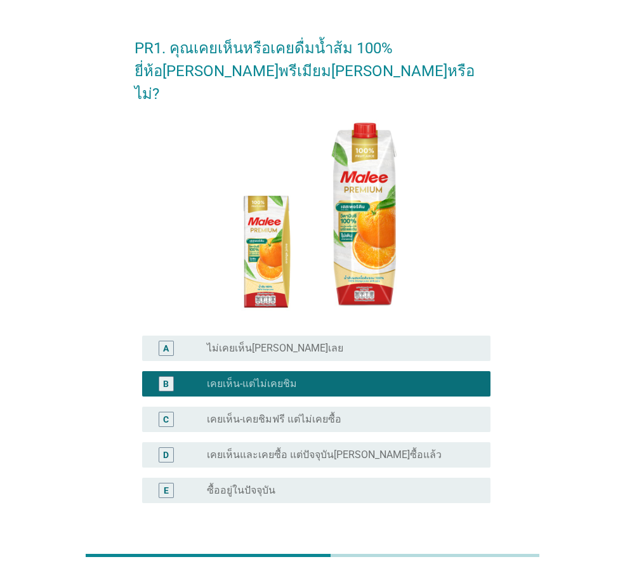
scroll to position [105, 0]
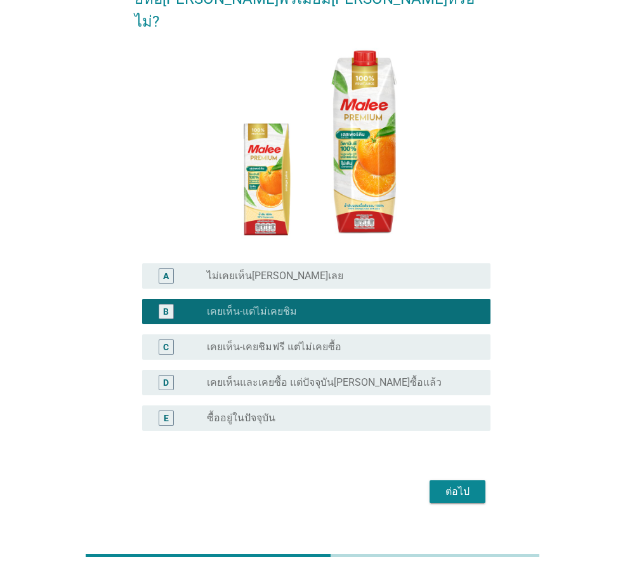
click at [456, 484] on div "ต่อไป" at bounding box center [458, 491] width 36 height 15
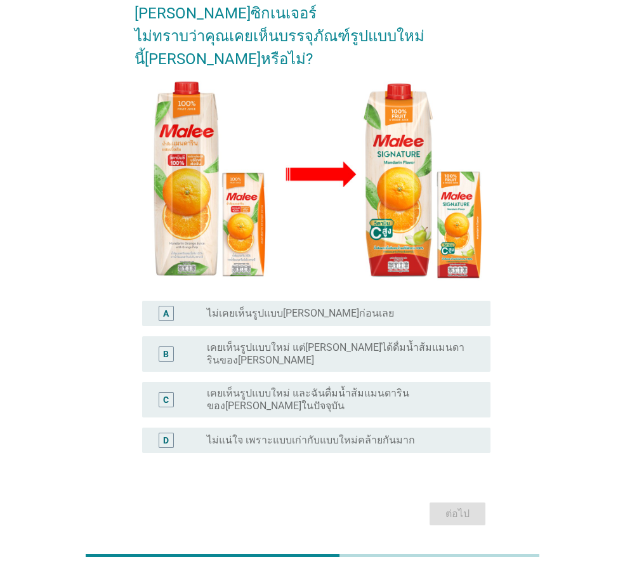
scroll to position [138, 0]
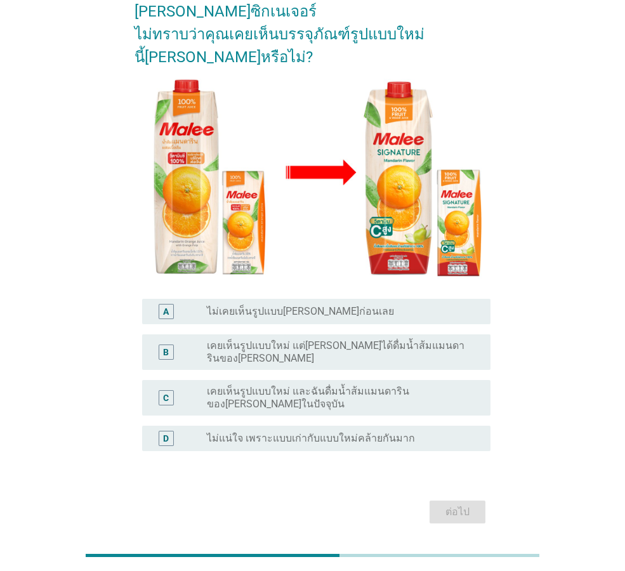
click at [338, 305] on label "ไม่เคยเห็นรูปแบบ[PERSON_NAME]ก่อนเลย" at bounding box center [300, 311] width 187 height 13
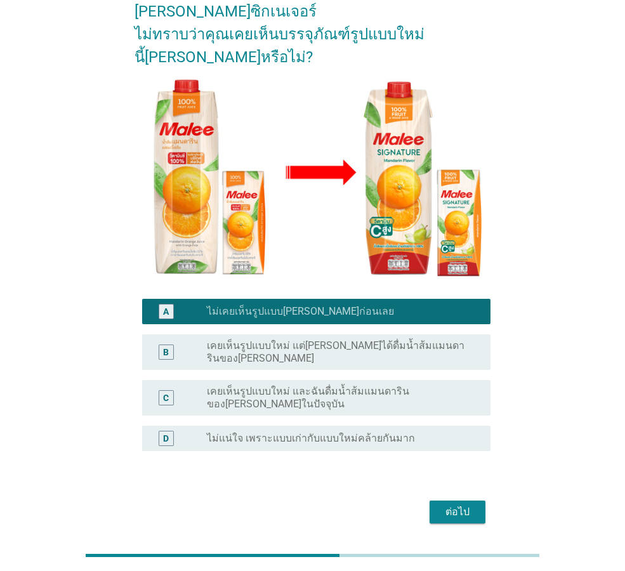
click at [445, 504] on div "ต่อไป" at bounding box center [458, 511] width 36 height 15
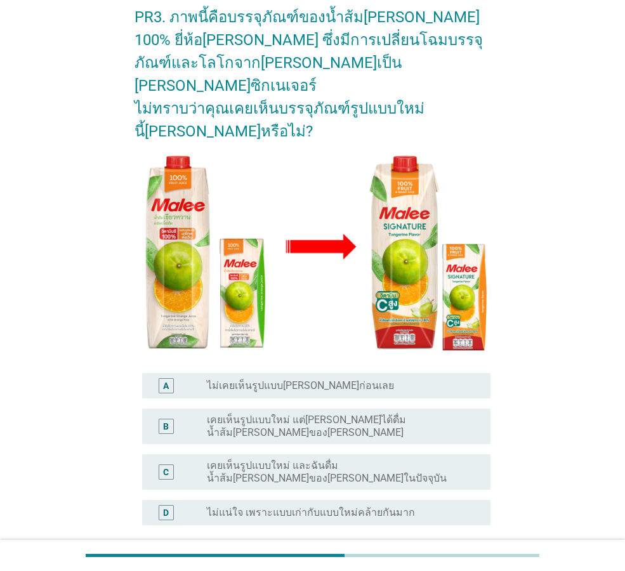
scroll to position [127, 0]
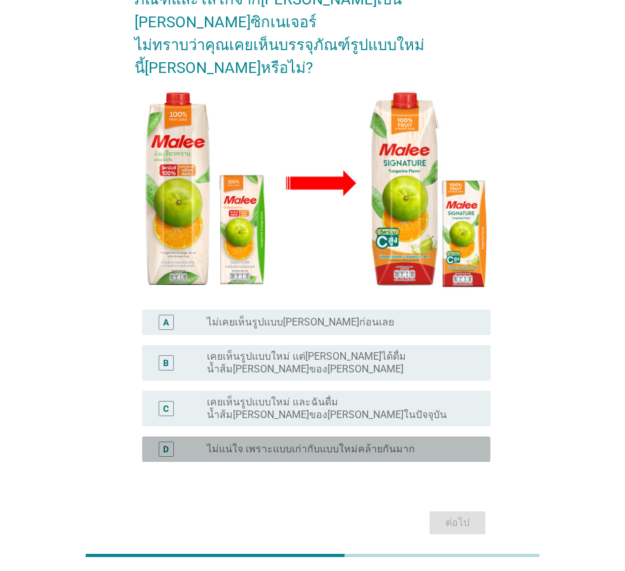
click at [266, 443] on label "ไม่แน่ใจ เพราะแบบเก่ากับแบบใหม่คล้ายกันมาก" at bounding box center [311, 449] width 208 height 13
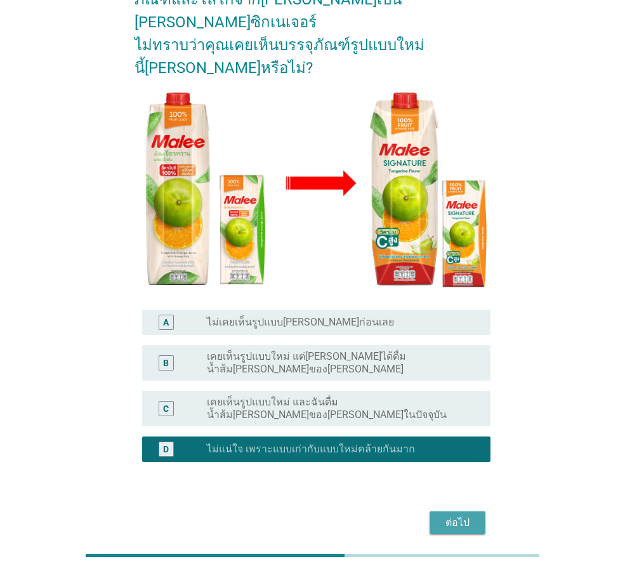
click at [444, 515] on div "ต่อไป" at bounding box center [458, 522] width 36 height 15
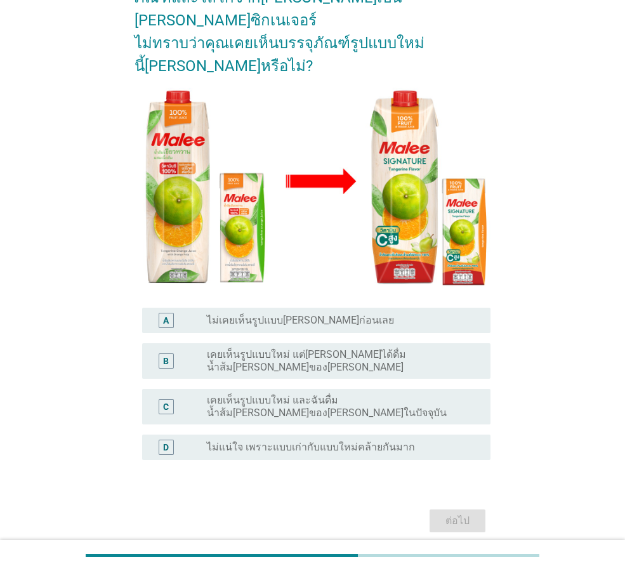
scroll to position [138, 0]
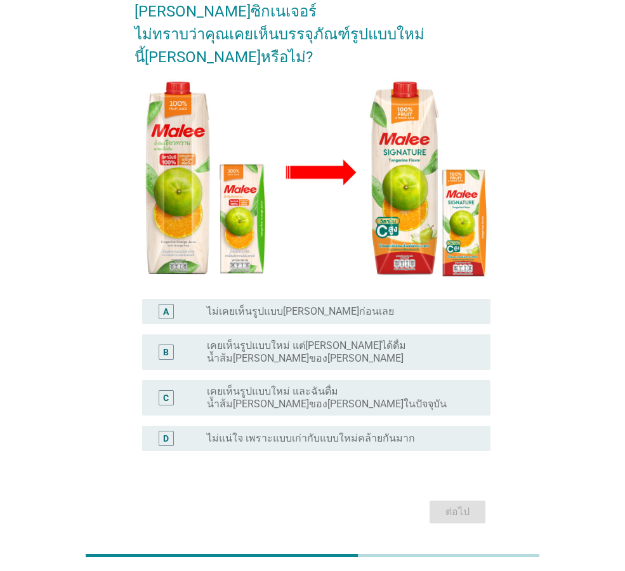
click at [391, 432] on label "ไม่แน่ใจ เพราะแบบเก่ากับแบบใหม่คล้ายกันมาก" at bounding box center [311, 438] width 208 height 13
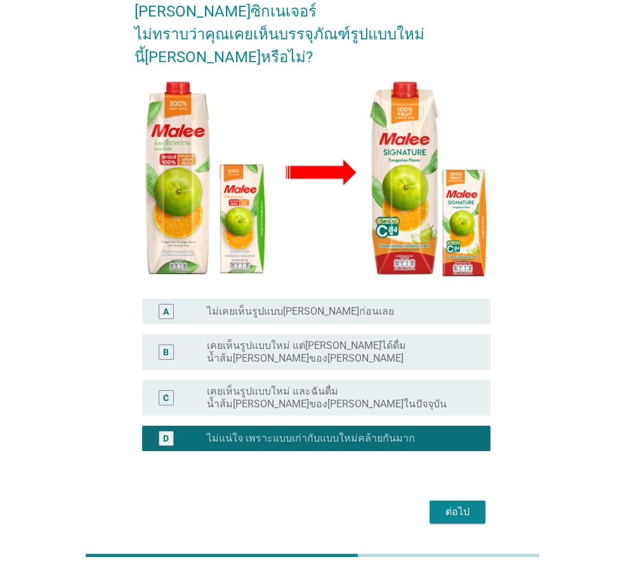
click at [471, 504] on div "ต่อไป" at bounding box center [458, 511] width 36 height 15
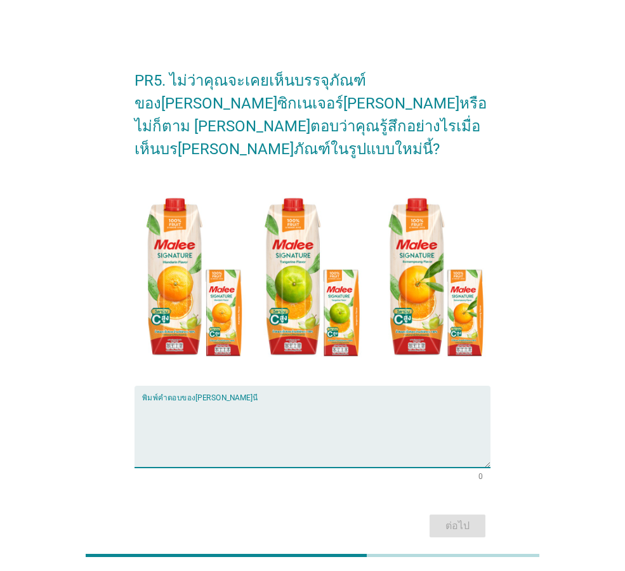
click at [355, 406] on textarea "พิมพ์คำตอบของคุณ ที่นี่" at bounding box center [316, 434] width 348 height 67
type textarea "ไม่แตกต่างจากเดิมมากนัก"
click at [467, 518] on div "ต่อไป" at bounding box center [458, 525] width 36 height 15
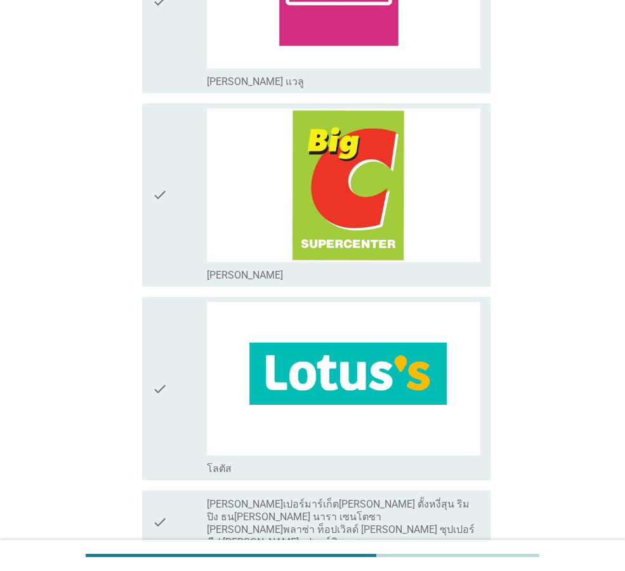
scroll to position [1650, 0]
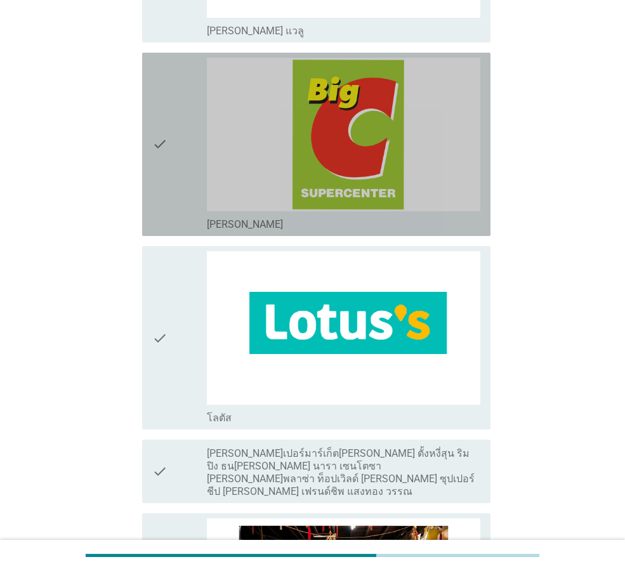
click at [172, 147] on div "check" at bounding box center [179, 144] width 55 height 173
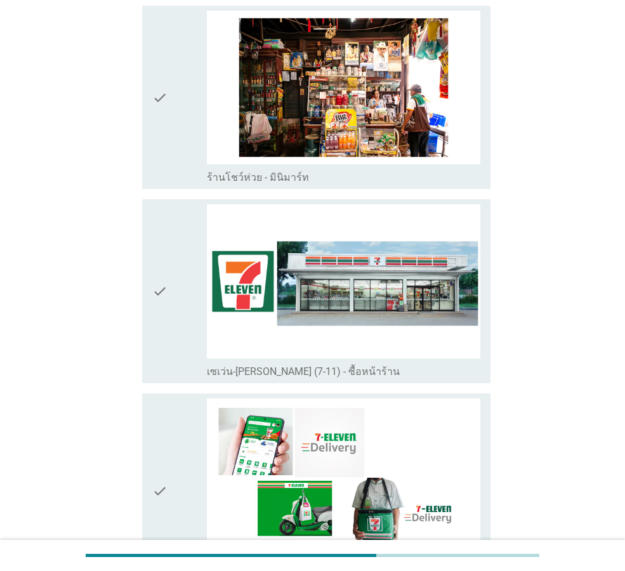
scroll to position [2284, 0]
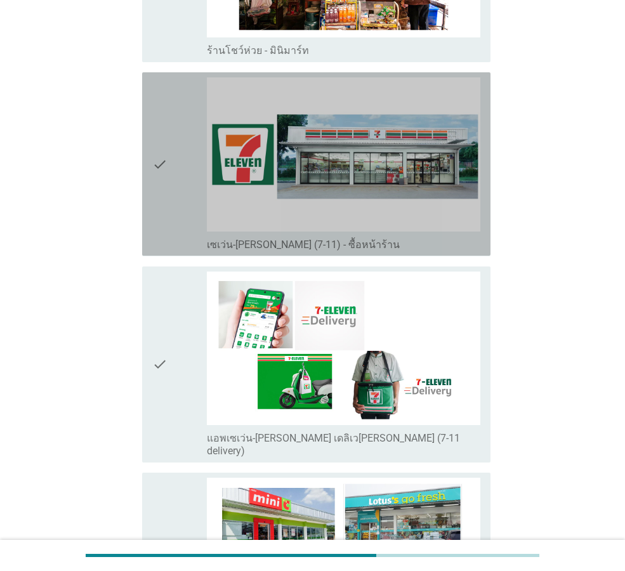
click at [152, 148] on div "check check_box_outline_blank เซเว่น-[PERSON_NAME] (7-11) - ซื้อหน้าร้าน" at bounding box center [316, 163] width 348 height 183
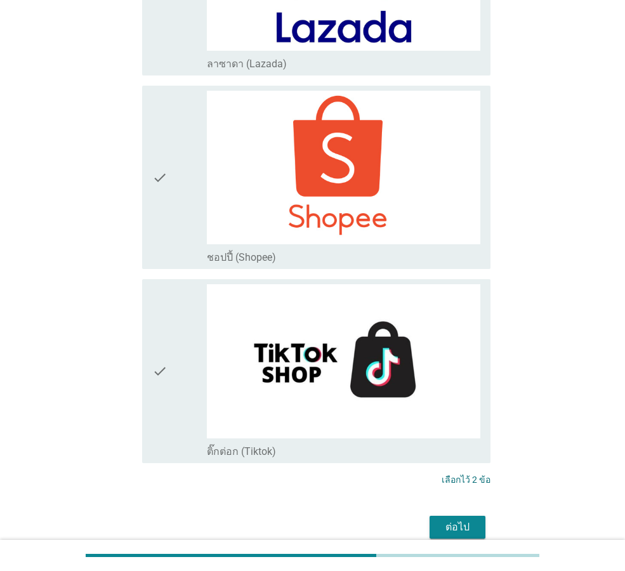
scroll to position [3297, 0]
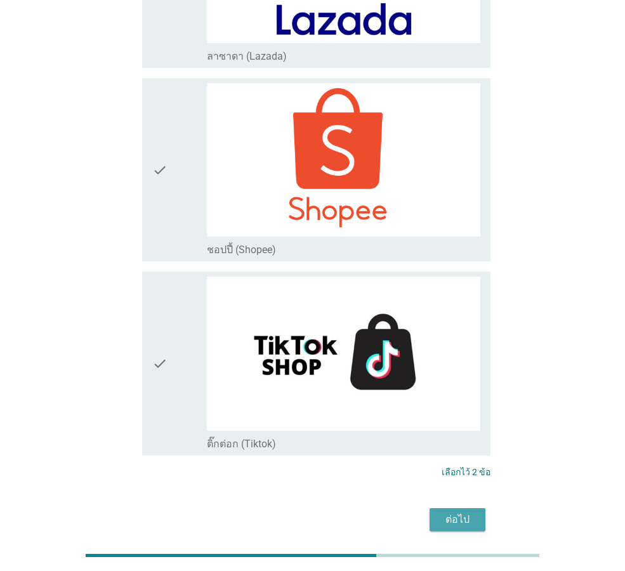
click at [451, 512] on div "ต่อไป" at bounding box center [458, 519] width 36 height 15
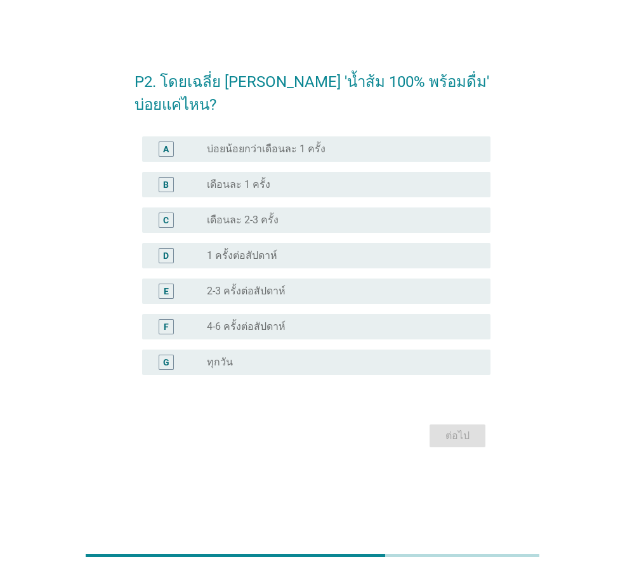
scroll to position [0, 0]
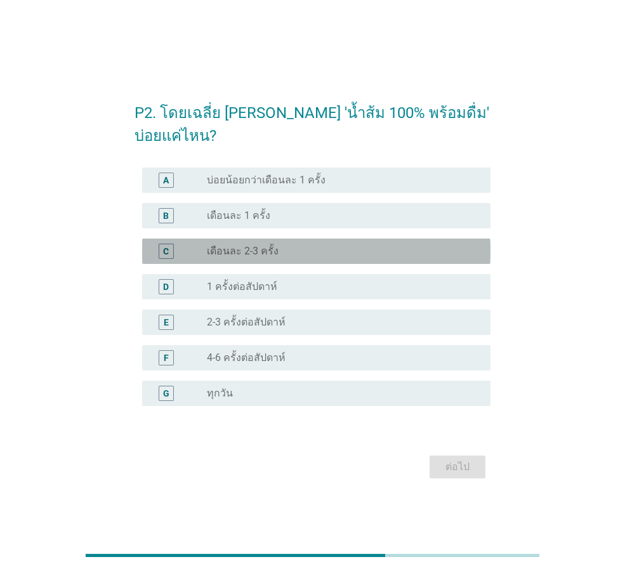
click at [294, 257] on div "radio_button_unchecked เดือนละ 2-3 ครั้ง" at bounding box center [338, 251] width 263 height 13
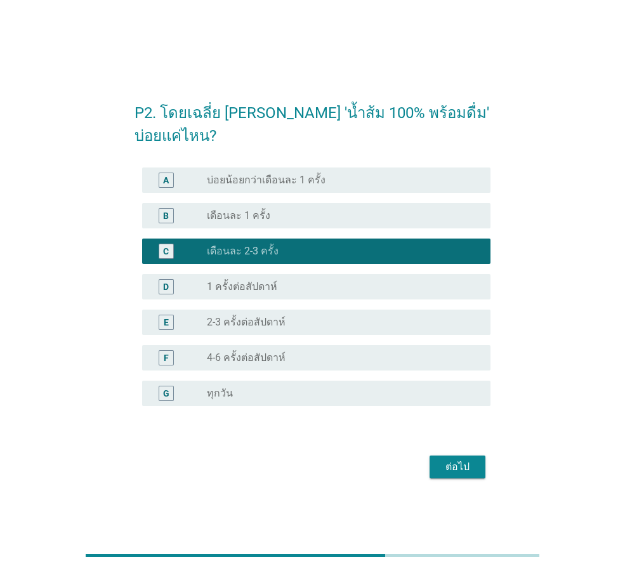
click at [455, 465] on div "ต่อไป" at bounding box center [458, 466] width 36 height 15
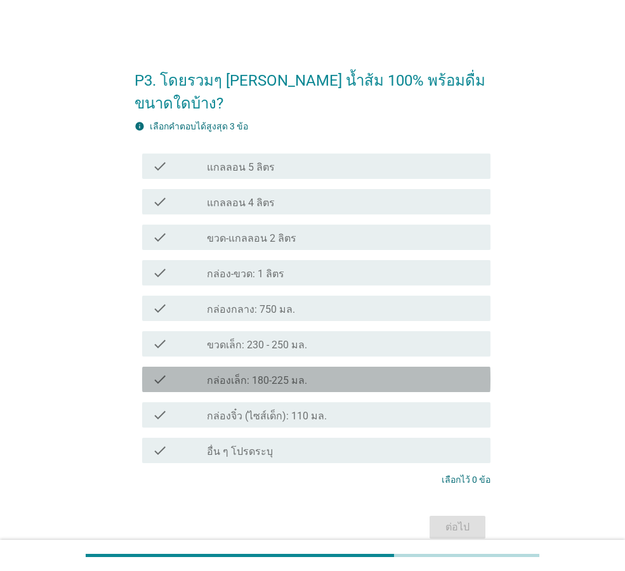
click at [369, 369] on div "check check_box_outline_blank กล่องเล็ก: 180-225 มล." at bounding box center [316, 379] width 348 height 25
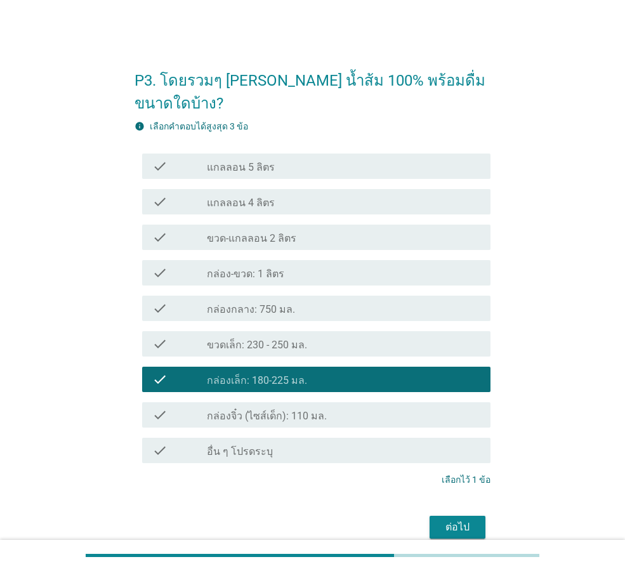
click at [462, 516] on button "ต่อไป" at bounding box center [458, 527] width 56 height 23
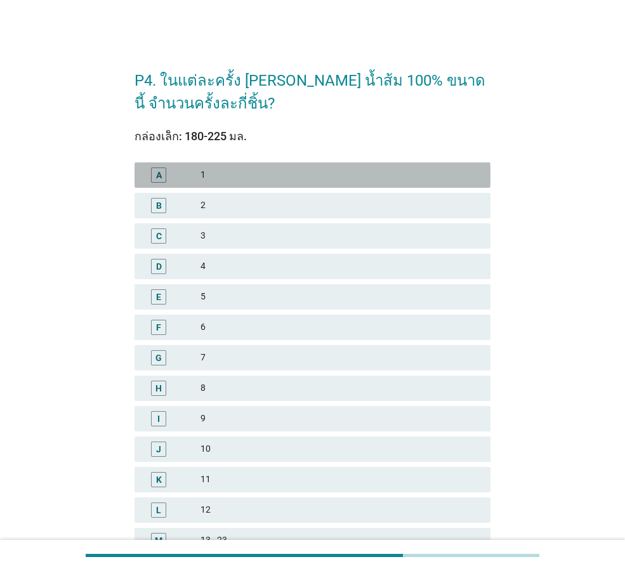
click at [255, 174] on div "1" at bounding box center [340, 175] width 280 height 15
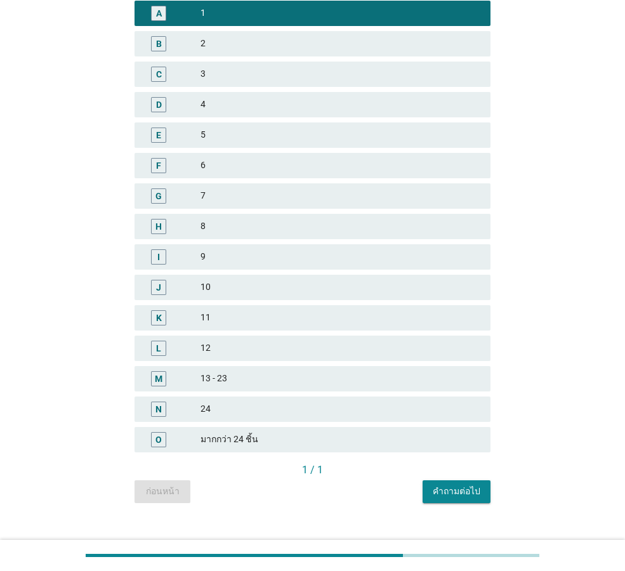
scroll to position [181, 0]
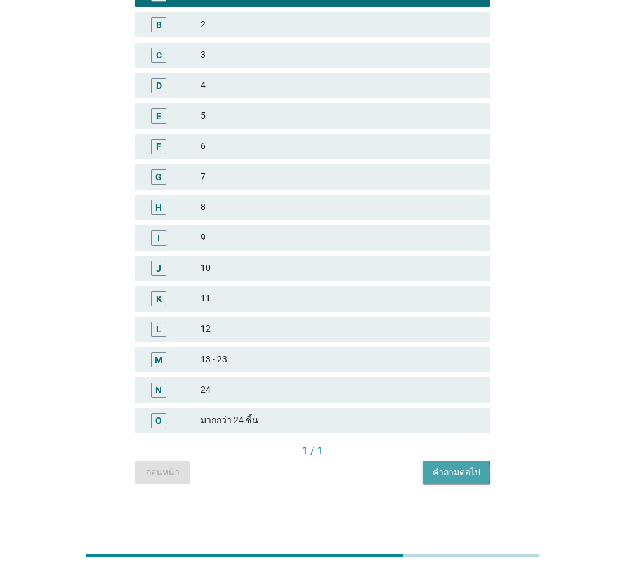
click at [467, 475] on div "คำถามต่อไป" at bounding box center [457, 472] width 48 height 13
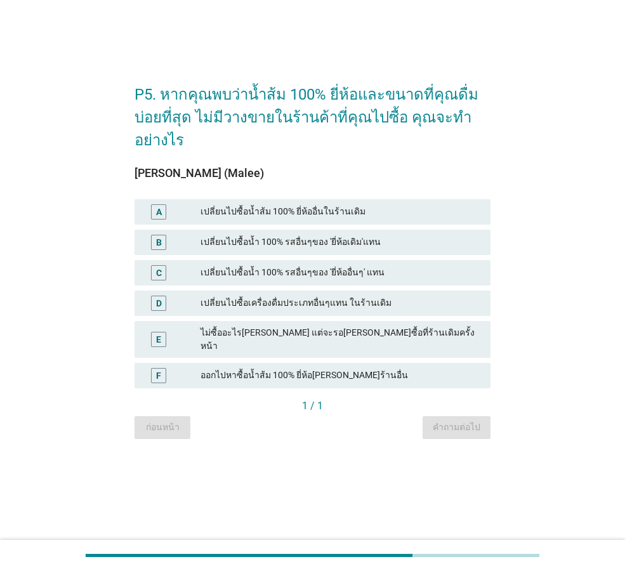
scroll to position [0, 0]
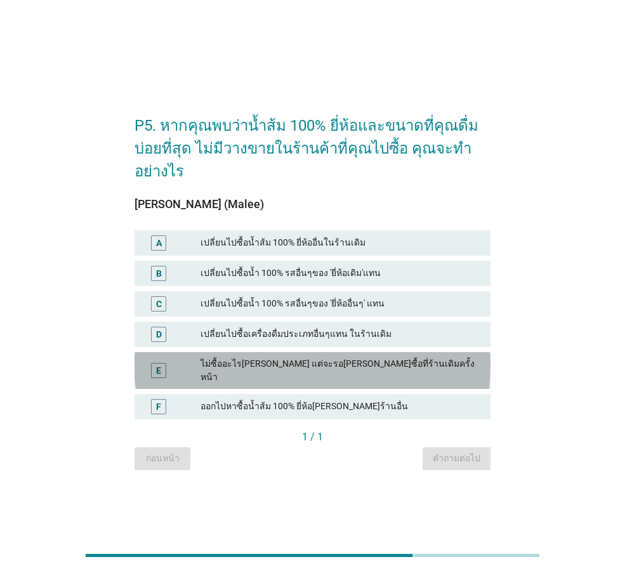
click at [370, 372] on div "ไม่ซื้ออะไร[PERSON_NAME] แต่จะรอ[PERSON_NAME]ซื้อที่ร้านเดิมครั้งหน้า" at bounding box center [340, 370] width 280 height 27
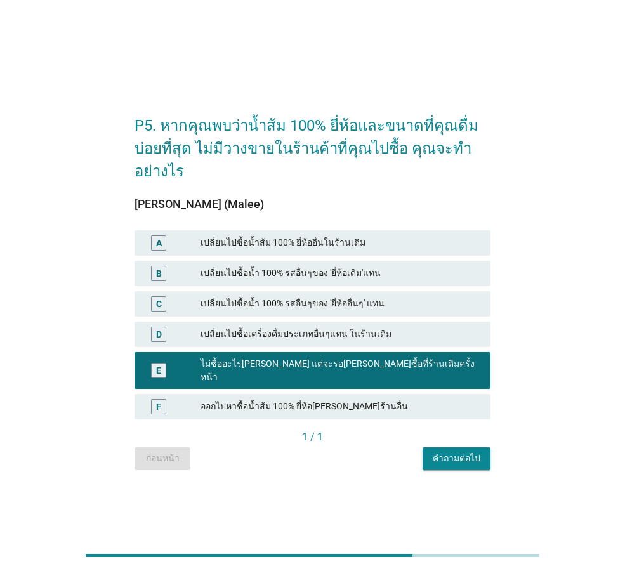
click at [450, 452] on div "คำถามต่อไป" at bounding box center [457, 458] width 48 height 13
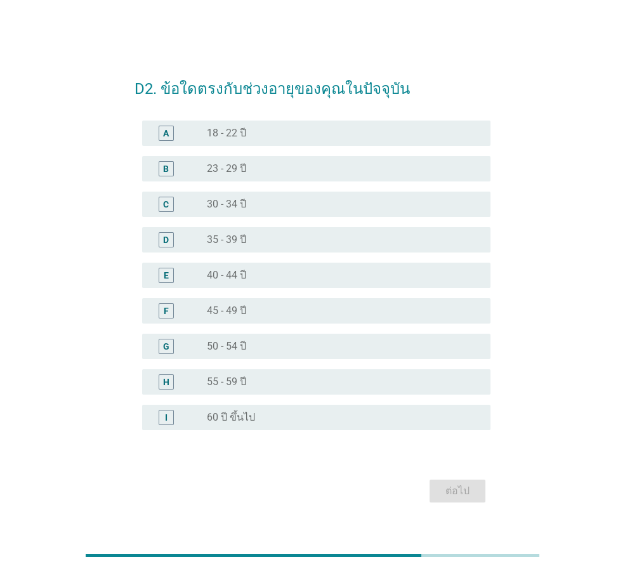
click at [258, 317] on div "radio_button_unchecked 45 - 49 ปี" at bounding box center [338, 311] width 263 height 13
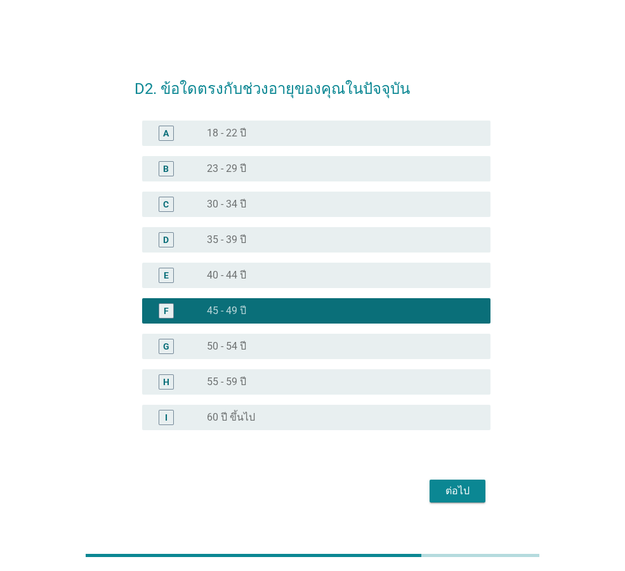
click at [445, 484] on div "ต่อไป" at bounding box center [458, 490] width 36 height 15
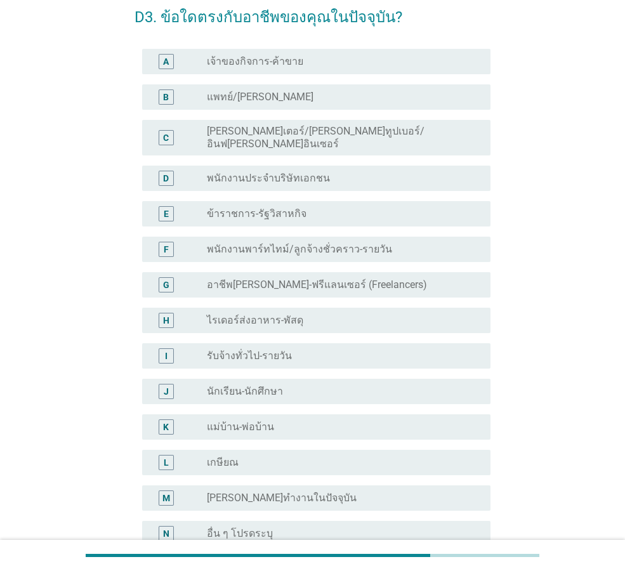
scroll to position [127, 0]
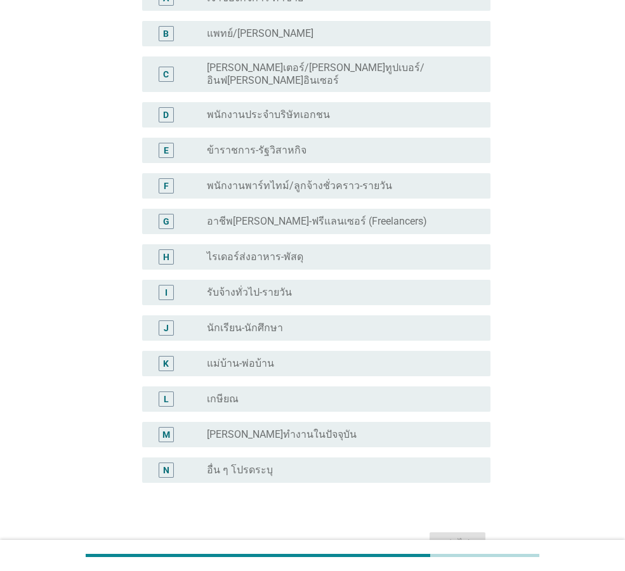
click at [366, 216] on label "อาชีพ[PERSON_NAME]-ฟรีแลนเซอร์ (Freelancers)" at bounding box center [317, 221] width 220 height 13
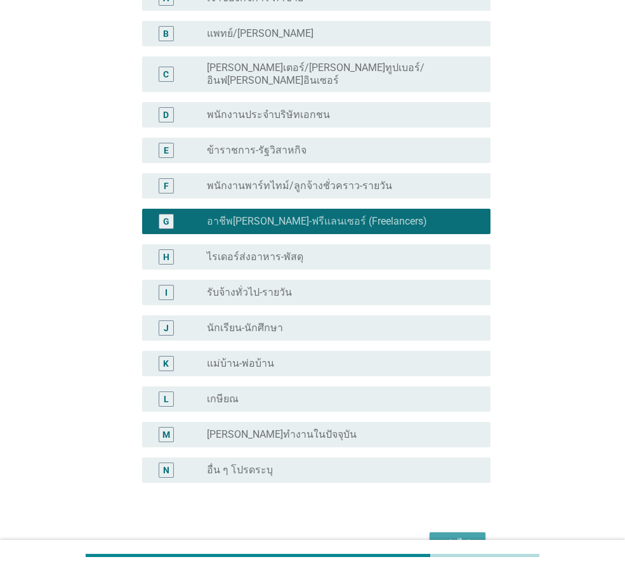
click at [454, 536] on div "ต่อไป" at bounding box center [458, 543] width 36 height 15
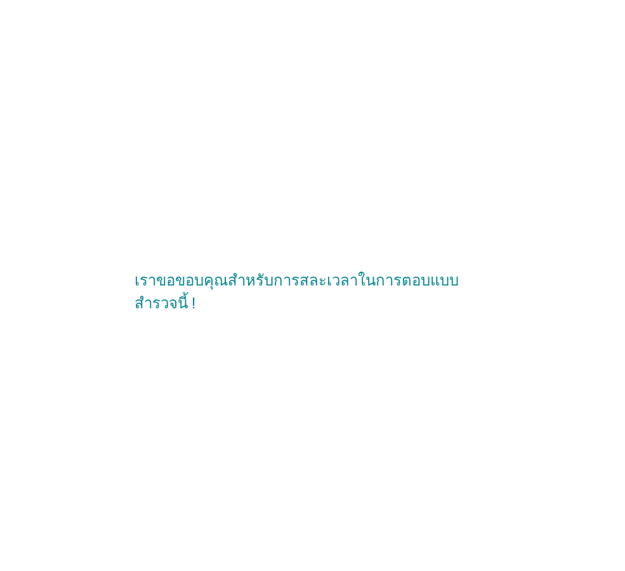
scroll to position [0, 0]
